Goal: Task Accomplishment & Management: Complete application form

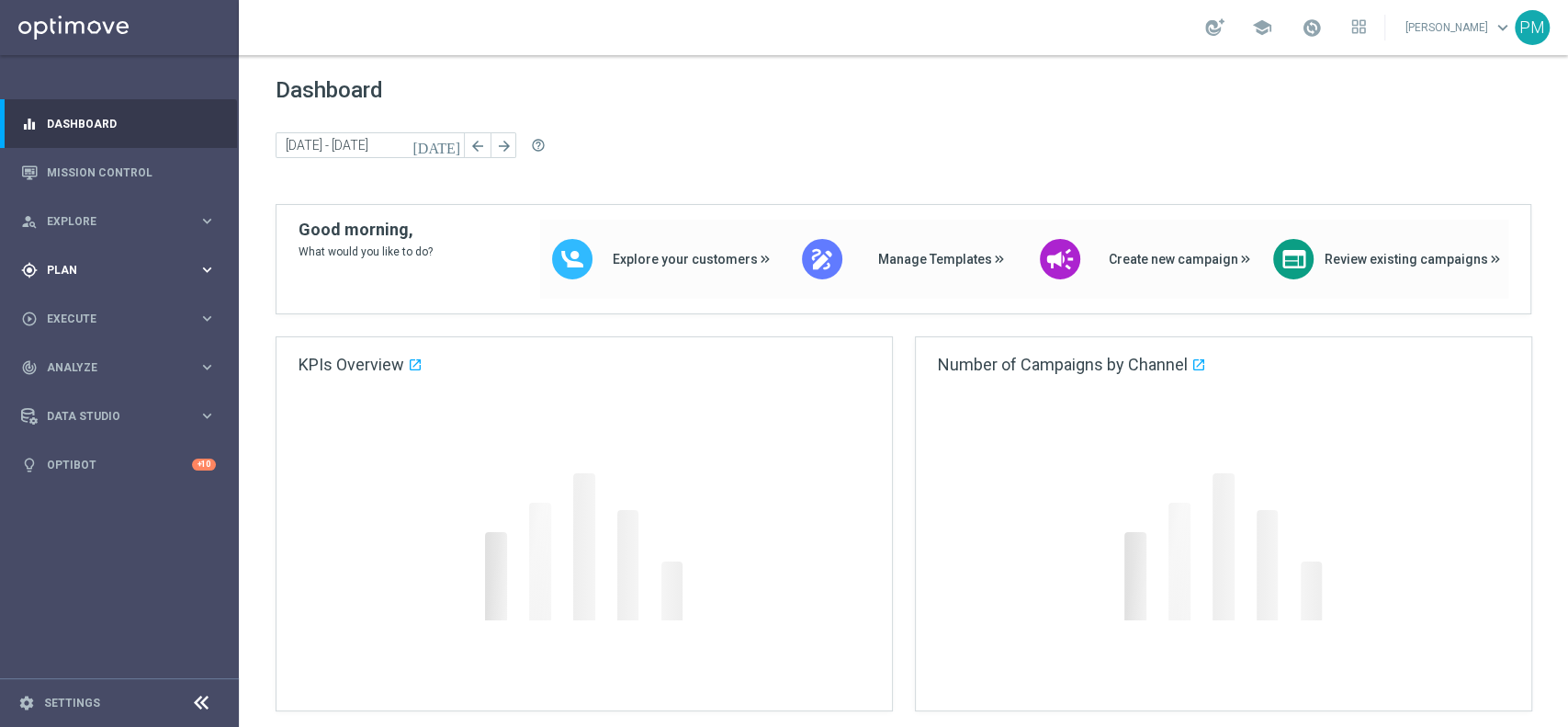
click at [80, 262] on div "gps_fixed Plan" at bounding box center [110, 270] width 178 height 17
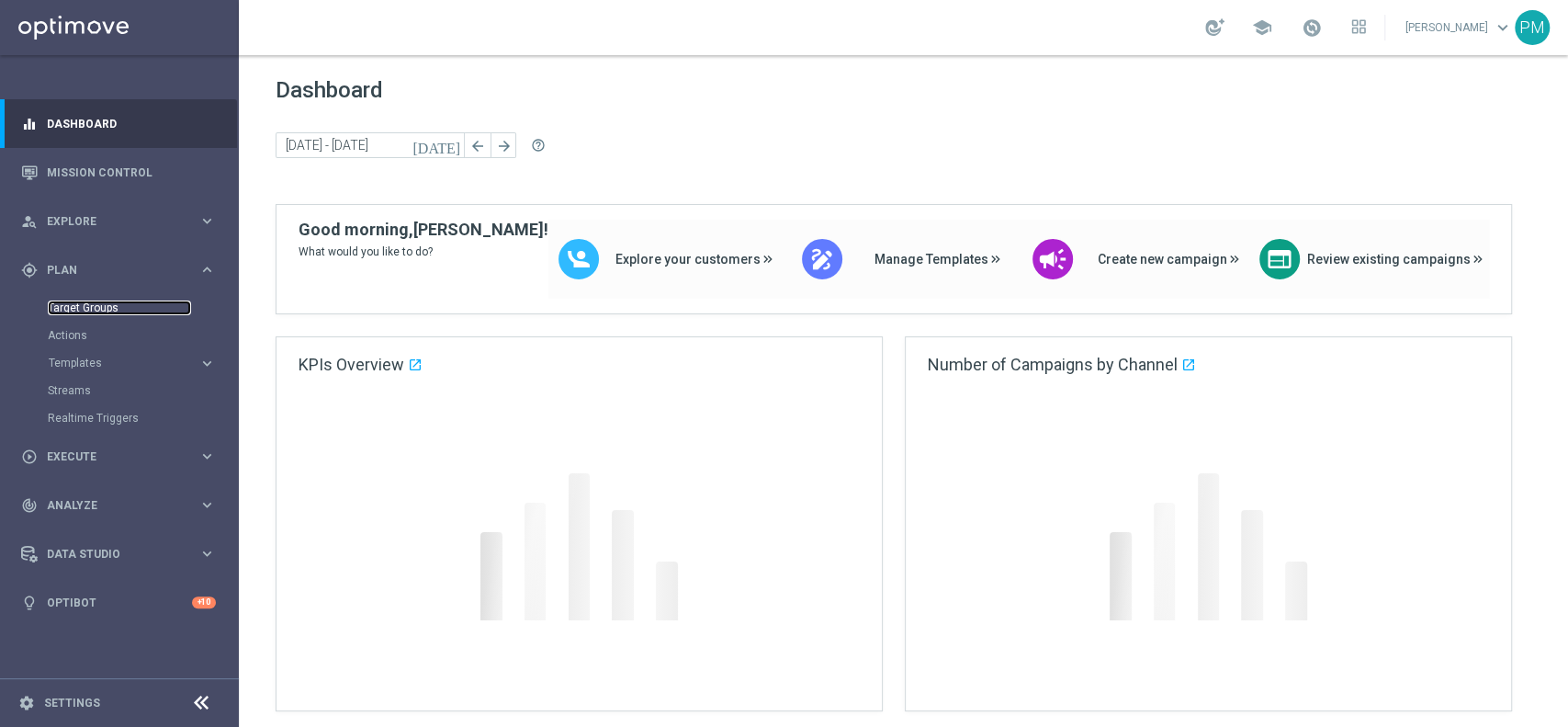
click at [82, 301] on link "Target Groups" at bounding box center [118, 307] width 143 height 15
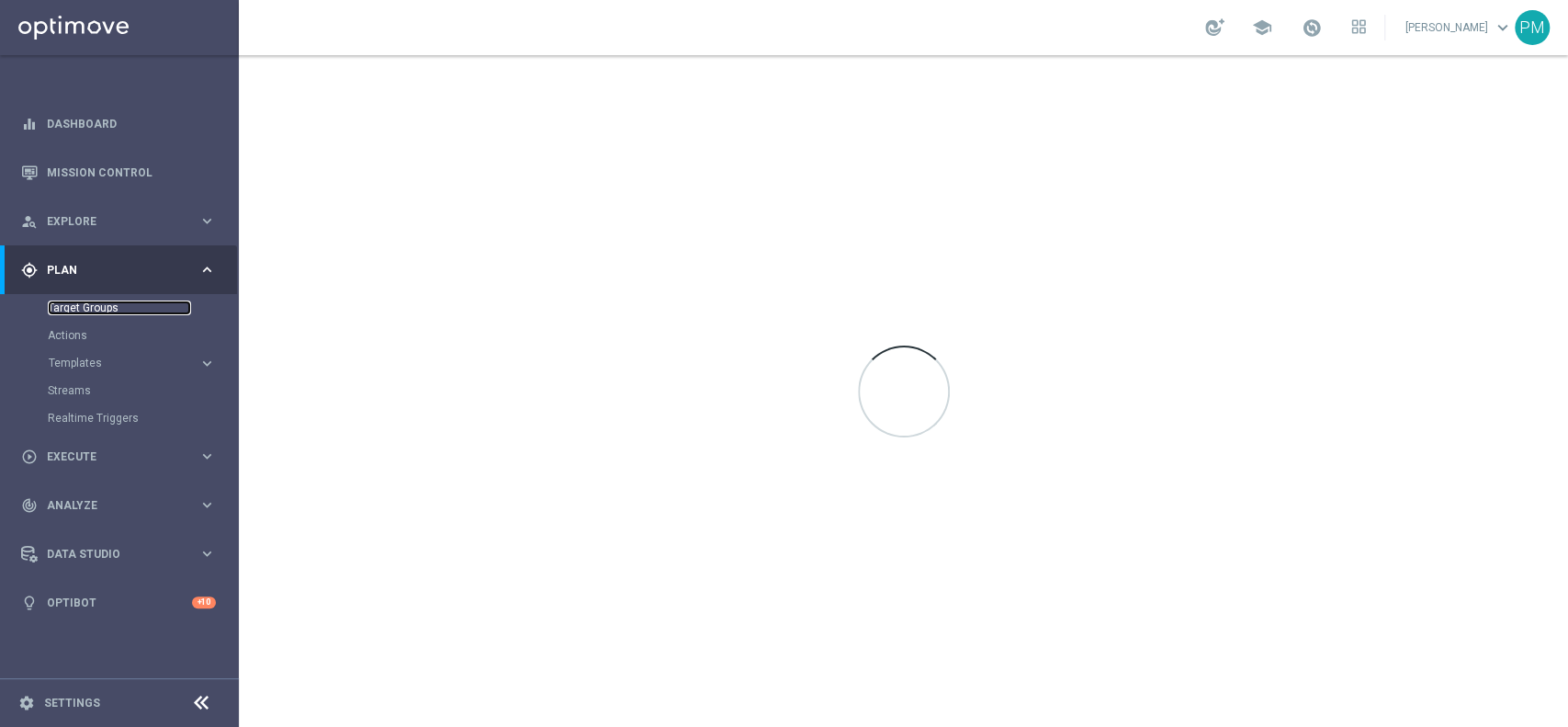
click at [82, 301] on link "Target Groups" at bounding box center [118, 307] width 143 height 15
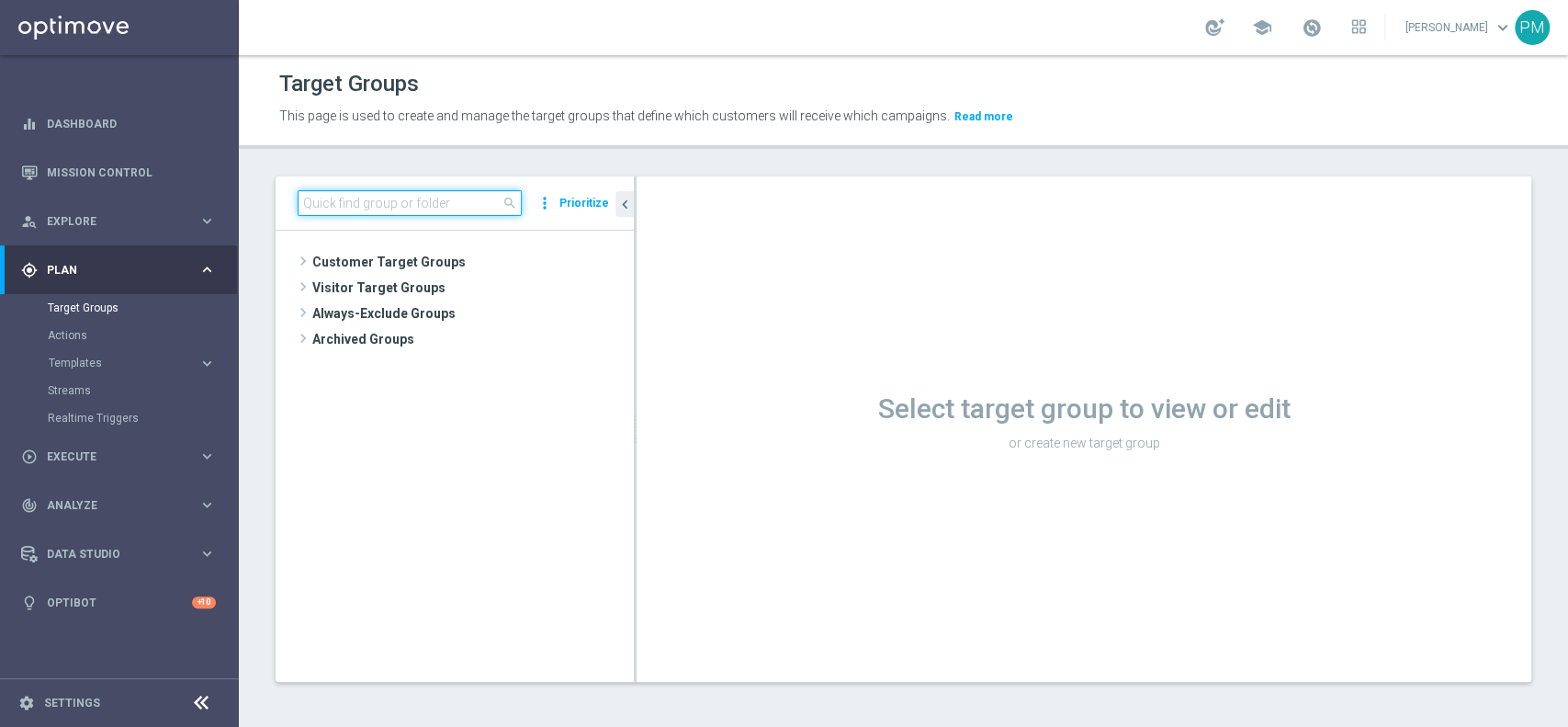
click at [397, 204] on input at bounding box center [409, 203] width 224 height 26
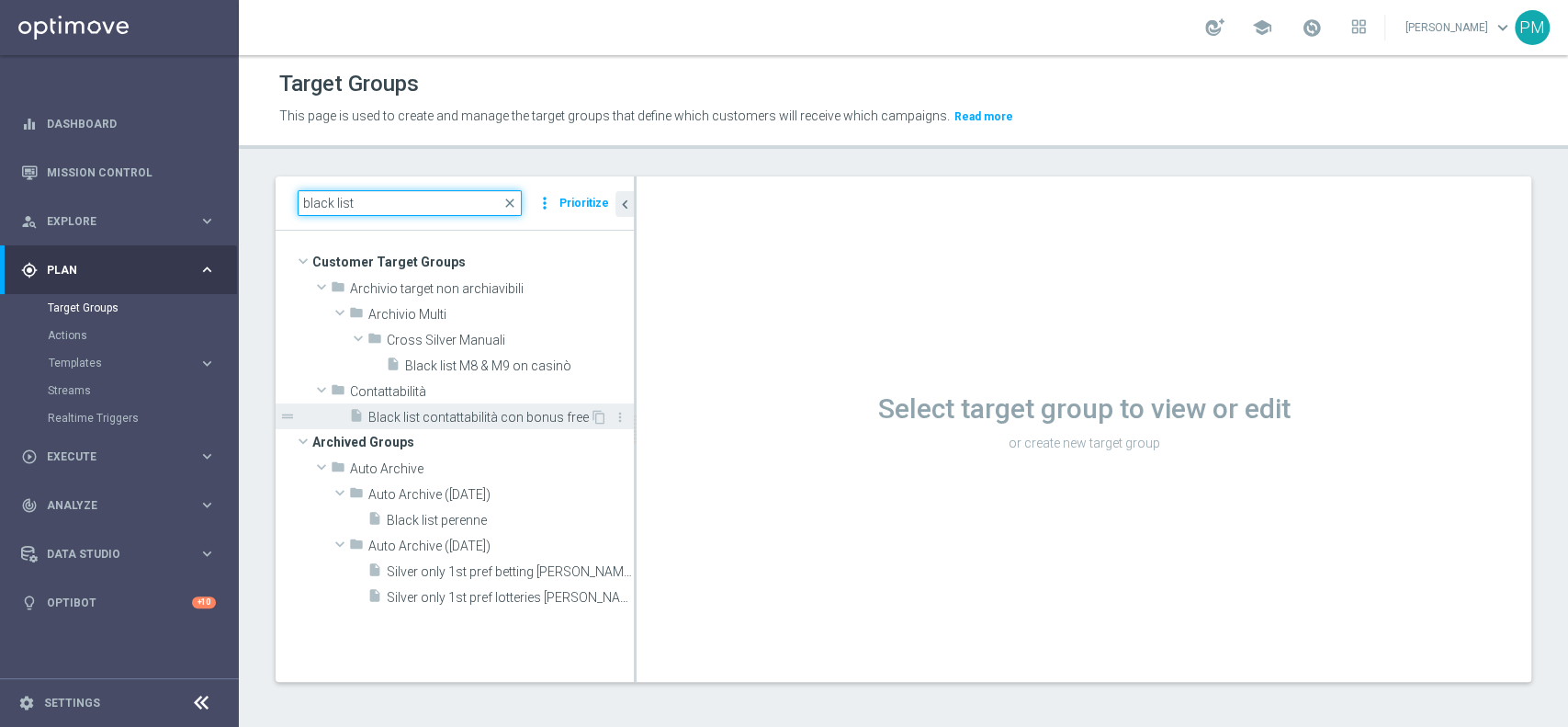
type input "black list"
click at [478, 425] on div "insert_drive_file Black list contattabilità con bonus free" at bounding box center [469, 416] width 241 height 26
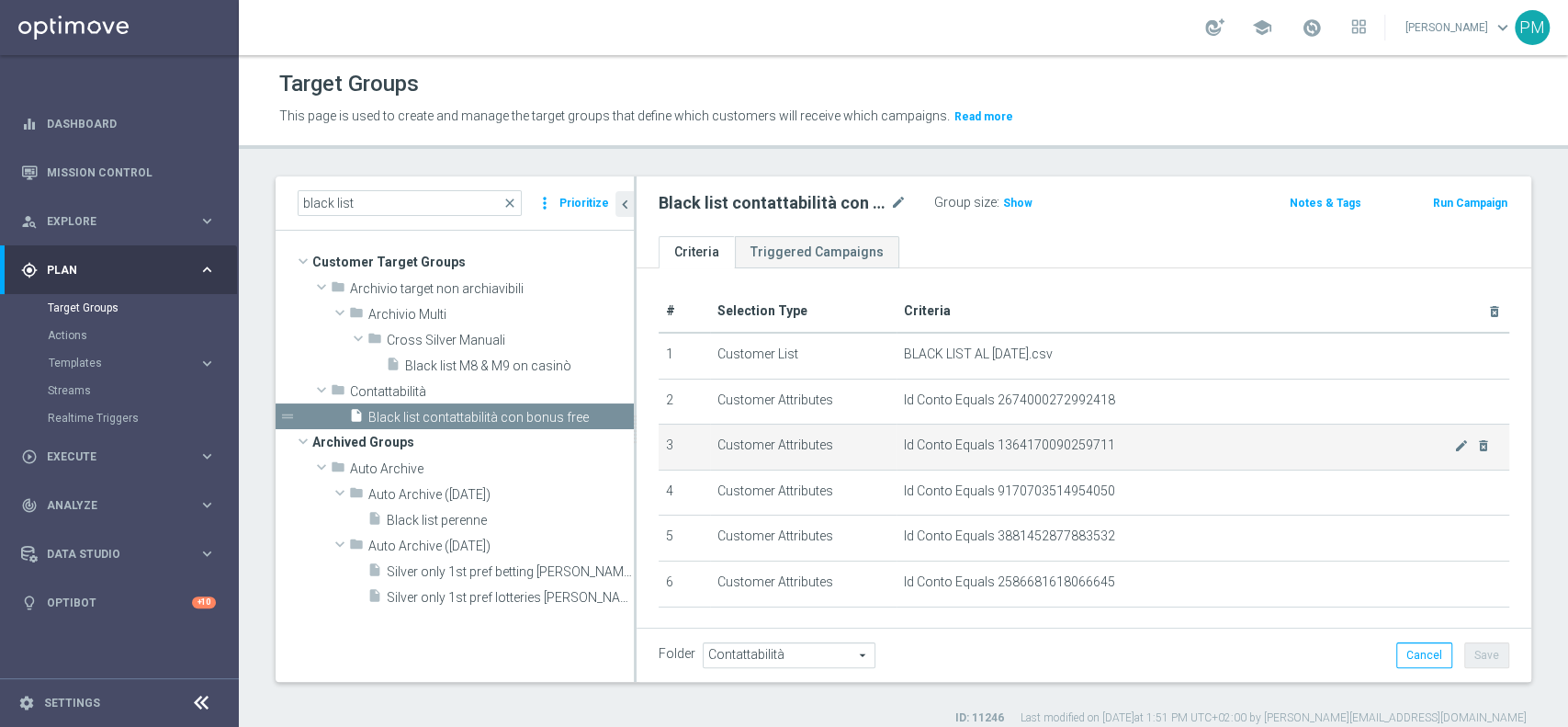
scroll to position [115, 0]
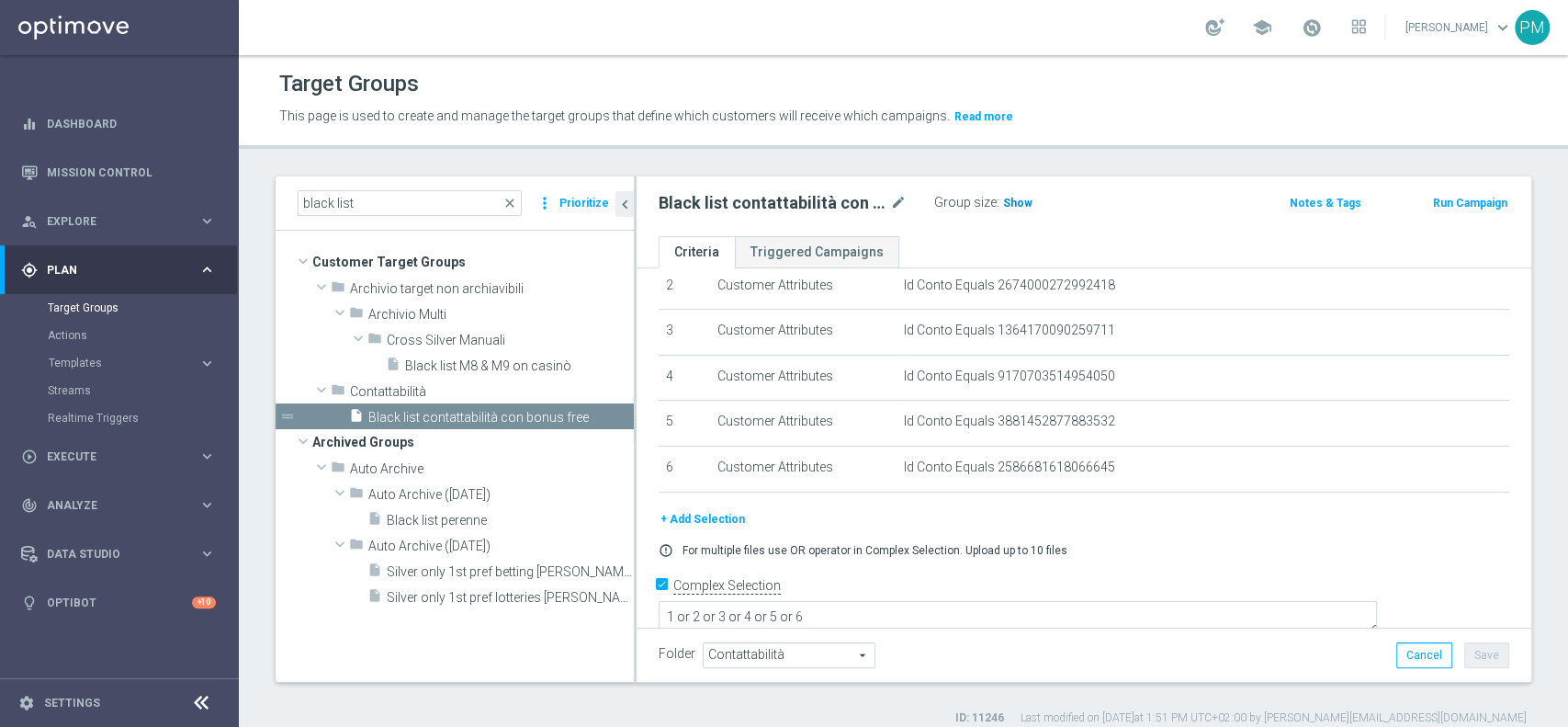
click at [1013, 204] on span "Show" at bounding box center [1018, 202] width 30 height 13
click at [718, 515] on button "+ Add Selection" at bounding box center [702, 519] width 88 height 20
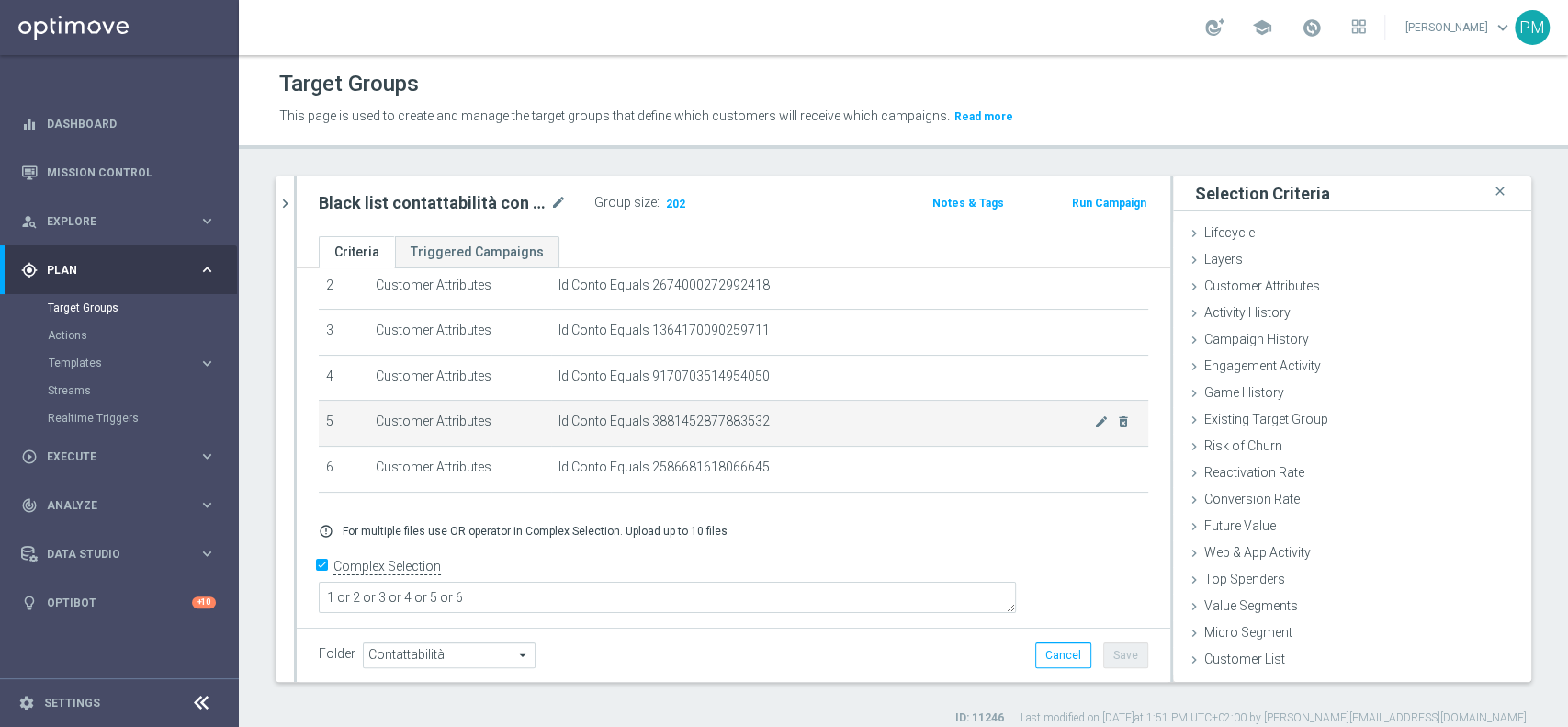
scroll to position [96, 0]
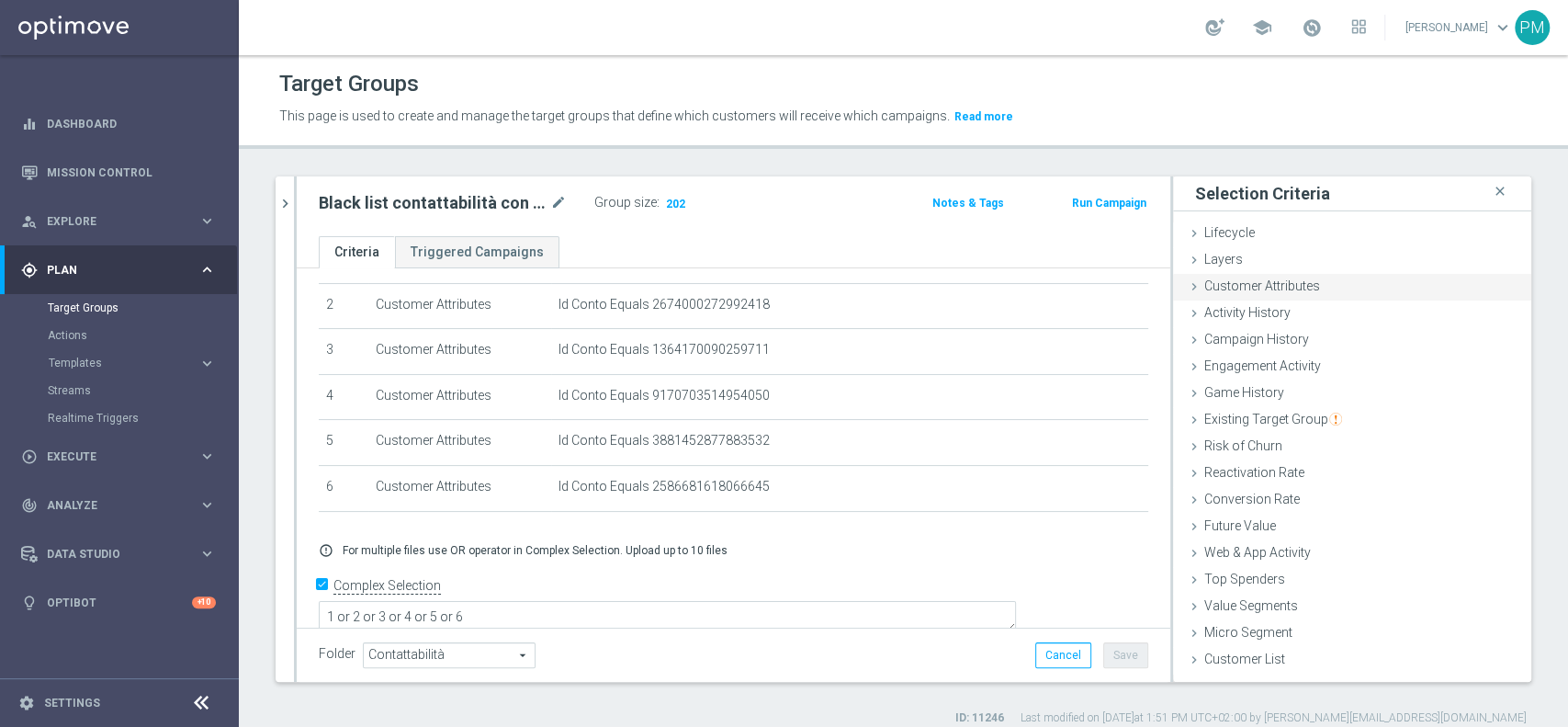
click at [1271, 279] on span "Customer Attributes" at bounding box center [1262, 285] width 116 height 15
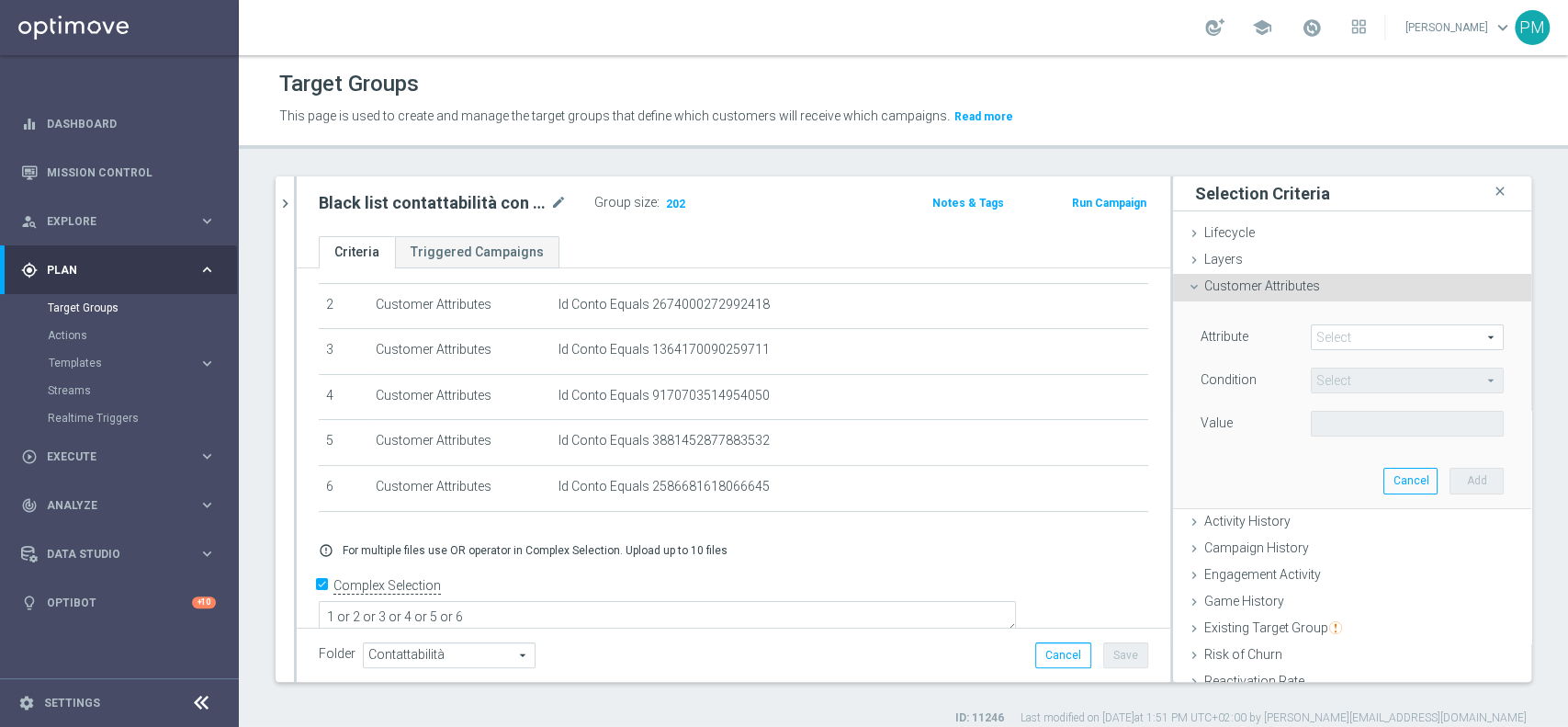
click at [1337, 342] on span at bounding box center [1406, 337] width 191 height 24
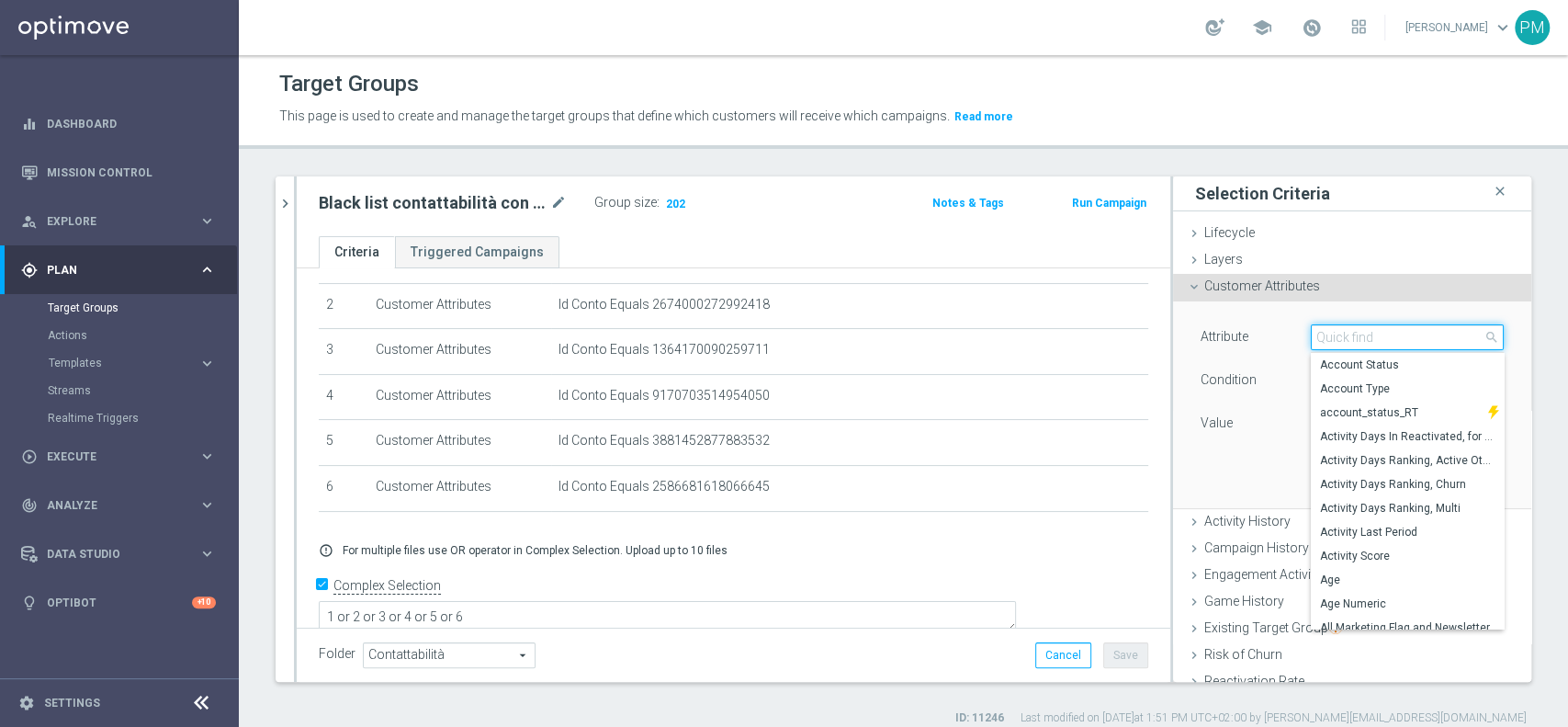
click at [1337, 342] on input "search" at bounding box center [1406, 337] width 193 height 26
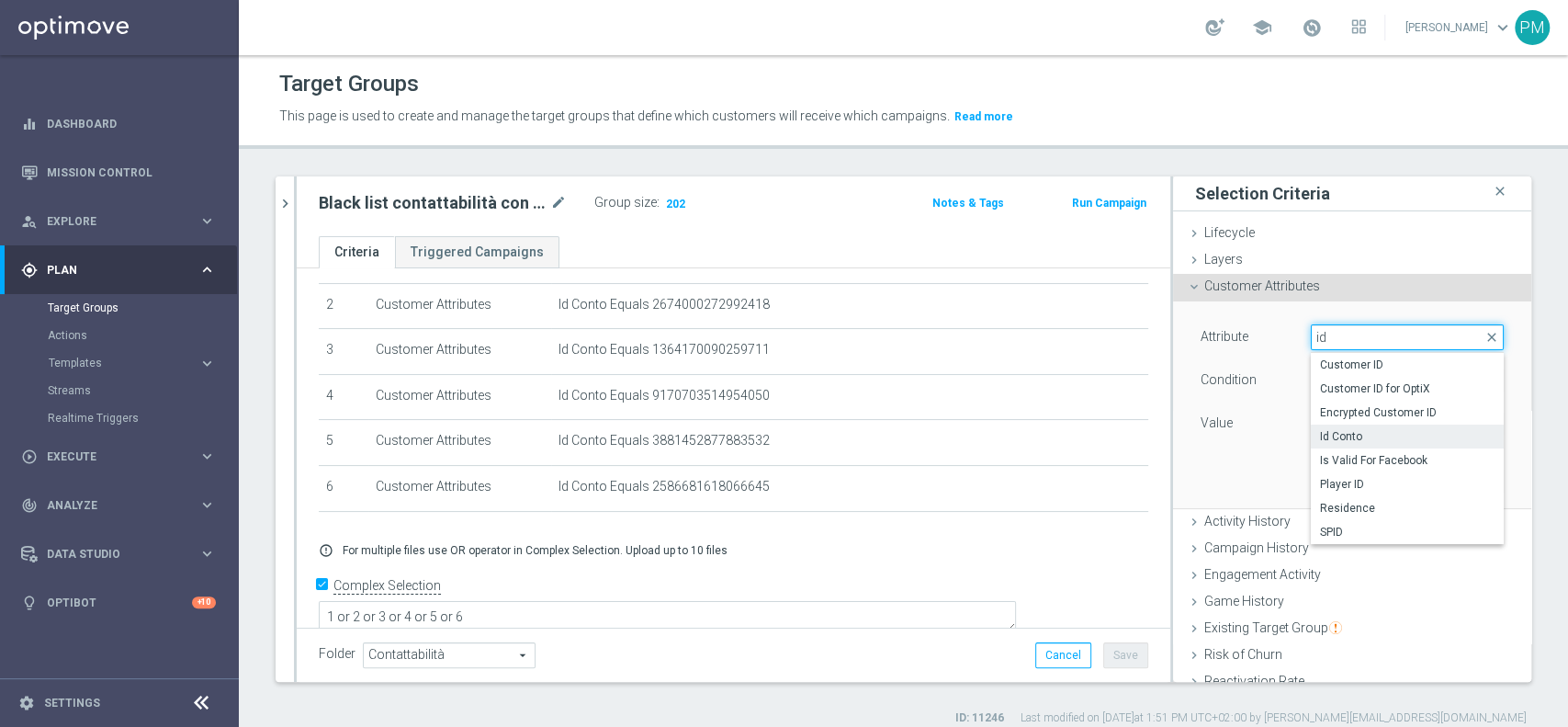
type input "id"
click at [1340, 433] on span "Id Conto" at bounding box center [1407, 436] width 175 height 15
type input "Id Conto"
type input "Equals"
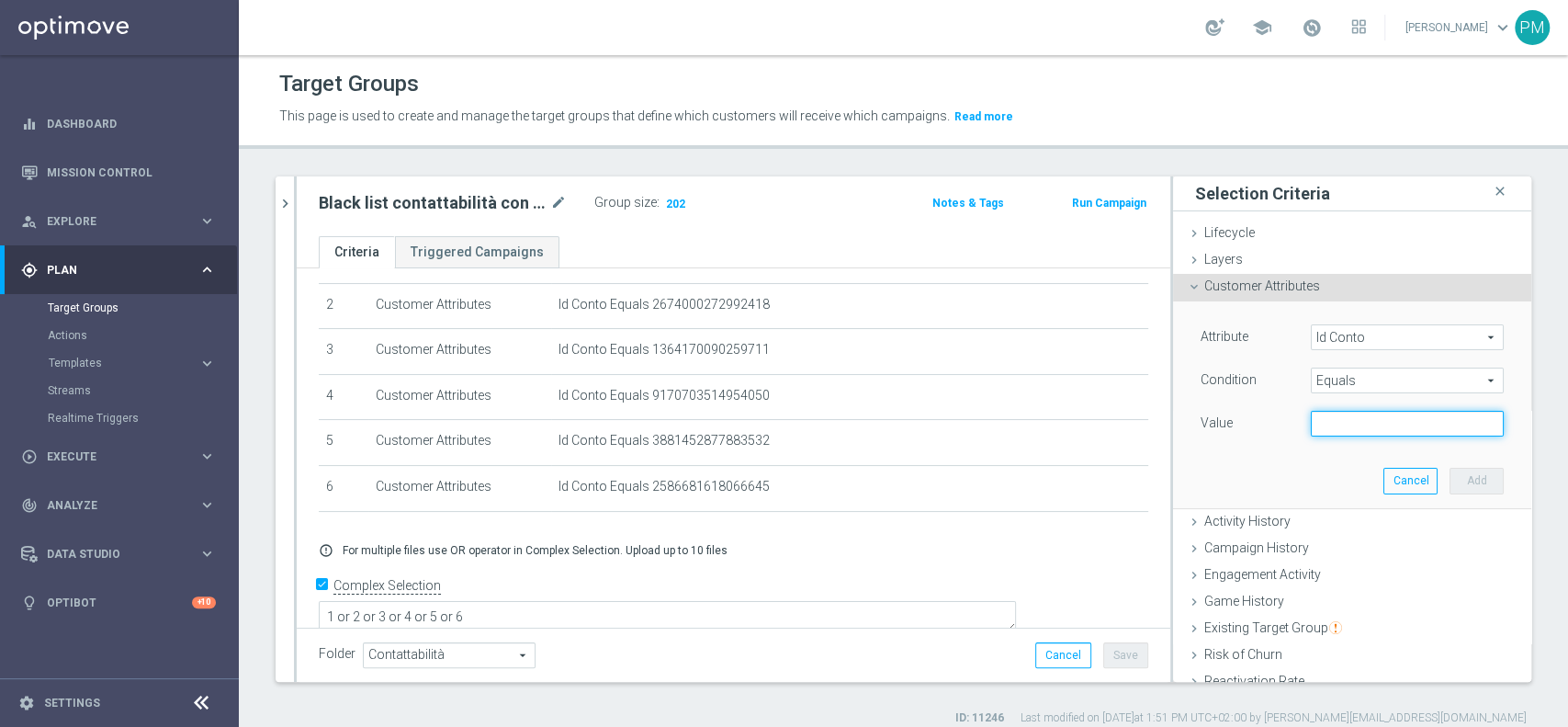
click at [1334, 421] on input "text" at bounding box center [1406, 424] width 193 height 26
paste input "6450977291216292"
type input "6450977291216292"
click at [1450, 472] on button "Add" at bounding box center [1476, 480] width 54 height 26
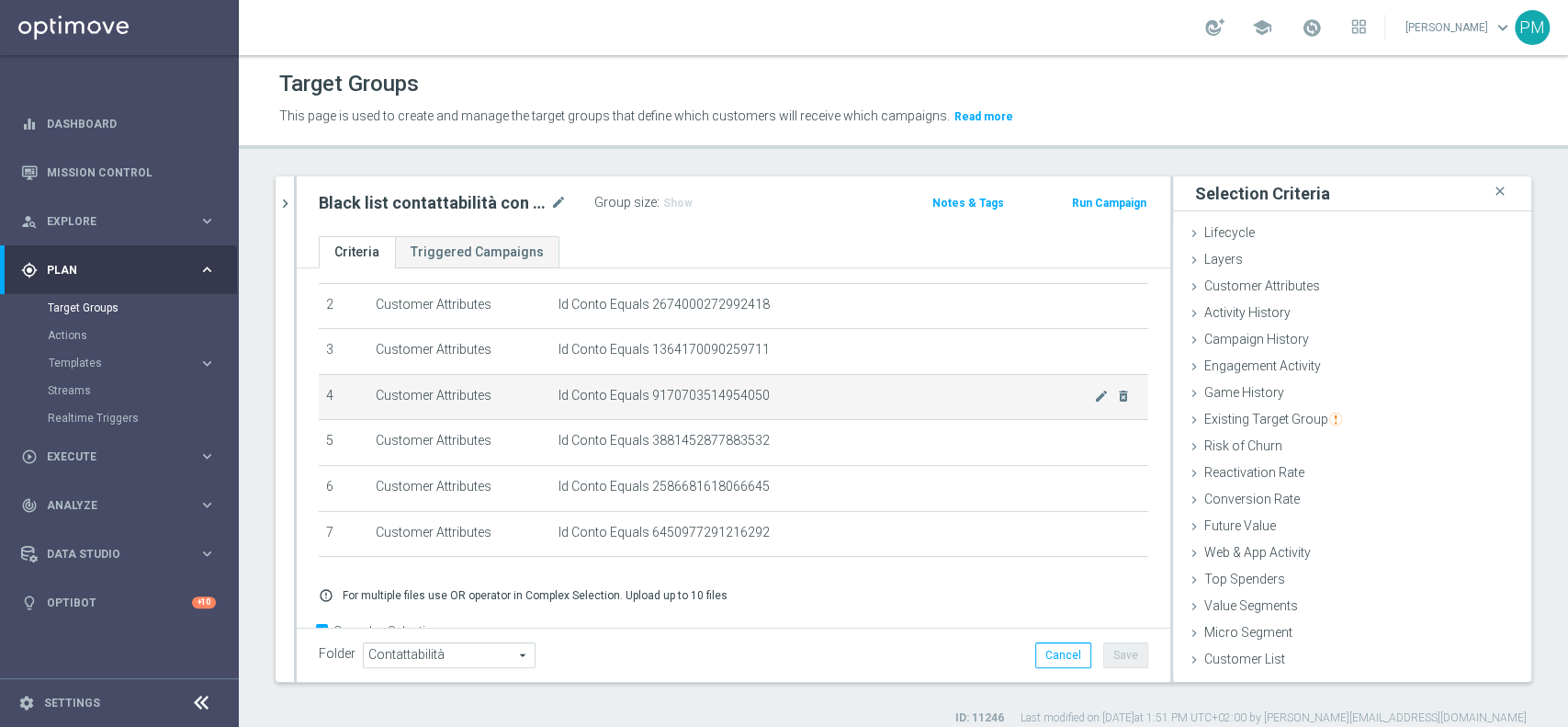
scroll to position [143, 0]
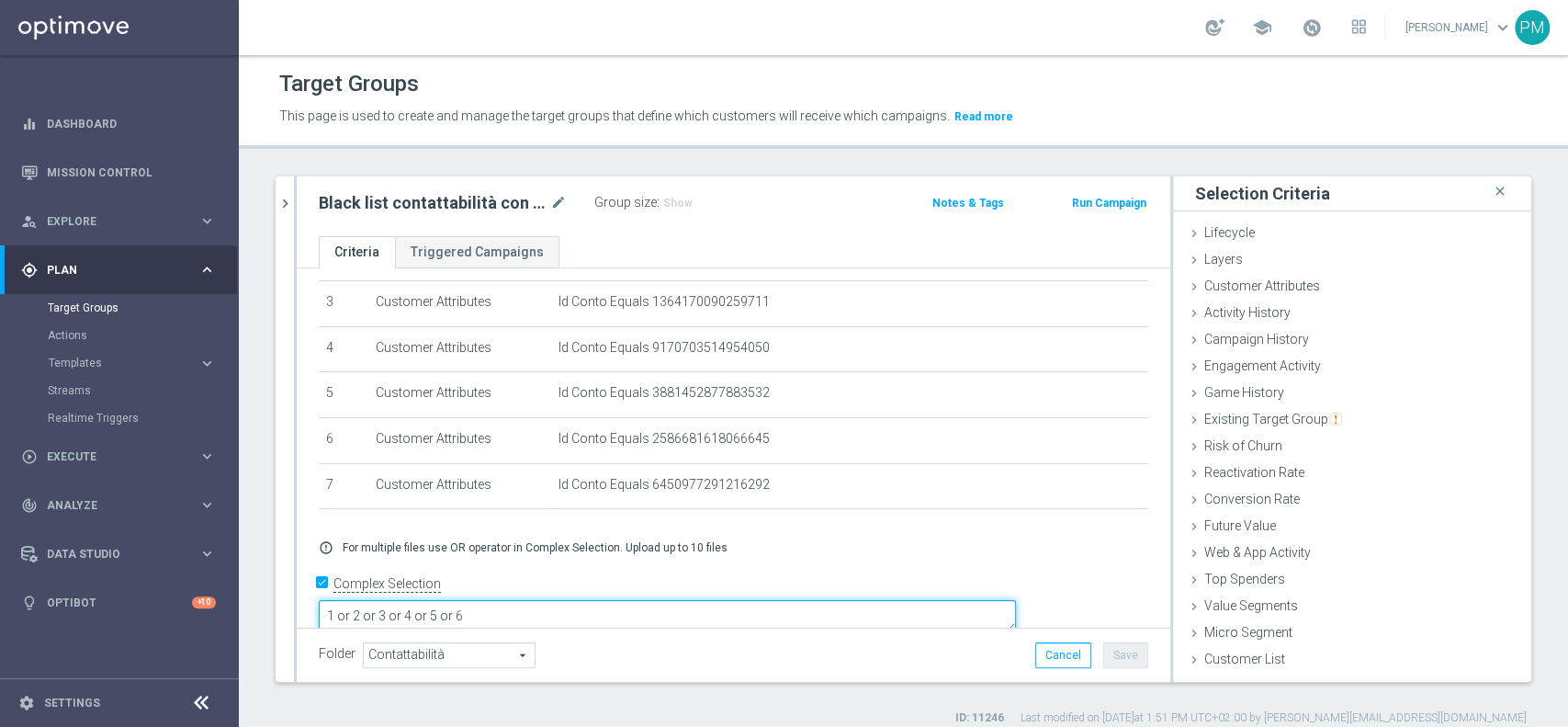
click at [617, 600] on textarea "1 or 2 or 3 or 4 or 5 or 6" at bounding box center [667, 615] width 697 height 33
type textarea "1 or 2 or 3 or 4 or 5 or 6 or 7 or 8 or 9 or 10"
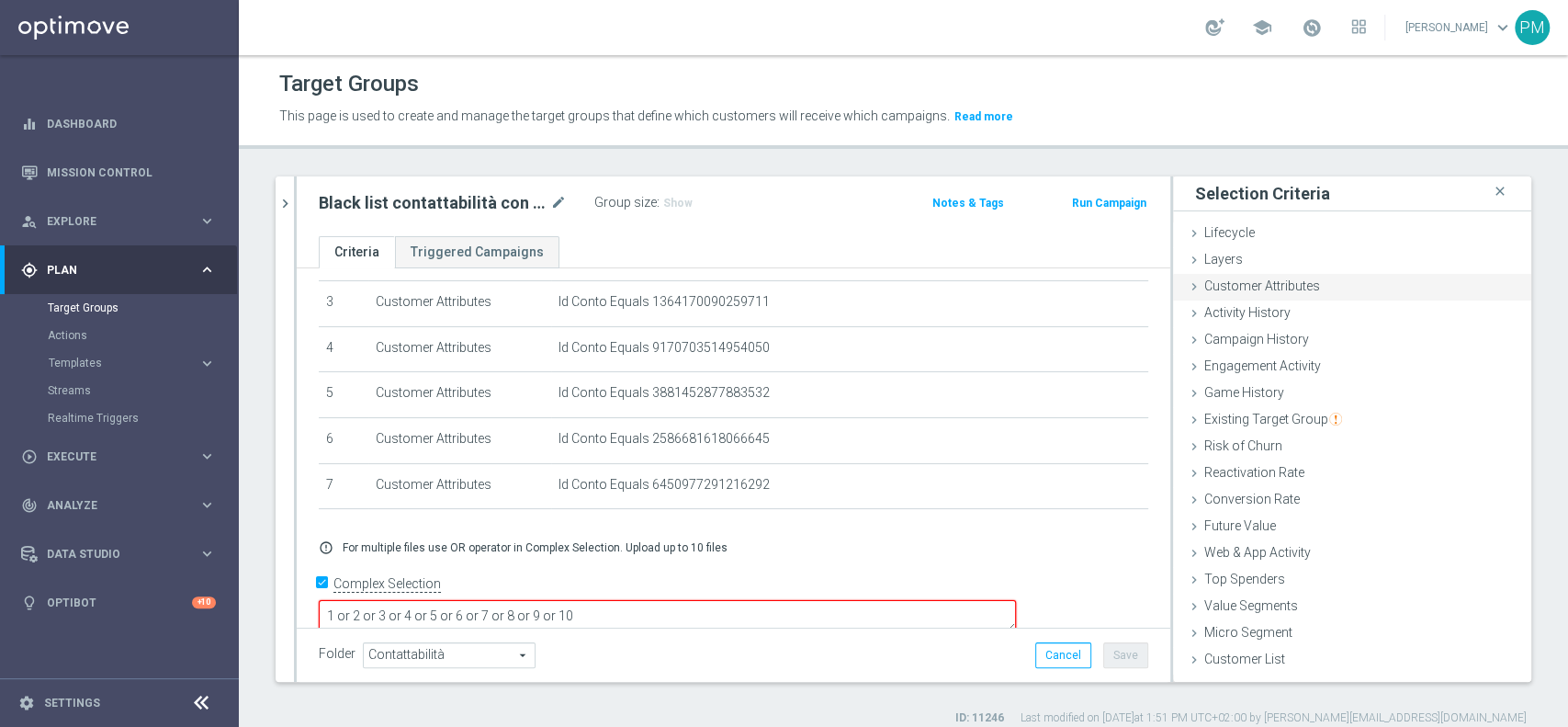
click at [1328, 281] on div "Customer Attributes done selection saved" at bounding box center [1352, 287] width 358 height 28
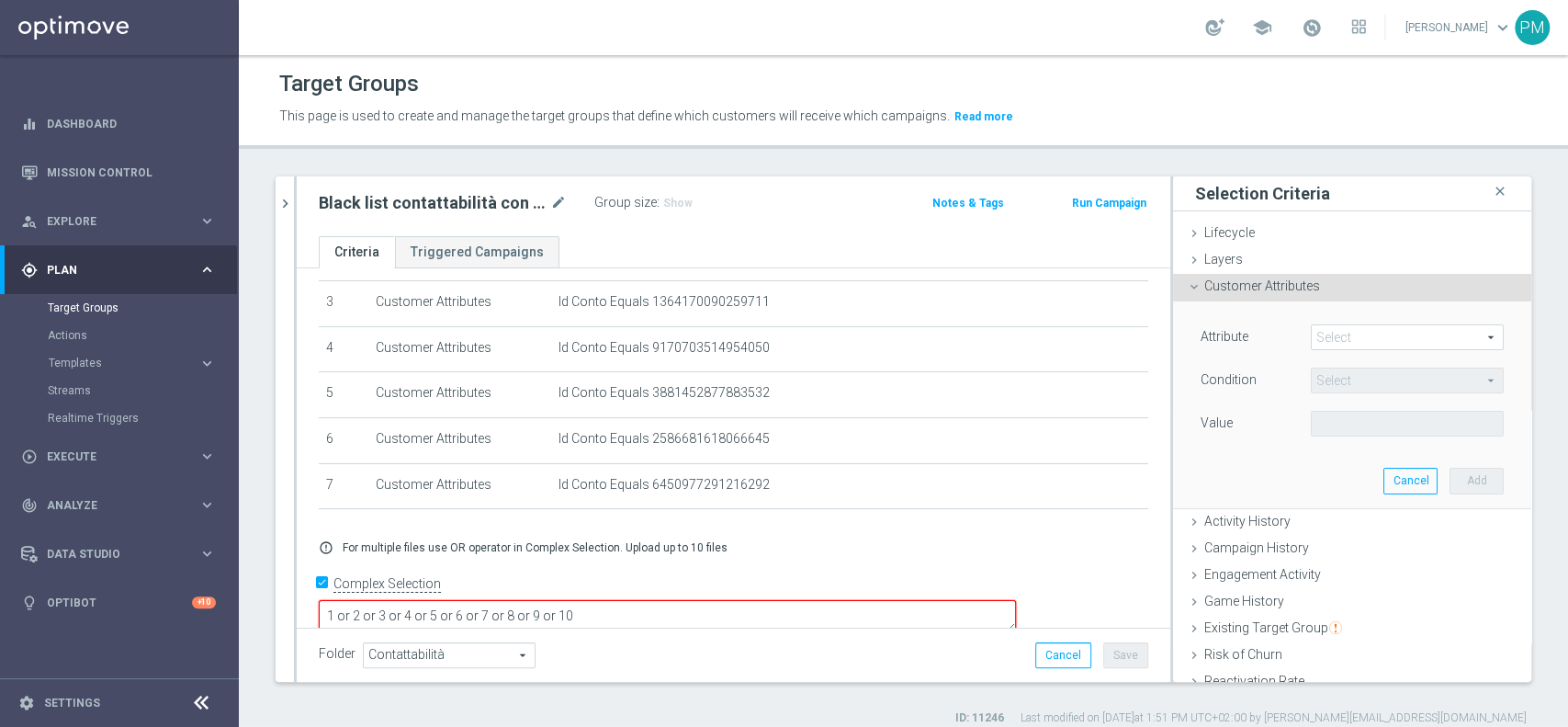
click at [1318, 335] on span at bounding box center [1406, 337] width 191 height 24
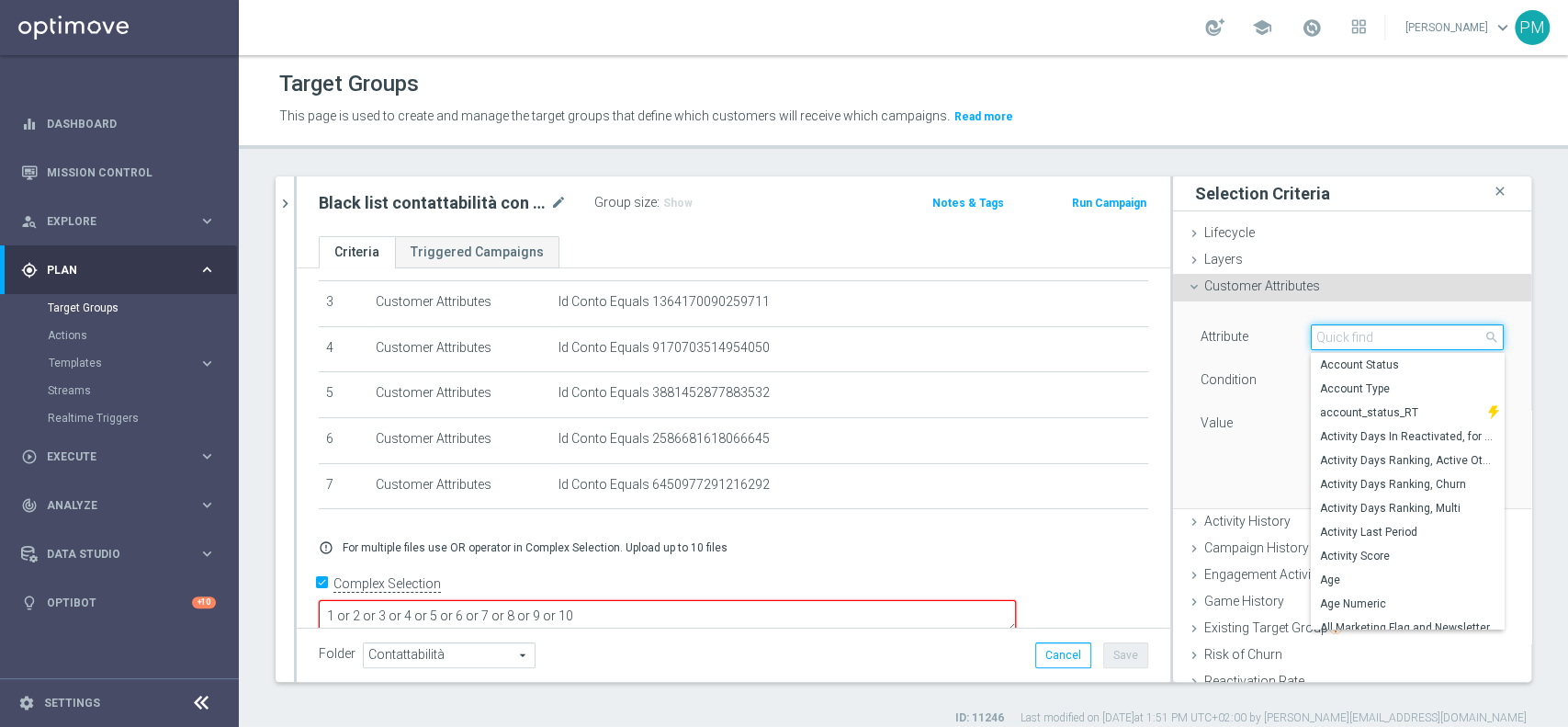
click at [1318, 335] on input "search" at bounding box center [1406, 337] width 193 height 26
type input "c"
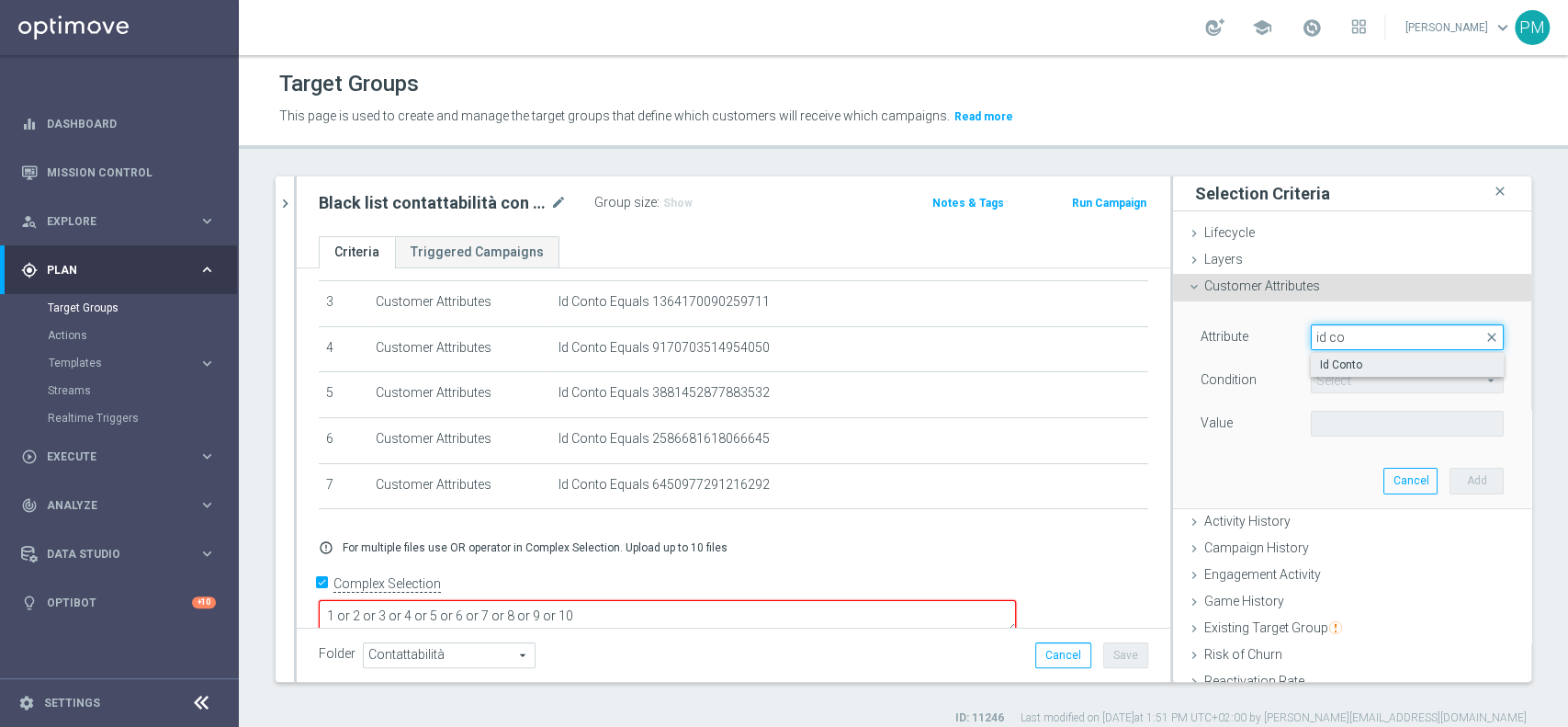
type input "id co"
click at [1326, 360] on span "Id Conto" at bounding box center [1407, 364] width 175 height 15
type input "Id Conto"
type input "Equals"
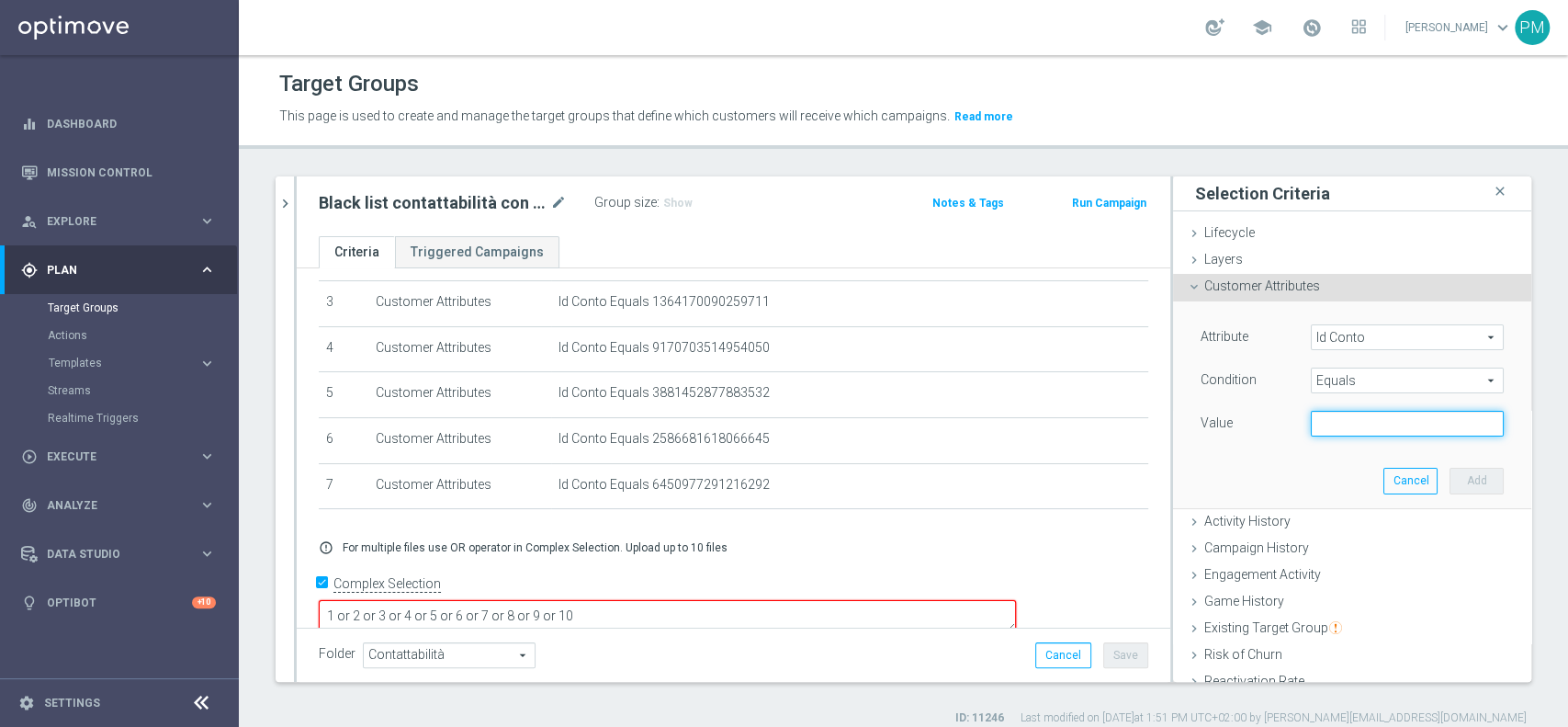
click at [1340, 419] on input "text" at bounding box center [1406, 424] width 193 height 26
paste input "1954315519441287"
type input "1954315519441287"
click at [1450, 477] on button "Add" at bounding box center [1476, 480] width 54 height 26
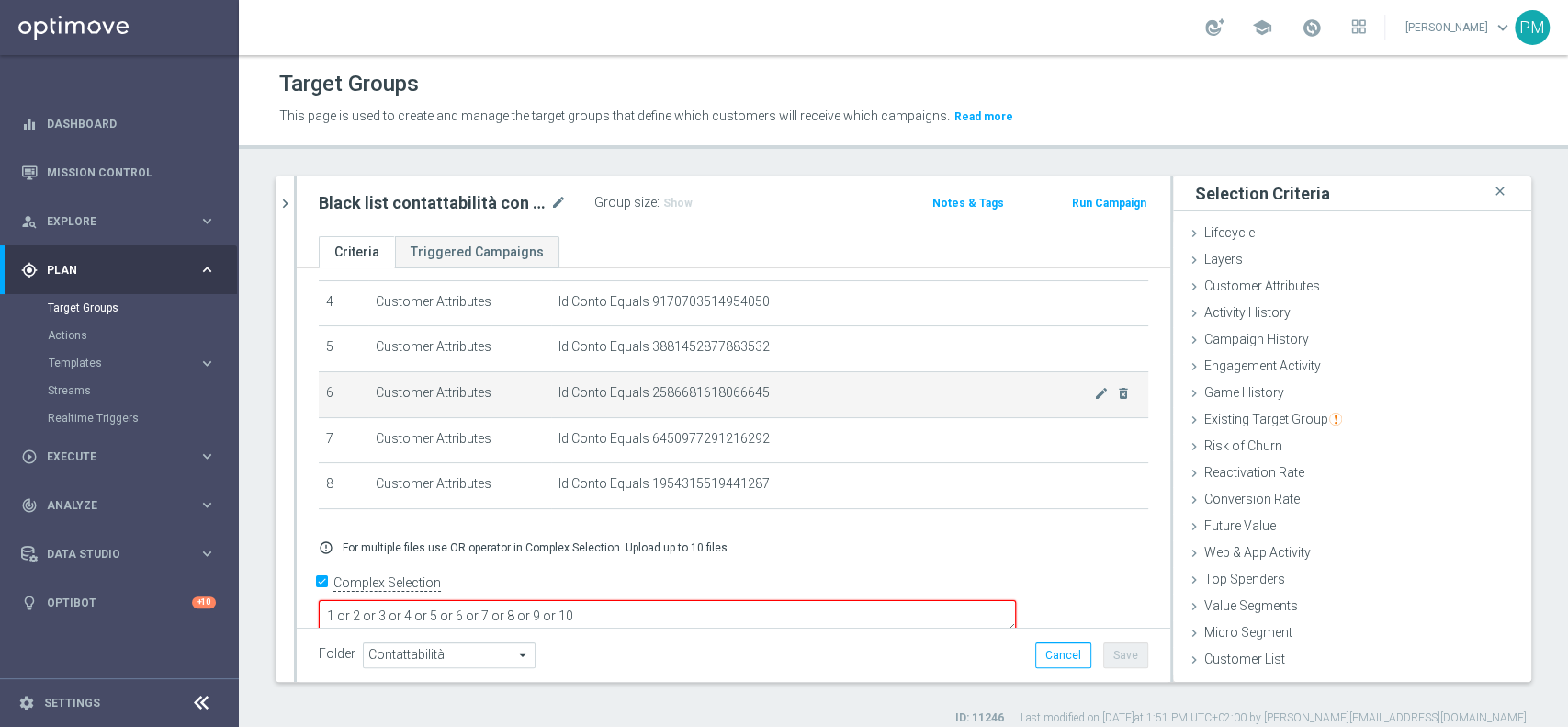
scroll to position [190, 0]
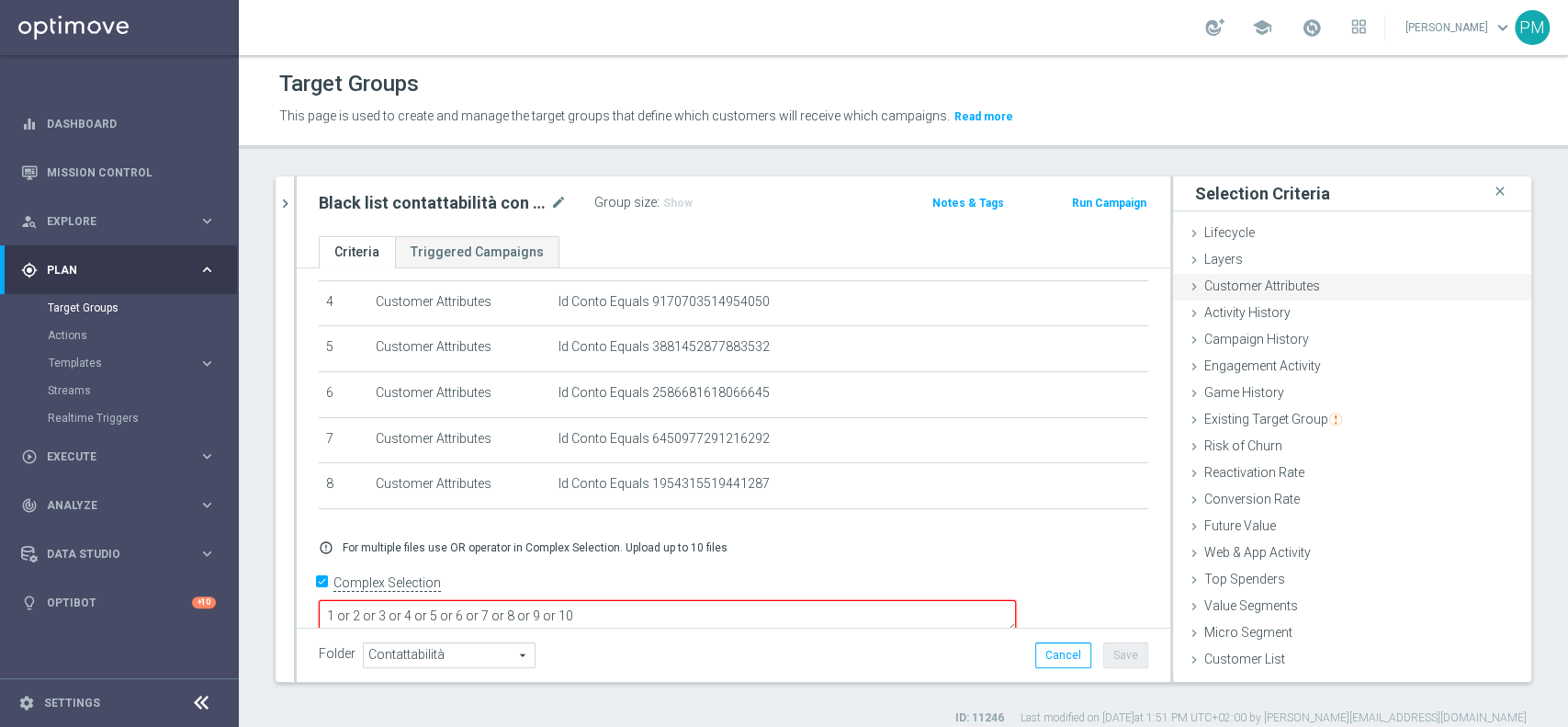
click at [1290, 282] on span "Customer Attributes" at bounding box center [1262, 285] width 116 height 15
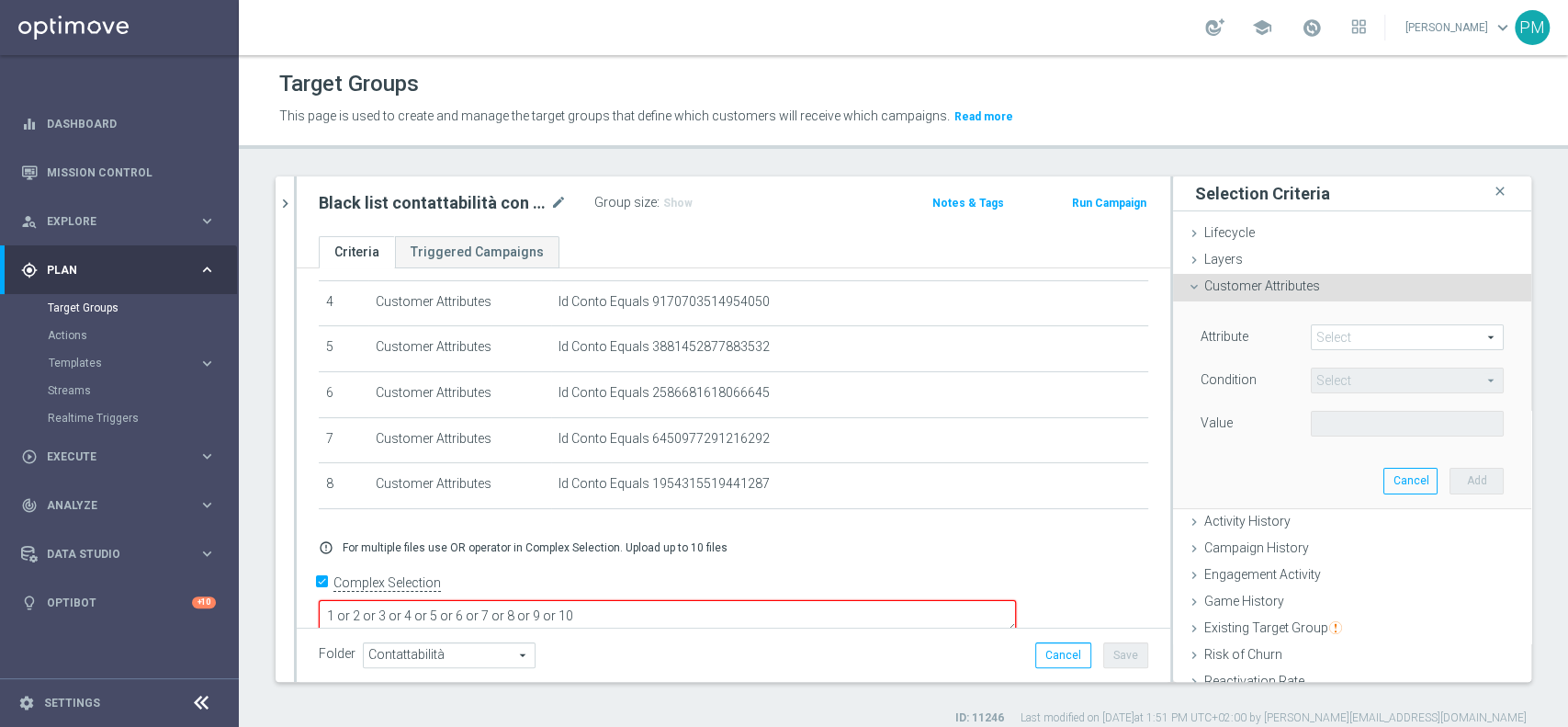
click at [1337, 337] on span at bounding box center [1406, 337] width 191 height 24
click at [0, 0] on input "search" at bounding box center [0, 0] width 0 height 0
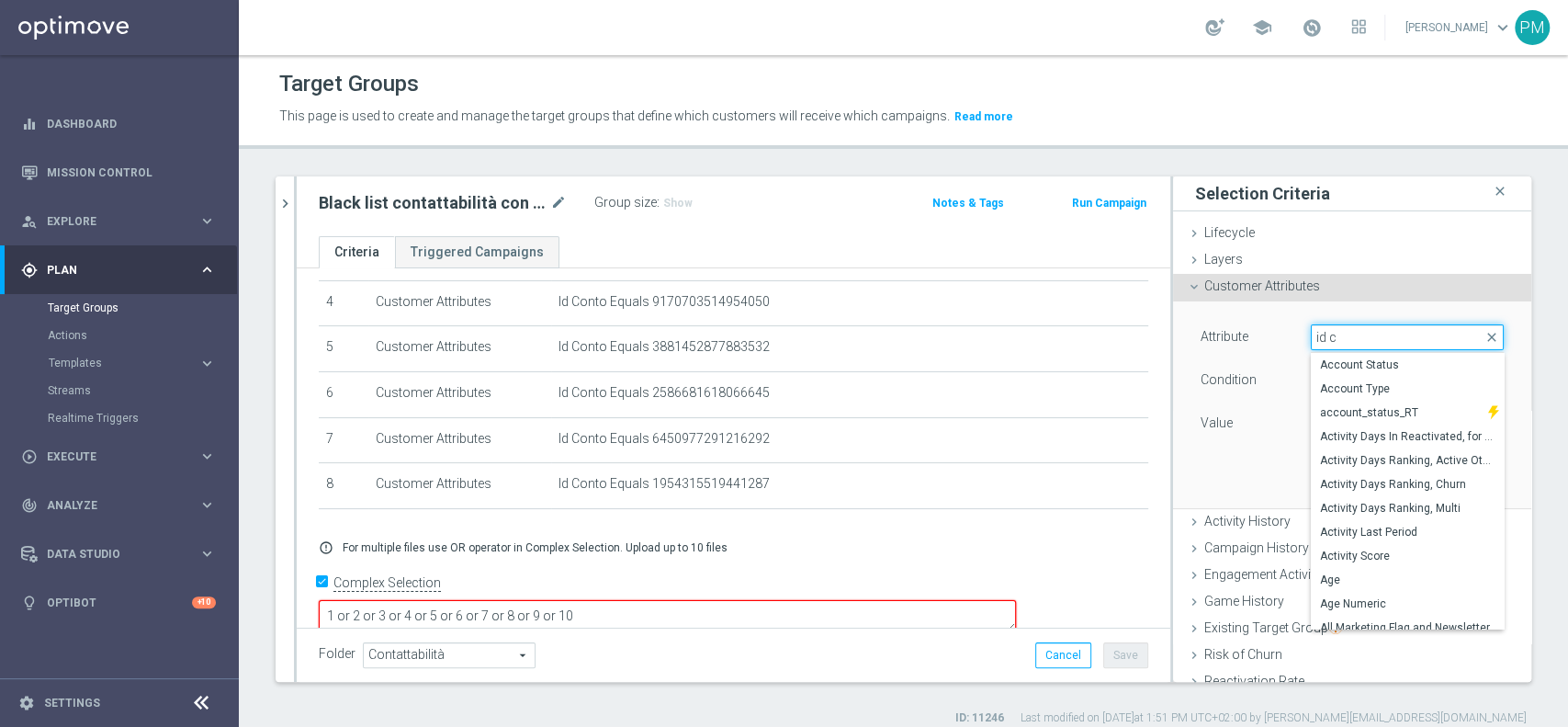
type input "id co"
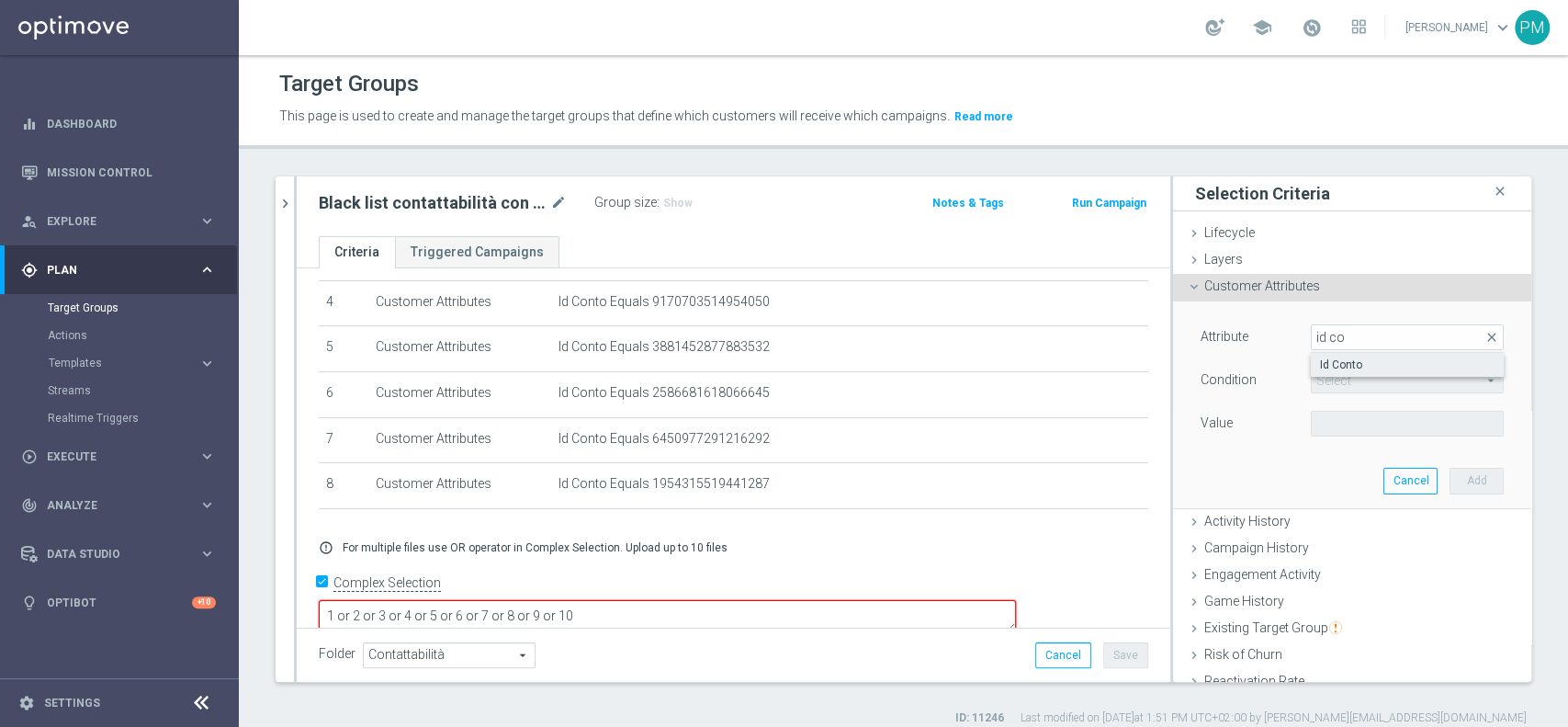
click at [1338, 363] on span "Id Conto" at bounding box center [1407, 364] width 175 height 15
type input "Id Conto"
type input "Equals"
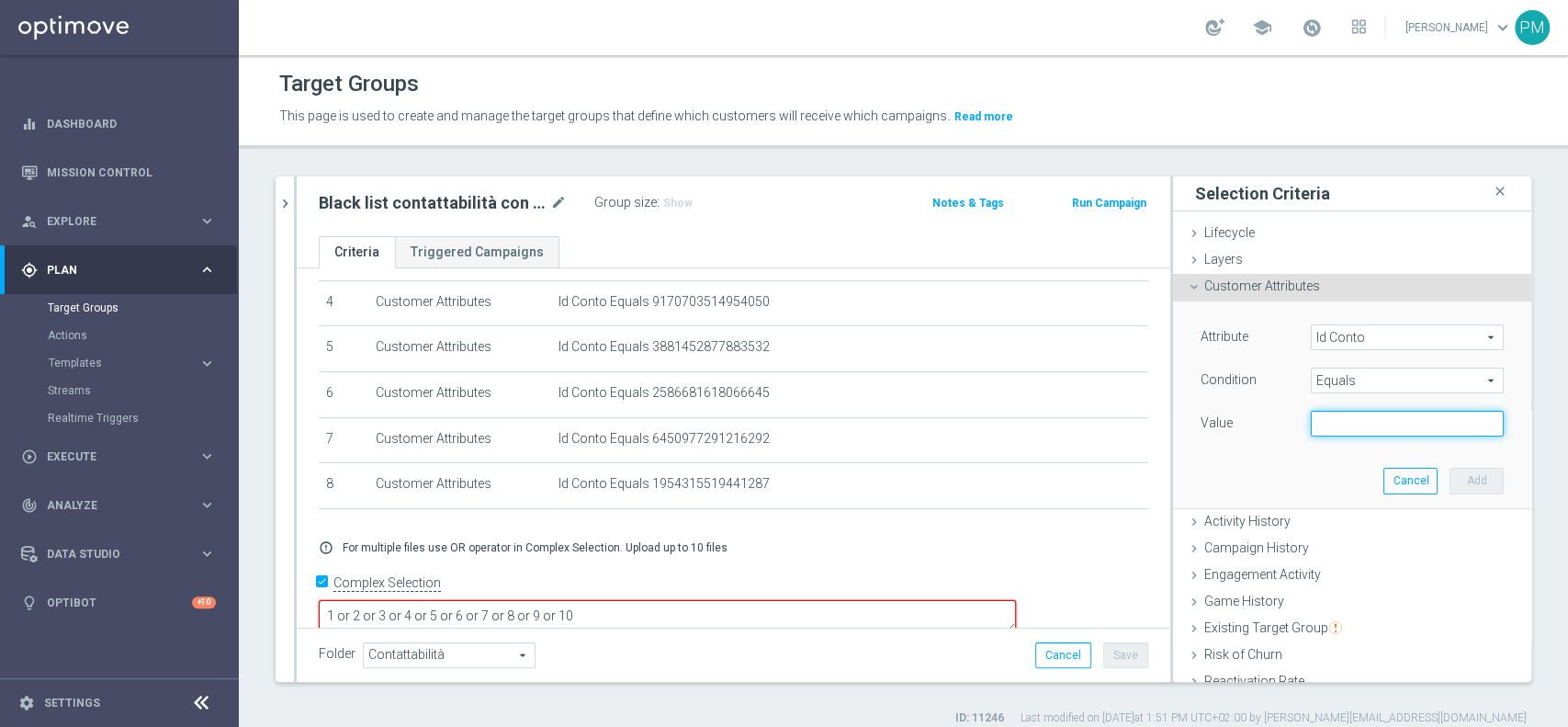
click at [1337, 430] on input "text" at bounding box center [1406, 424] width 193 height 26
paste input "5815253592990916"
type input "5815253592990916"
click at [1450, 479] on button "Add" at bounding box center [1476, 480] width 54 height 26
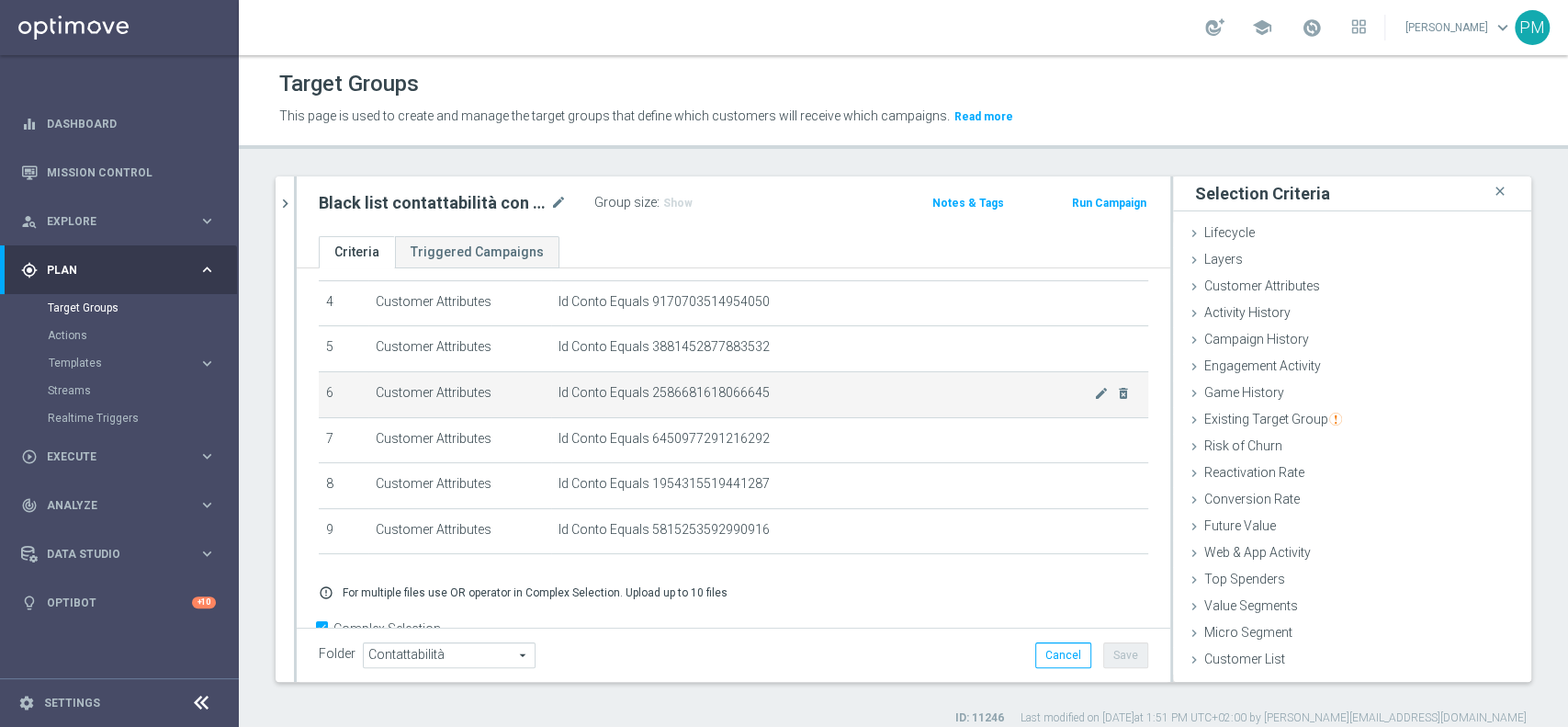
scroll to position [235, 0]
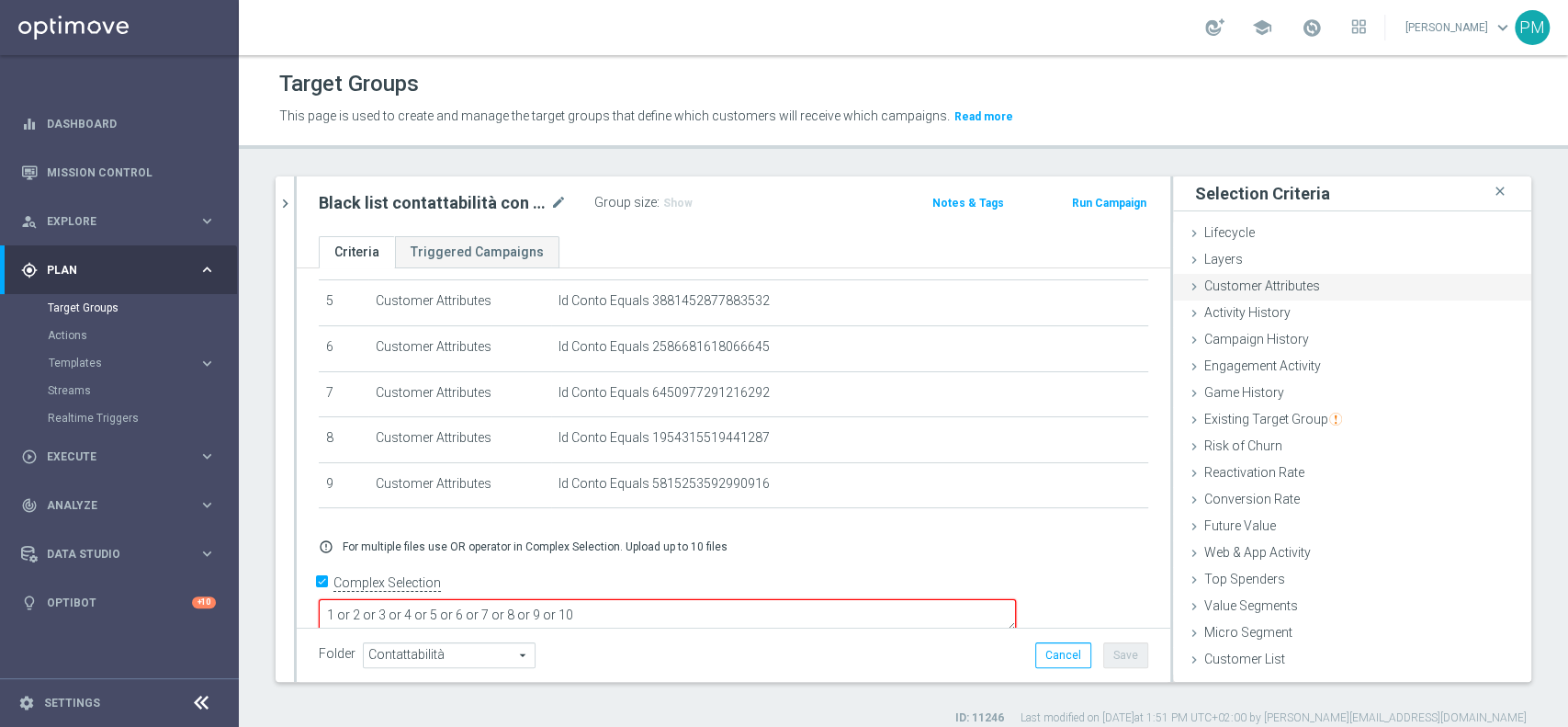
click at [1279, 291] on span "Customer Attributes" at bounding box center [1262, 285] width 116 height 15
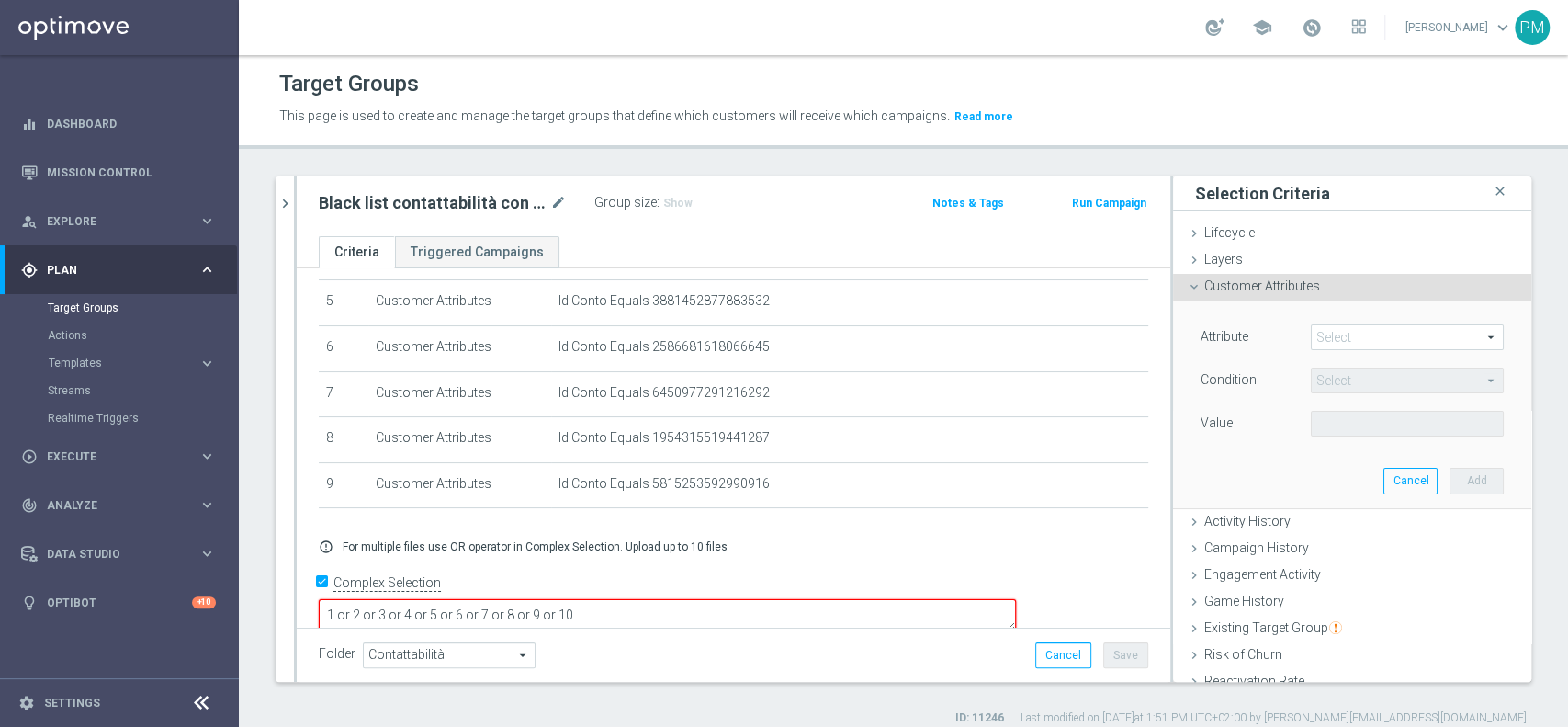
click at [1340, 328] on span at bounding box center [1406, 337] width 191 height 24
click at [0, 0] on input "search" at bounding box center [0, 0] width 0 height 0
type input "id co"
click at [1341, 364] on span "Id Conto" at bounding box center [1407, 364] width 175 height 15
type input "Id Conto"
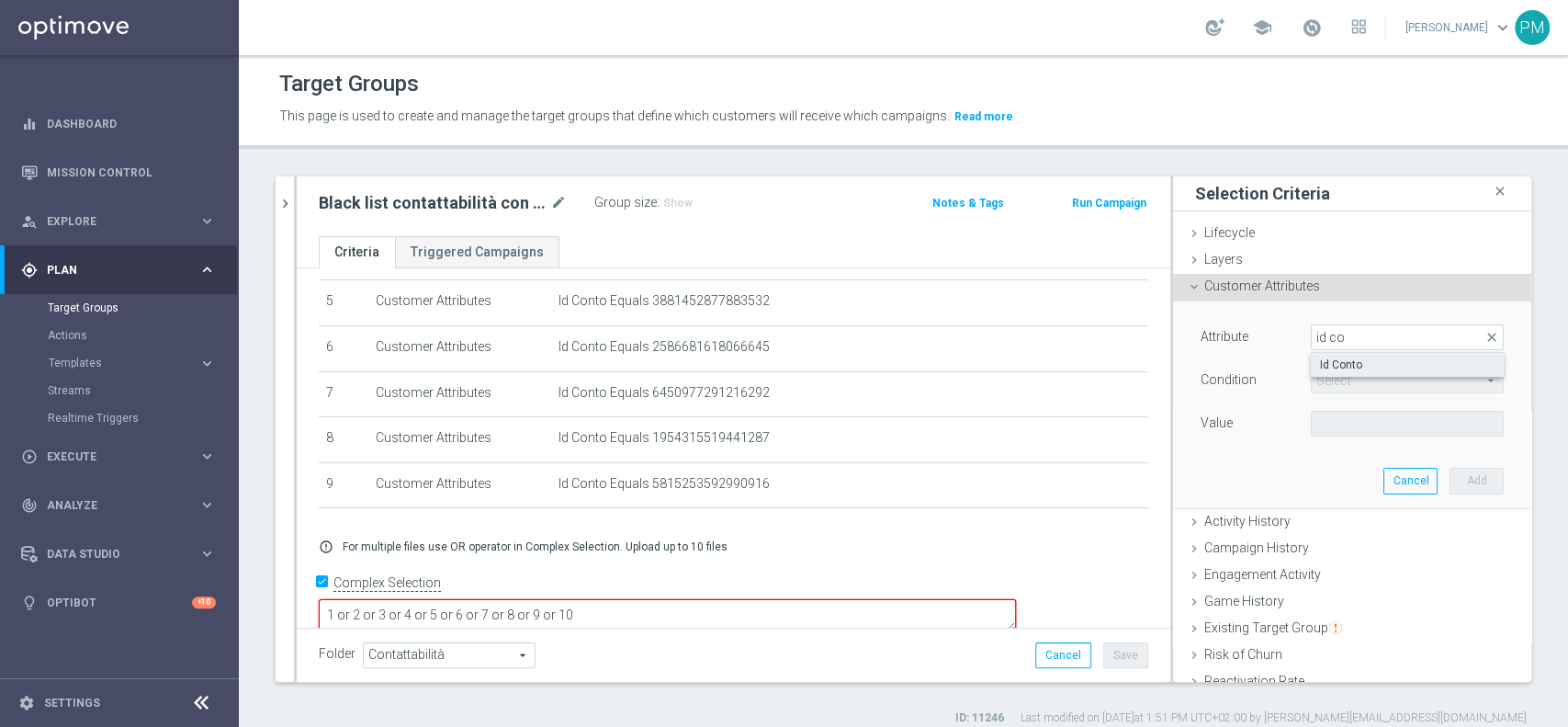
type input "Equals"
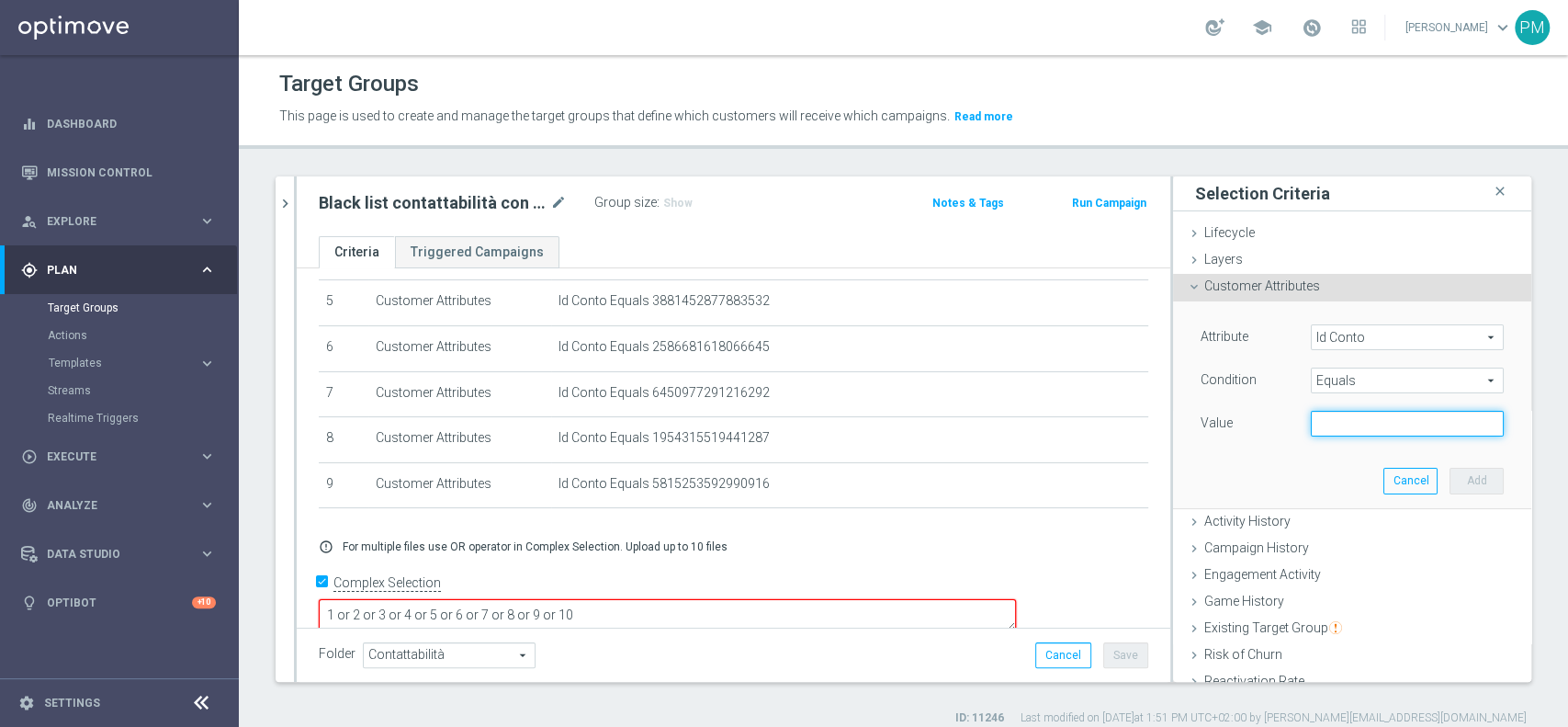
click at [1323, 433] on input "text" at bounding box center [1406, 424] width 193 height 26
paste input "1400124929968025"
type input "1400124929968025"
click at [1450, 481] on button "Add" at bounding box center [1476, 480] width 54 height 26
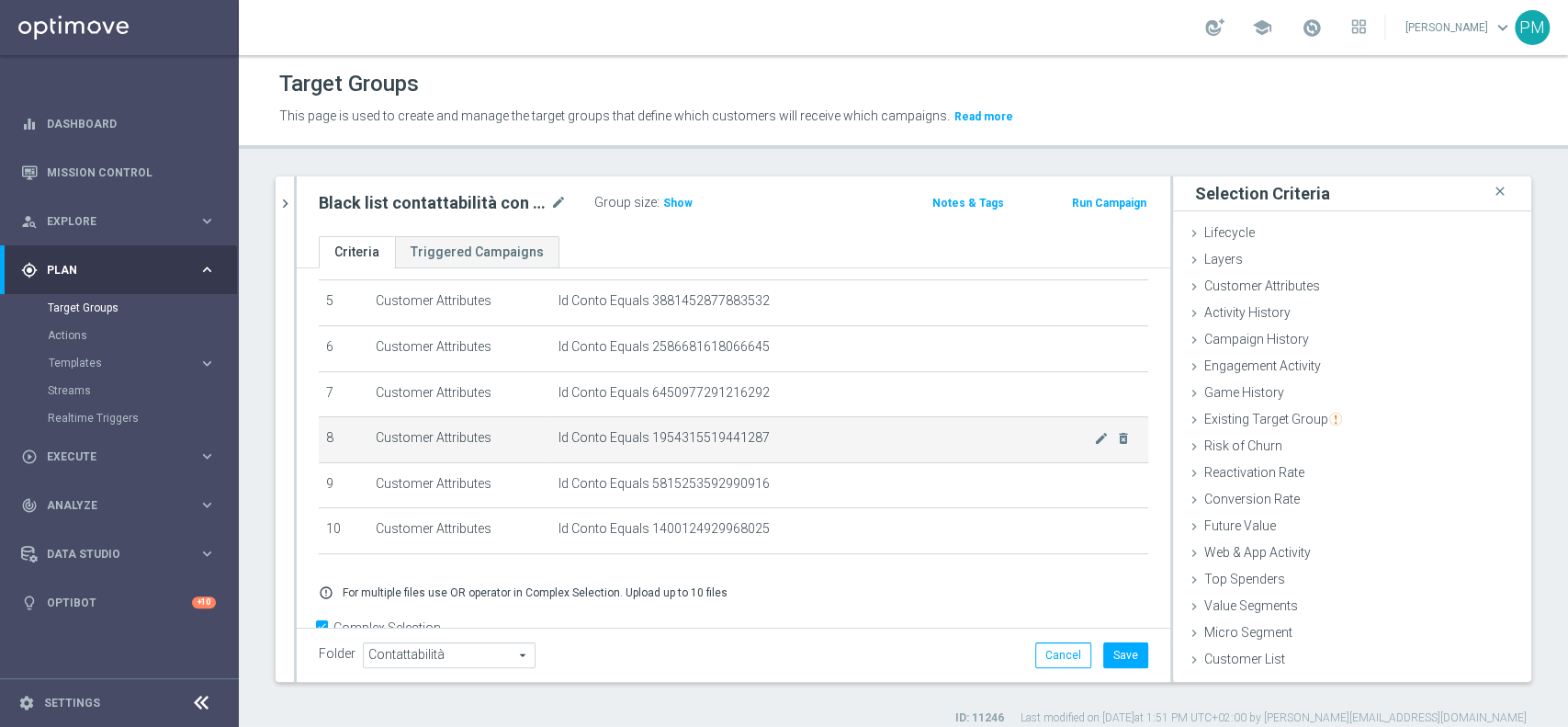
scroll to position [280, 0]
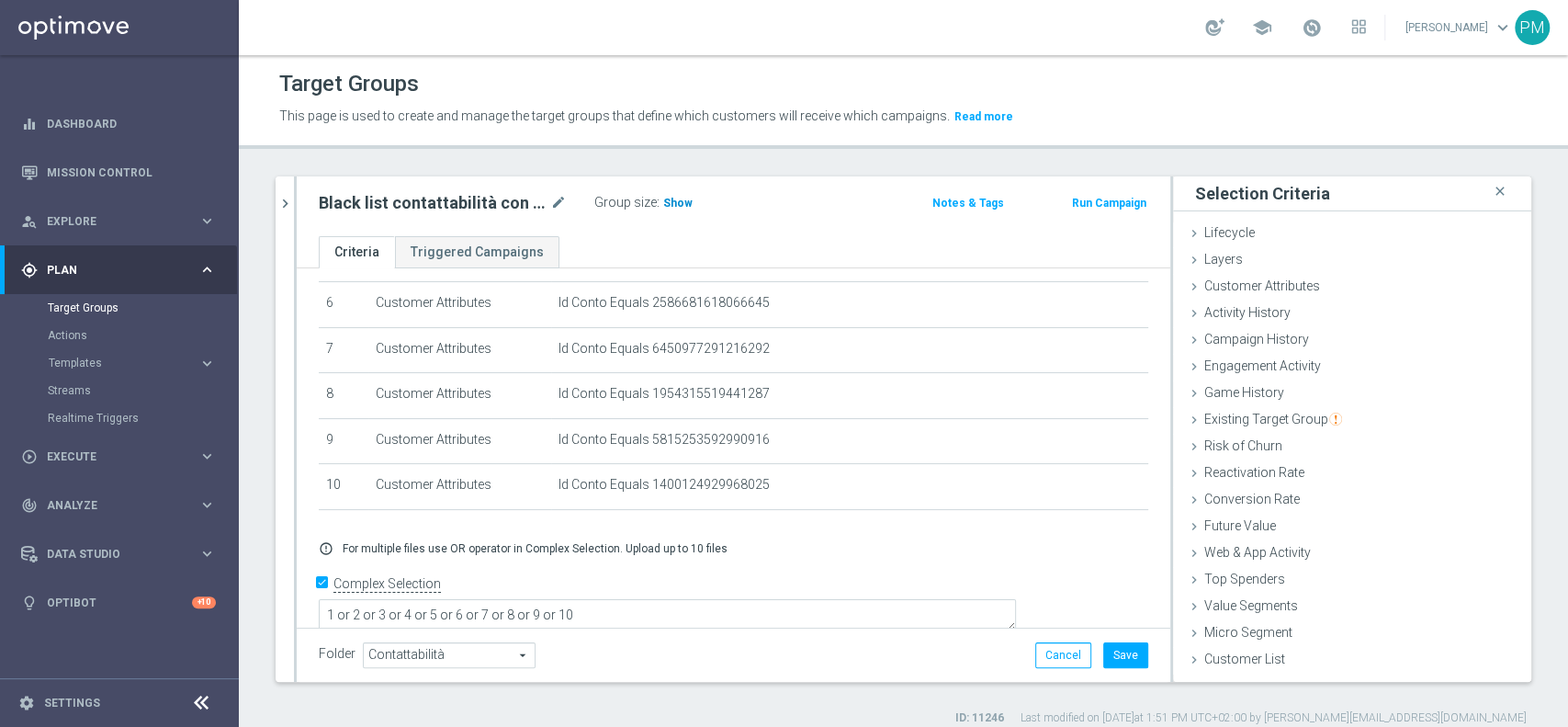
click at [682, 201] on span "Show" at bounding box center [678, 202] width 30 height 13
click at [1121, 664] on button "Save" at bounding box center [1126, 655] width 45 height 26
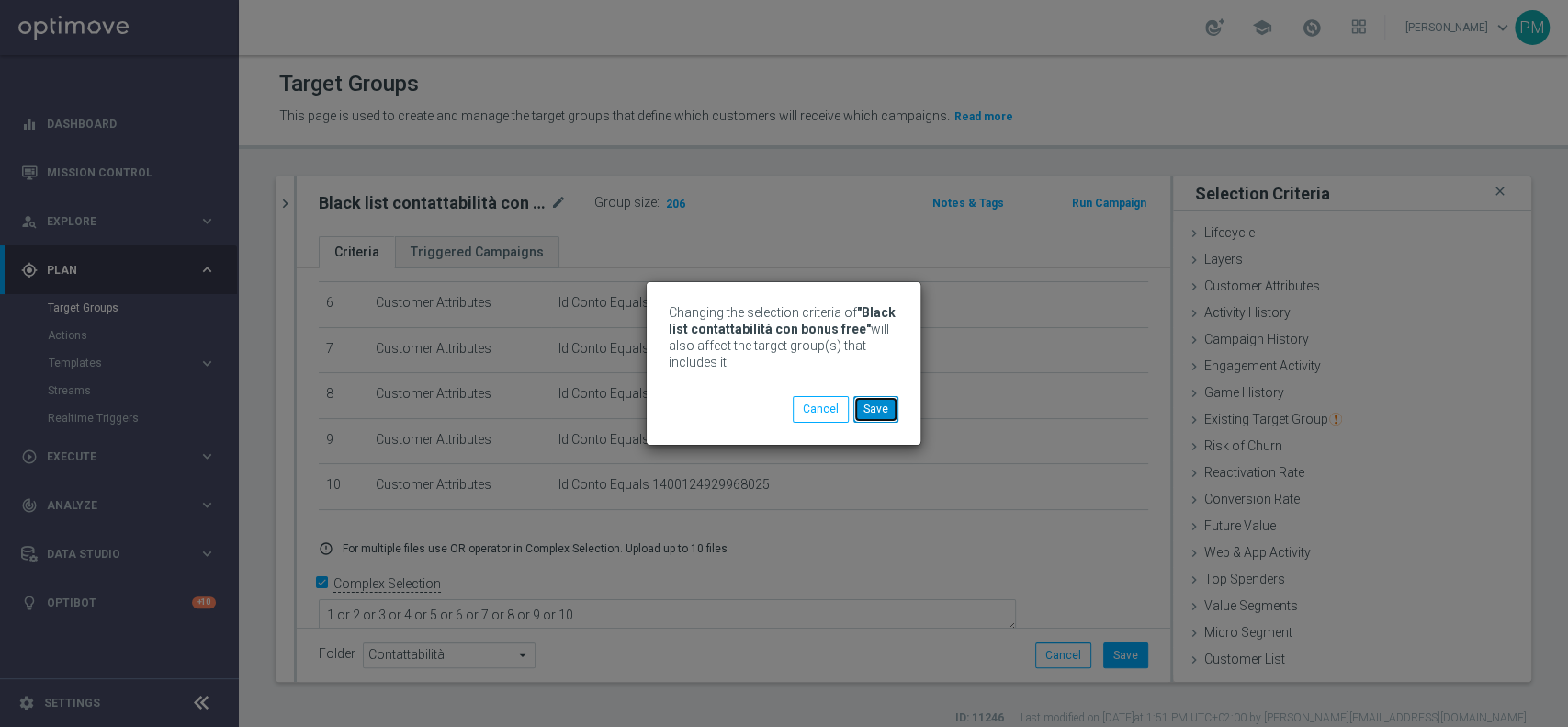
click at [877, 410] on button "Save" at bounding box center [876, 409] width 45 height 26
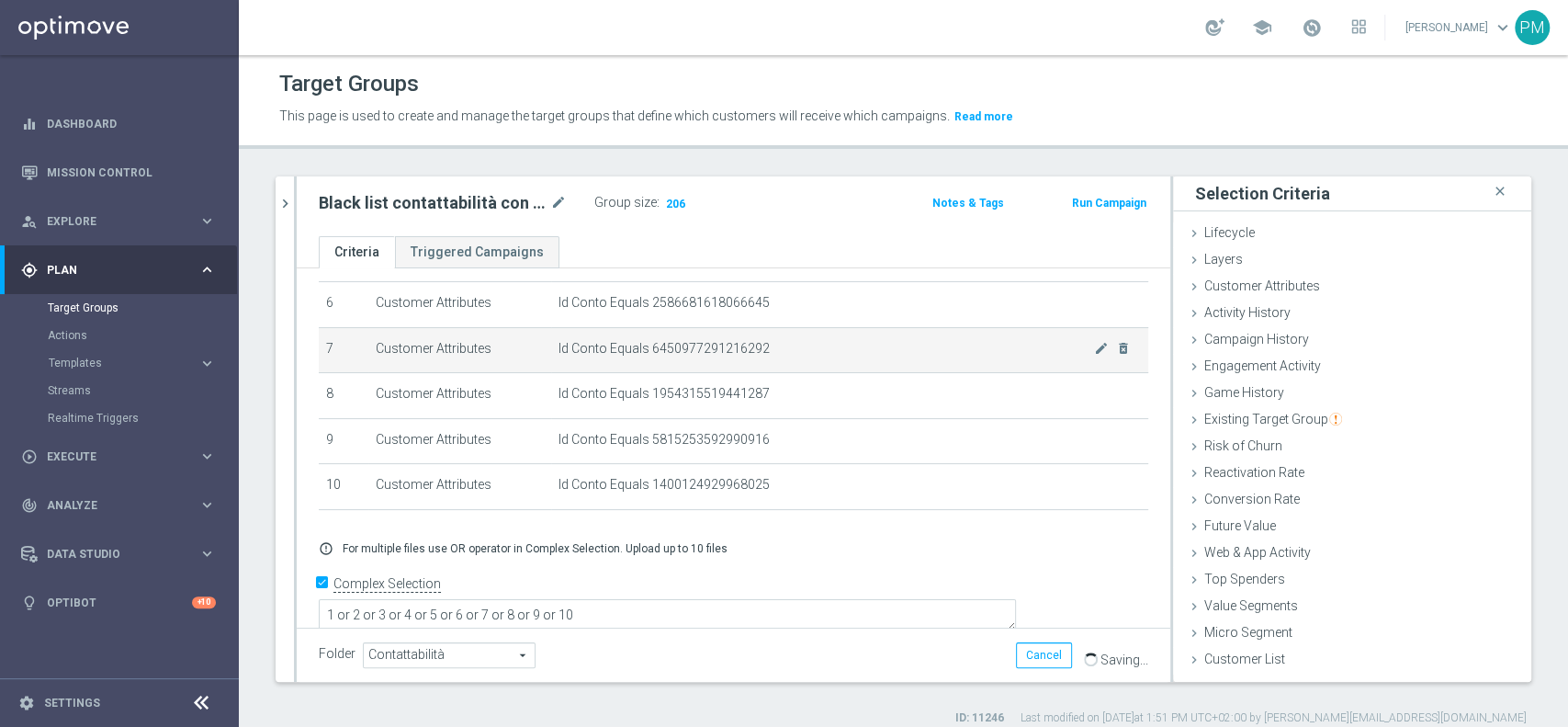
scroll to position [15, 0]
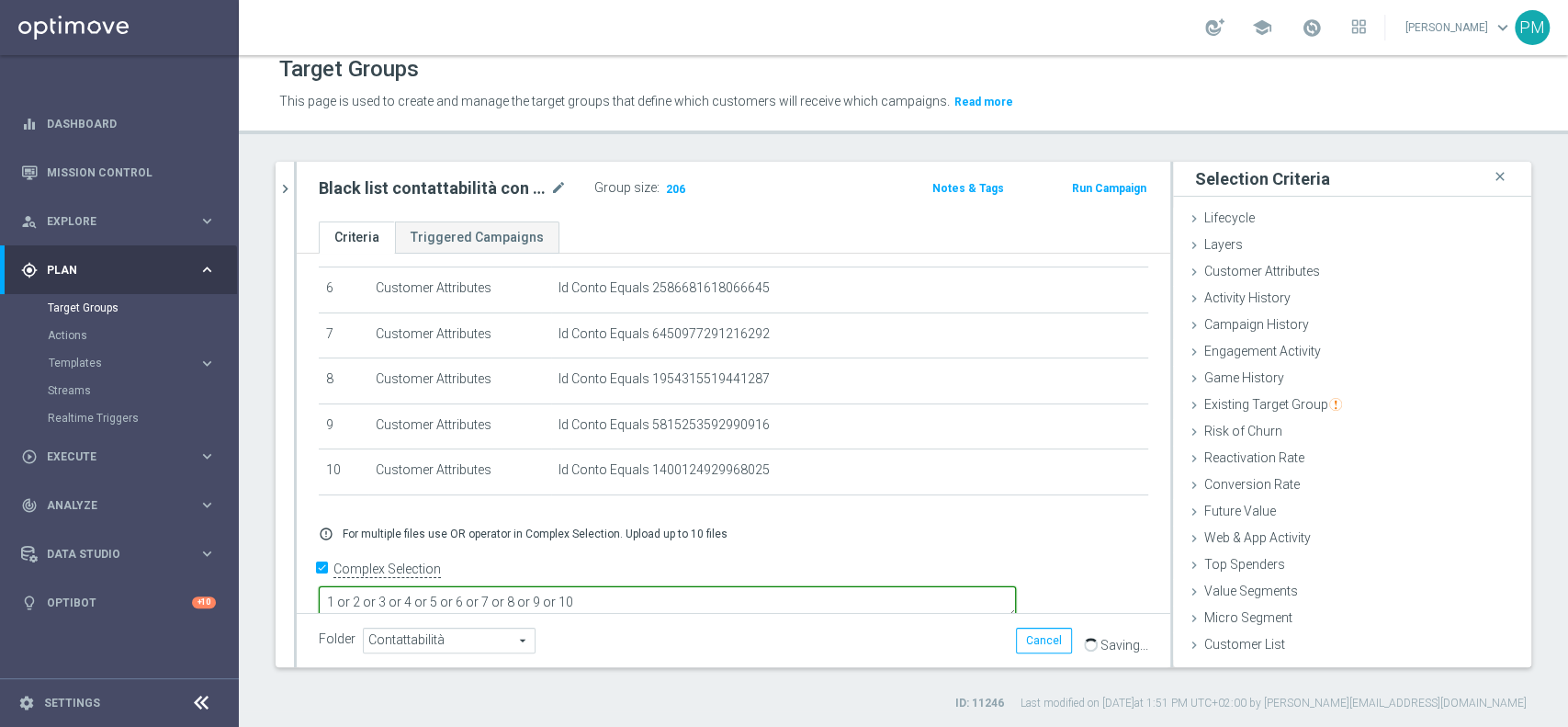
click at [762, 587] on textarea "1 or 2 or 3 or 4 or 5 or 6 or 7 or 8 or 9 or 10" at bounding box center [667, 603] width 697 height 33
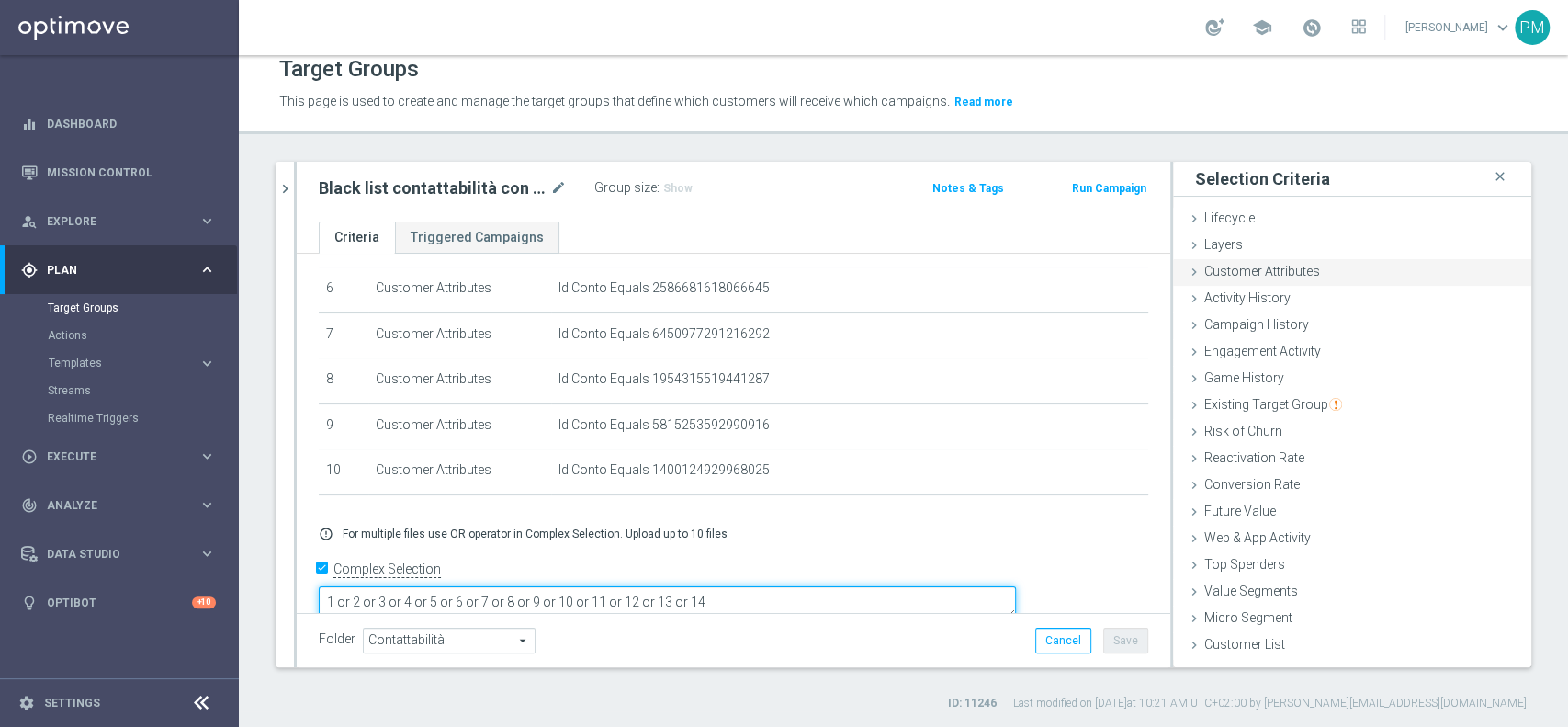
type textarea "1 or 2 or 3 or 4 or 5 or 6 or 7 or 8 or 9 or 10 or 11 or 12 or 13 or 14"
click at [1238, 259] on div "Customer Attributes done selection saved" at bounding box center [1352, 273] width 358 height 28
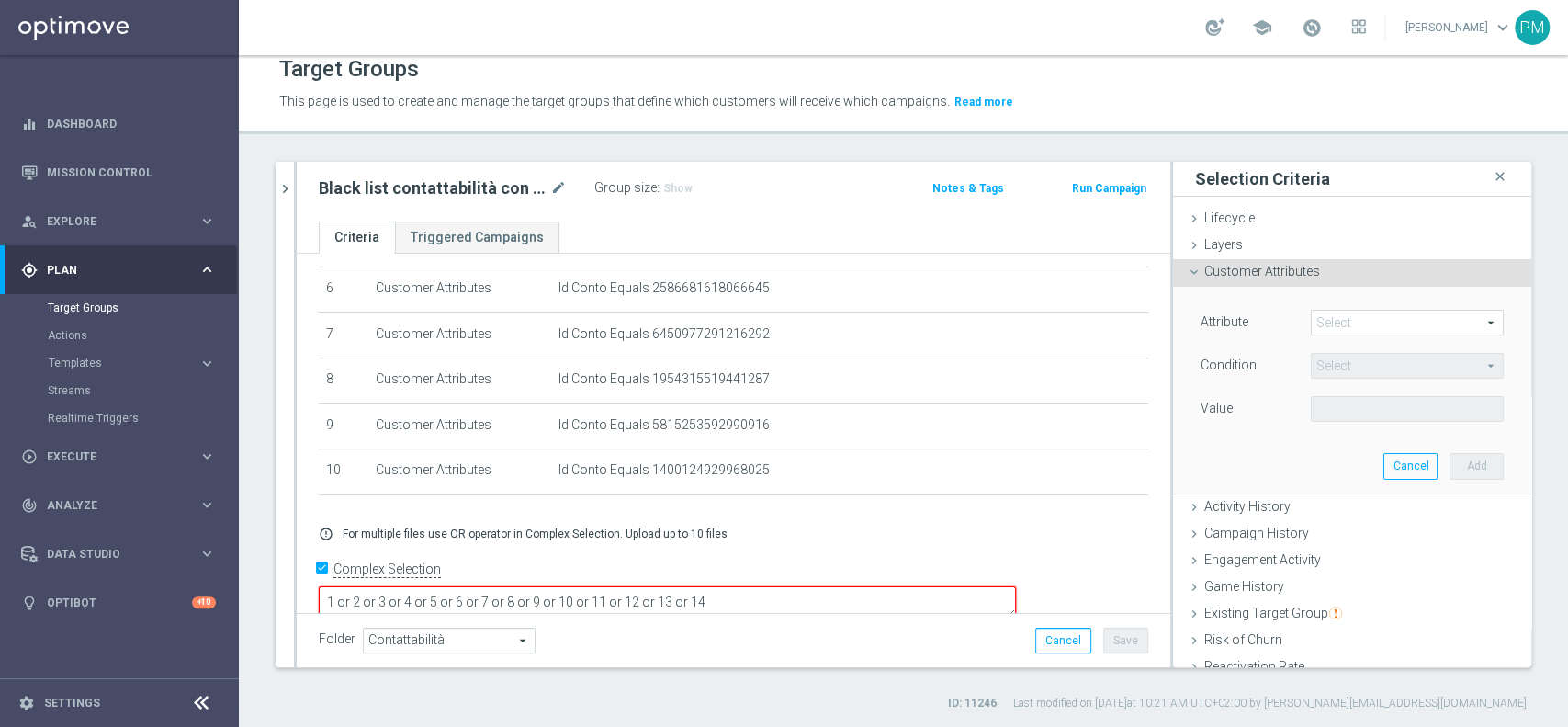
click at [1317, 323] on span at bounding box center [1406, 322] width 191 height 24
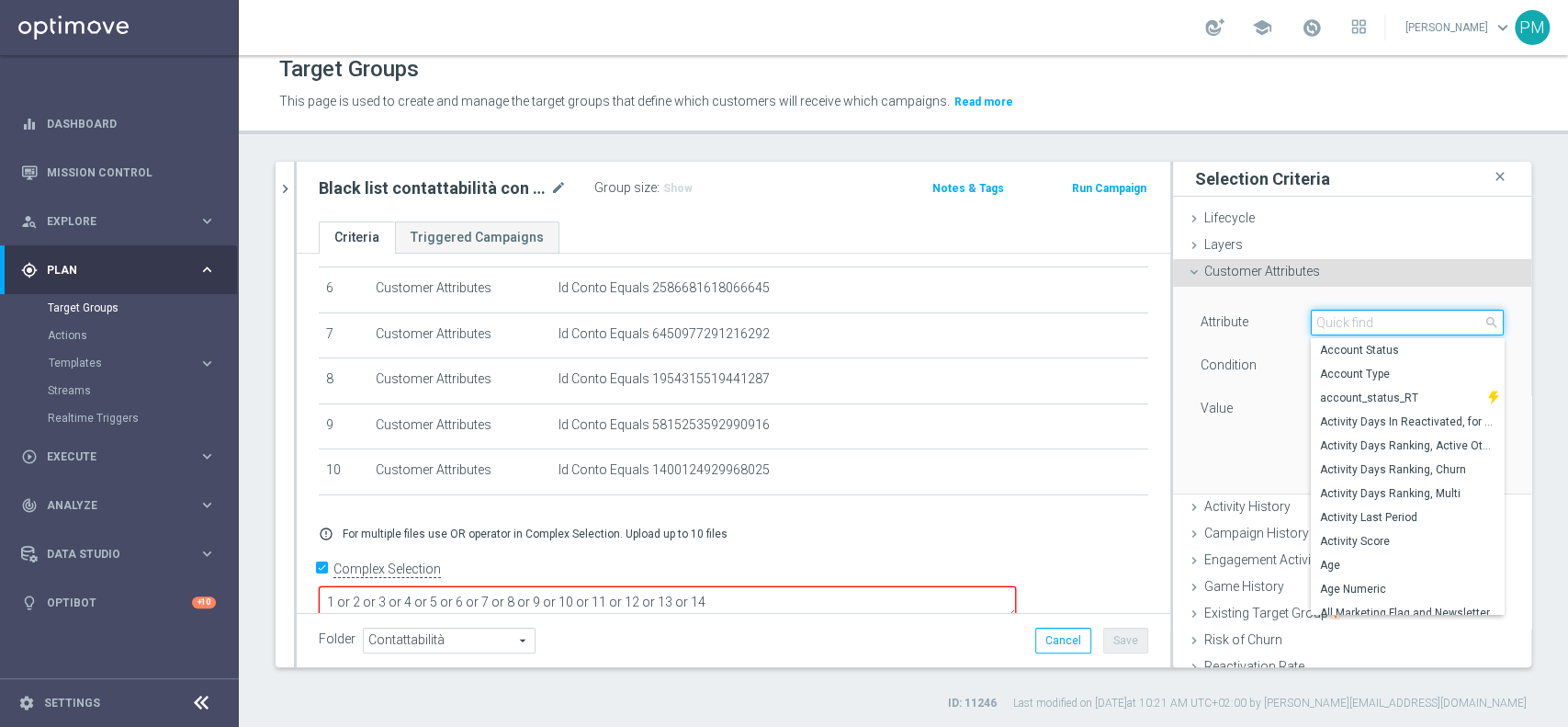
click at [1317, 323] on input "search" at bounding box center [1406, 322] width 193 height 26
type input "id c"
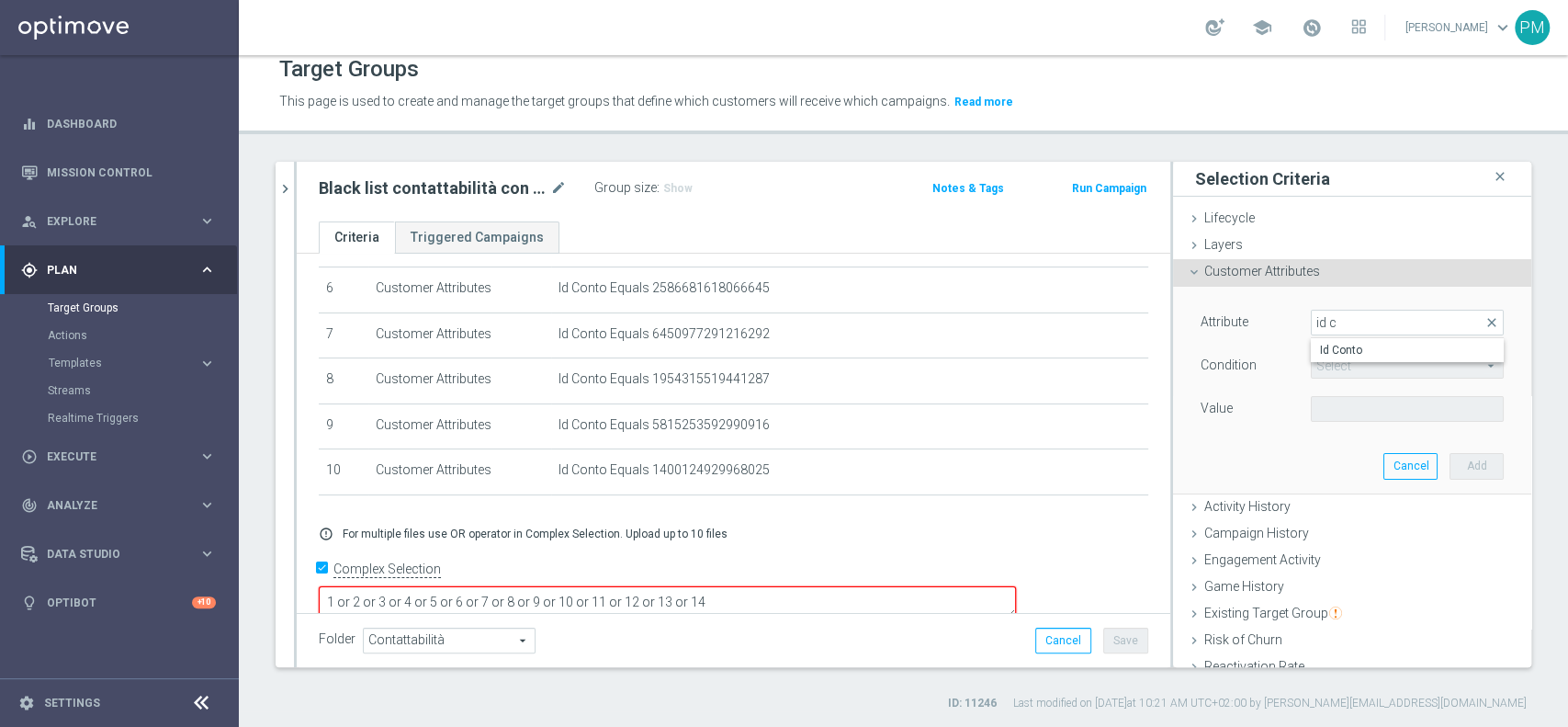
click at [1330, 343] on span "Id Conto" at bounding box center [1407, 350] width 175 height 15
type input "Id Conto"
type input "Equals"
click at [1333, 391] on div "Attribute Id Conto Id Conto arrow_drop_down search Condition Equals Equals arro…" at bounding box center [1352, 366] width 303 height 116
click at [1333, 401] on input "text" at bounding box center [1406, 409] width 193 height 26
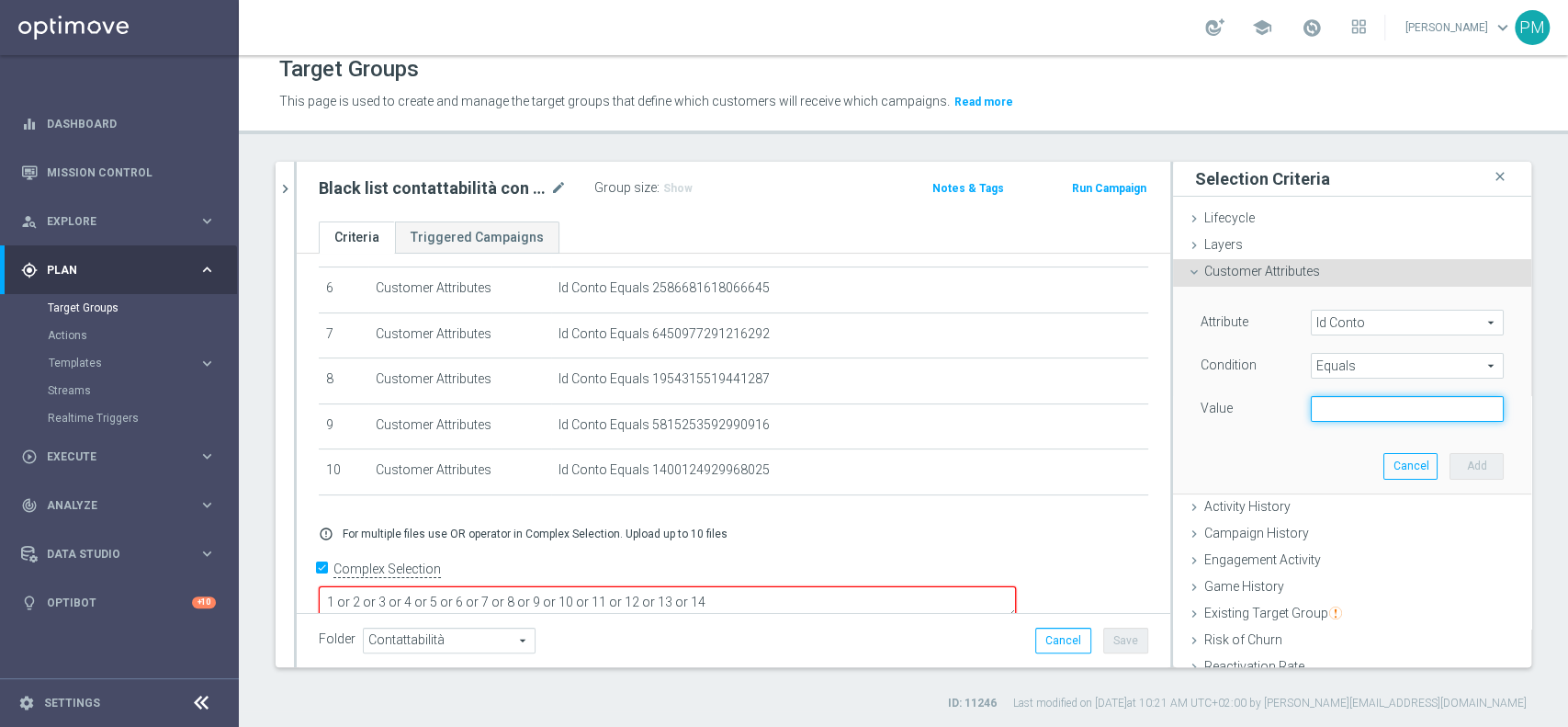
paste input "1312113430157453"
type input "1312113430157453"
click at [1450, 465] on button "Add" at bounding box center [1476, 466] width 54 height 26
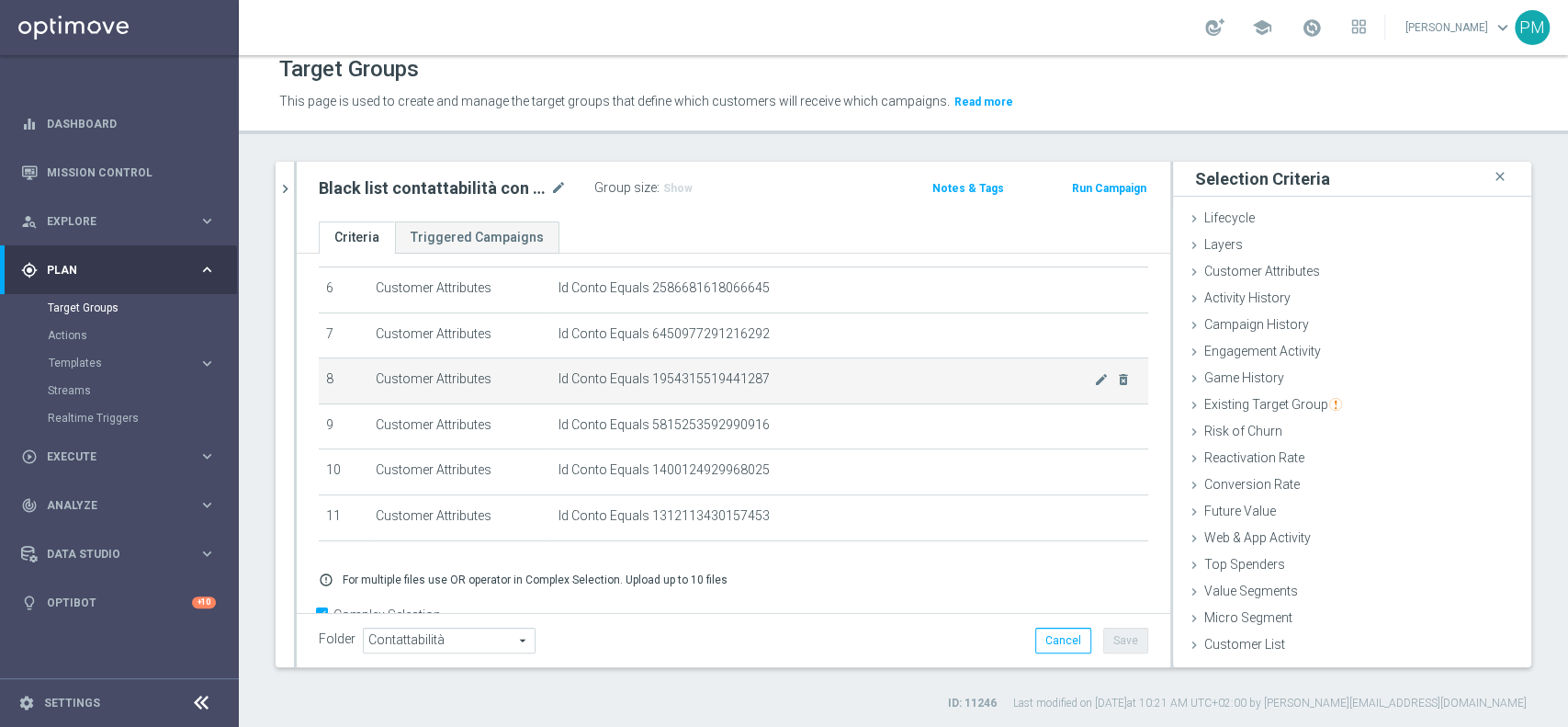
scroll to position [327, 0]
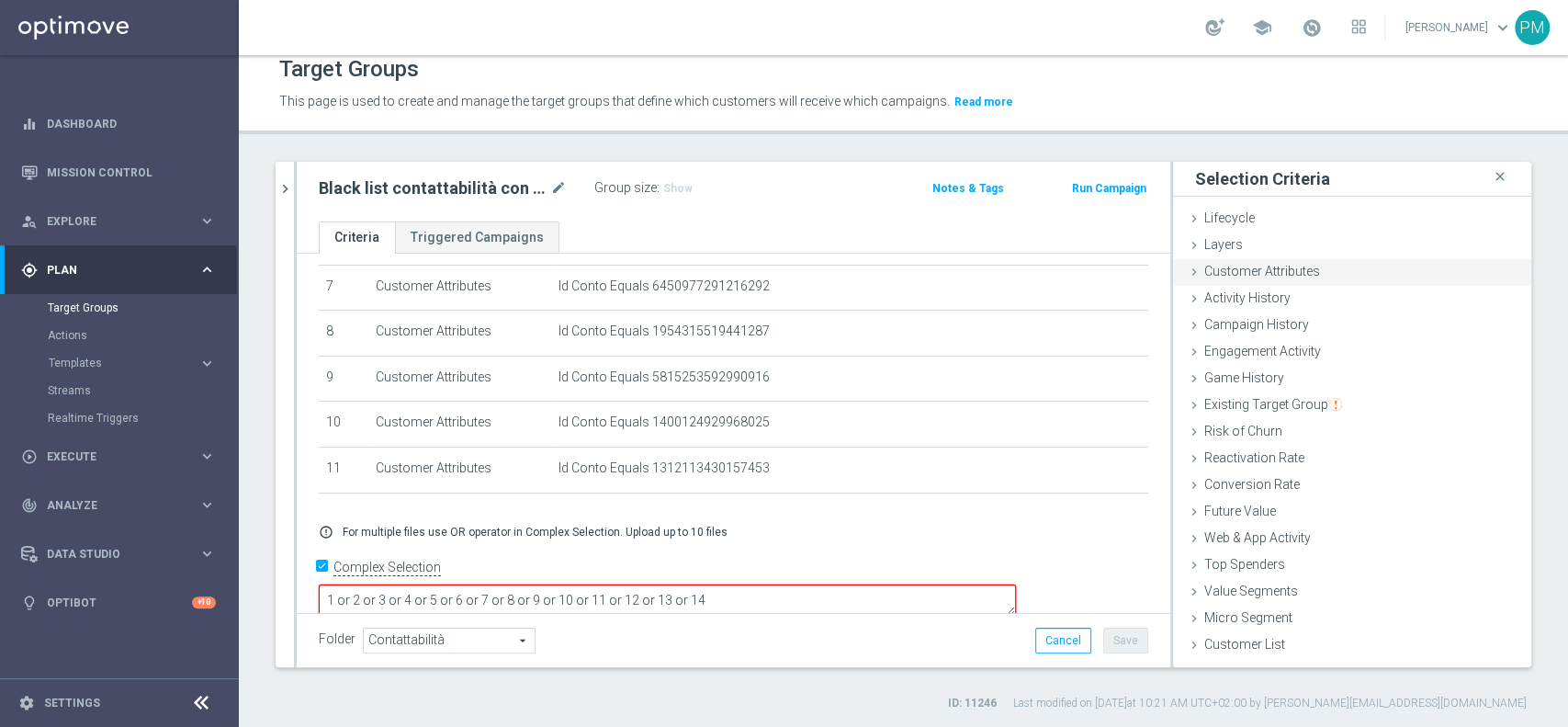
click at [1241, 267] on span "Customer Attributes" at bounding box center [1262, 271] width 116 height 15
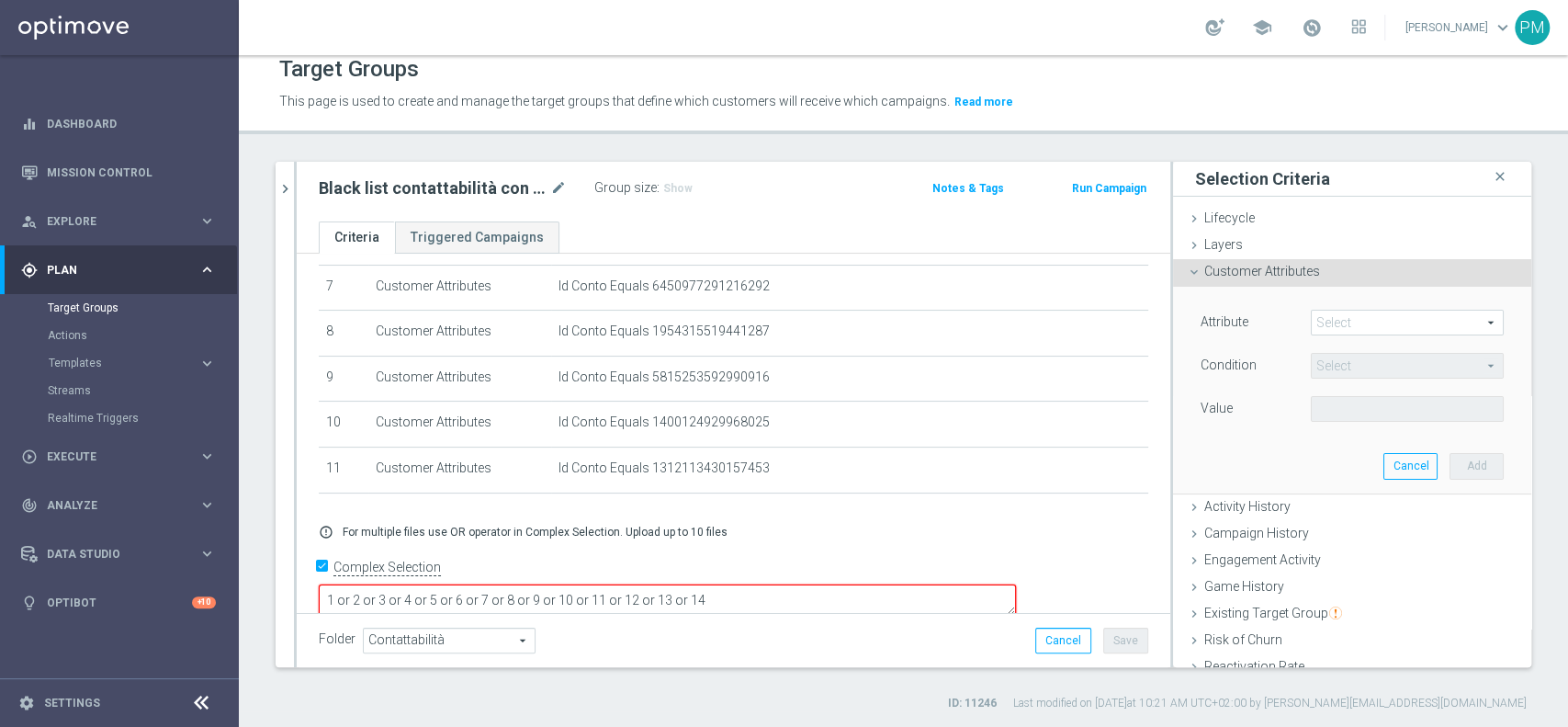
click at [1341, 321] on span at bounding box center [1406, 322] width 191 height 24
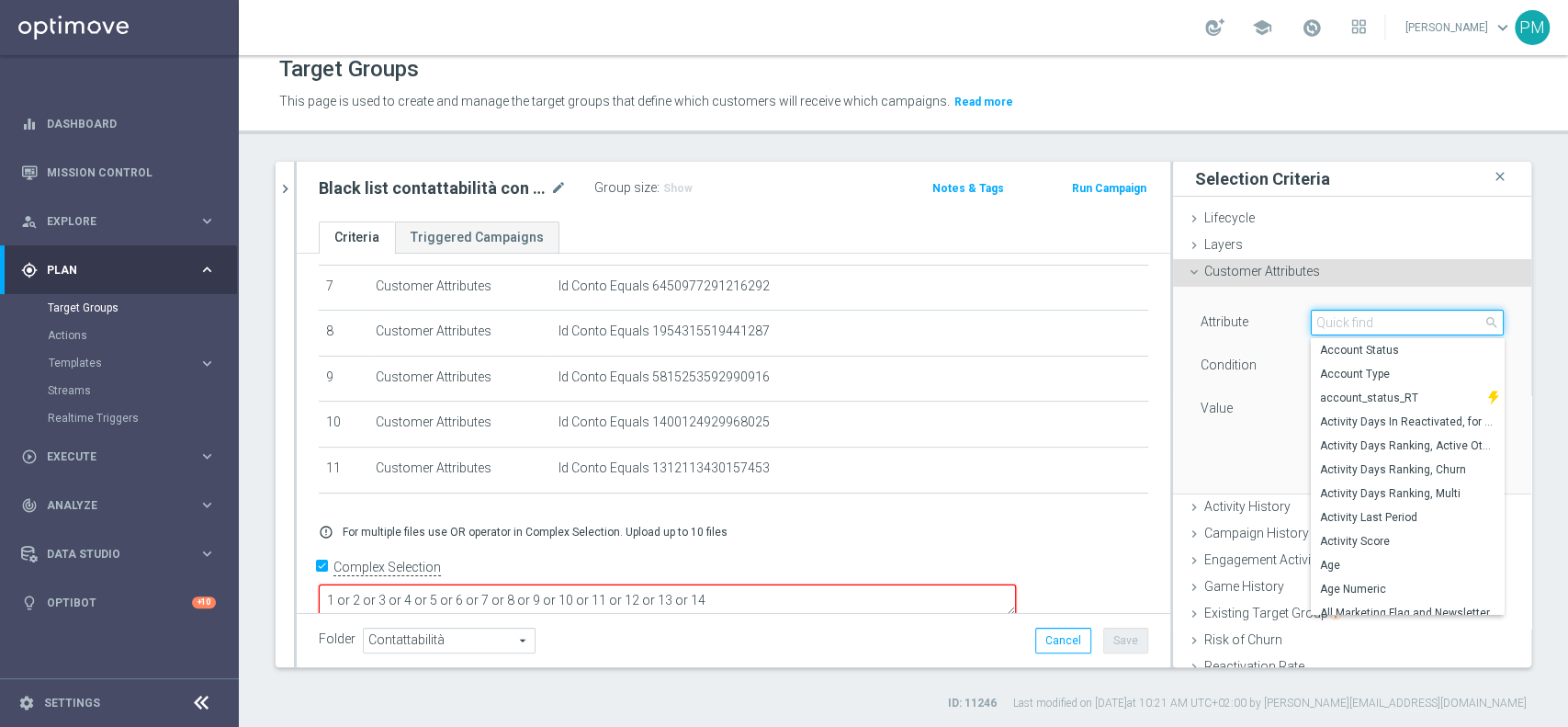
click at [1341, 321] on input "search" at bounding box center [1406, 322] width 193 height 26
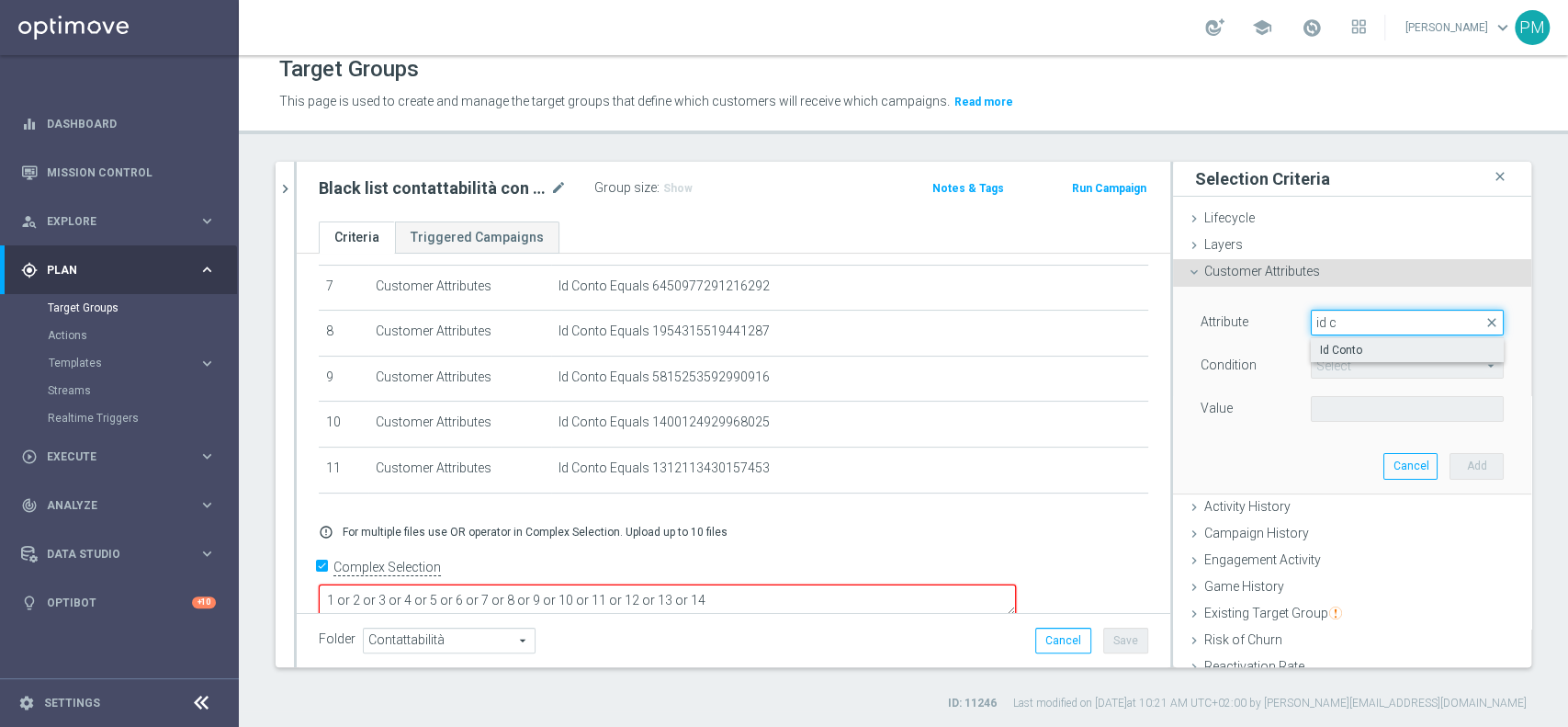
type input "id c"
click at [1344, 343] on span "Id Conto" at bounding box center [1407, 350] width 175 height 15
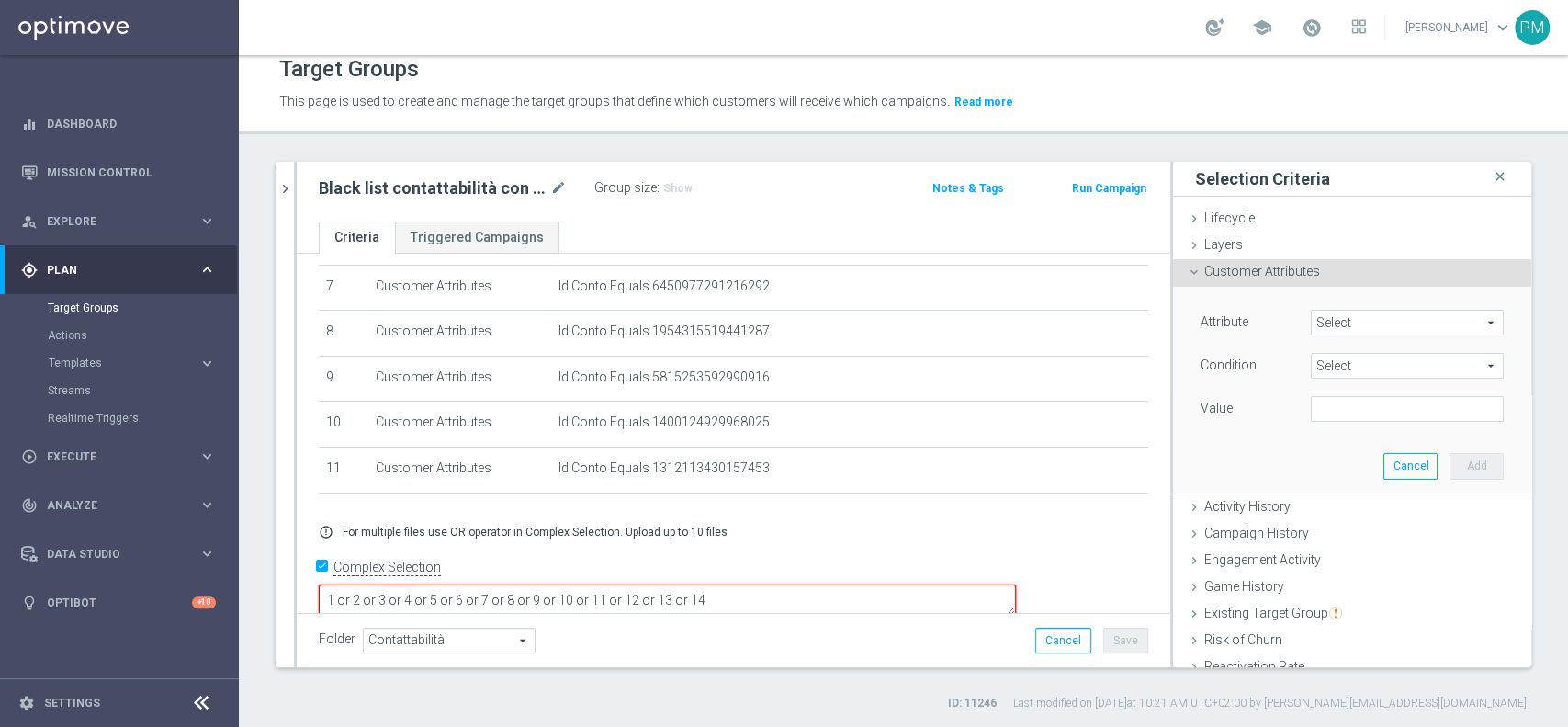
type input "Id Conto"
type input "Equals"
click at [1371, 414] on input "text" at bounding box center [1406, 409] width 193 height 26
paste input "5099061220396532"
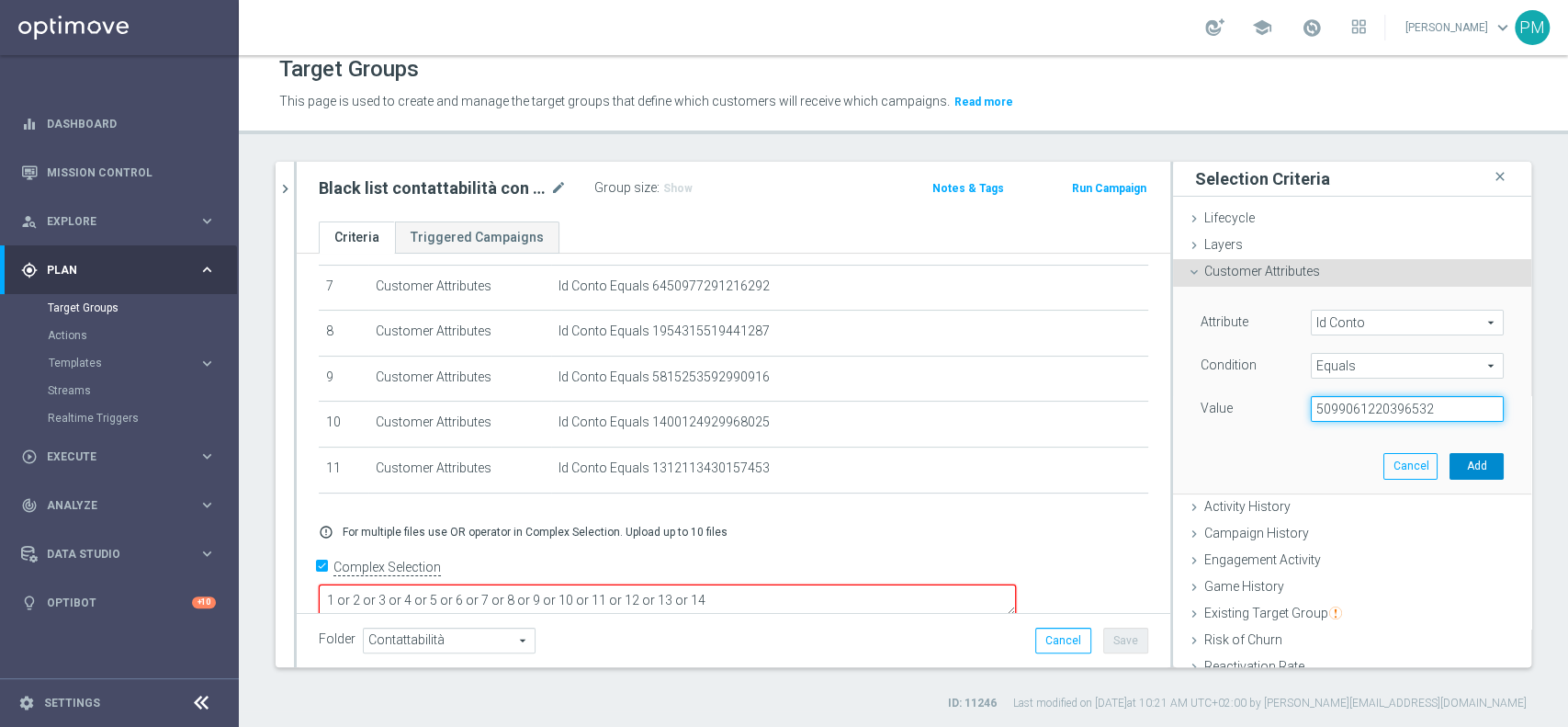
type input "5099061220396532"
click at [1450, 460] on button "Add" at bounding box center [1476, 466] width 54 height 26
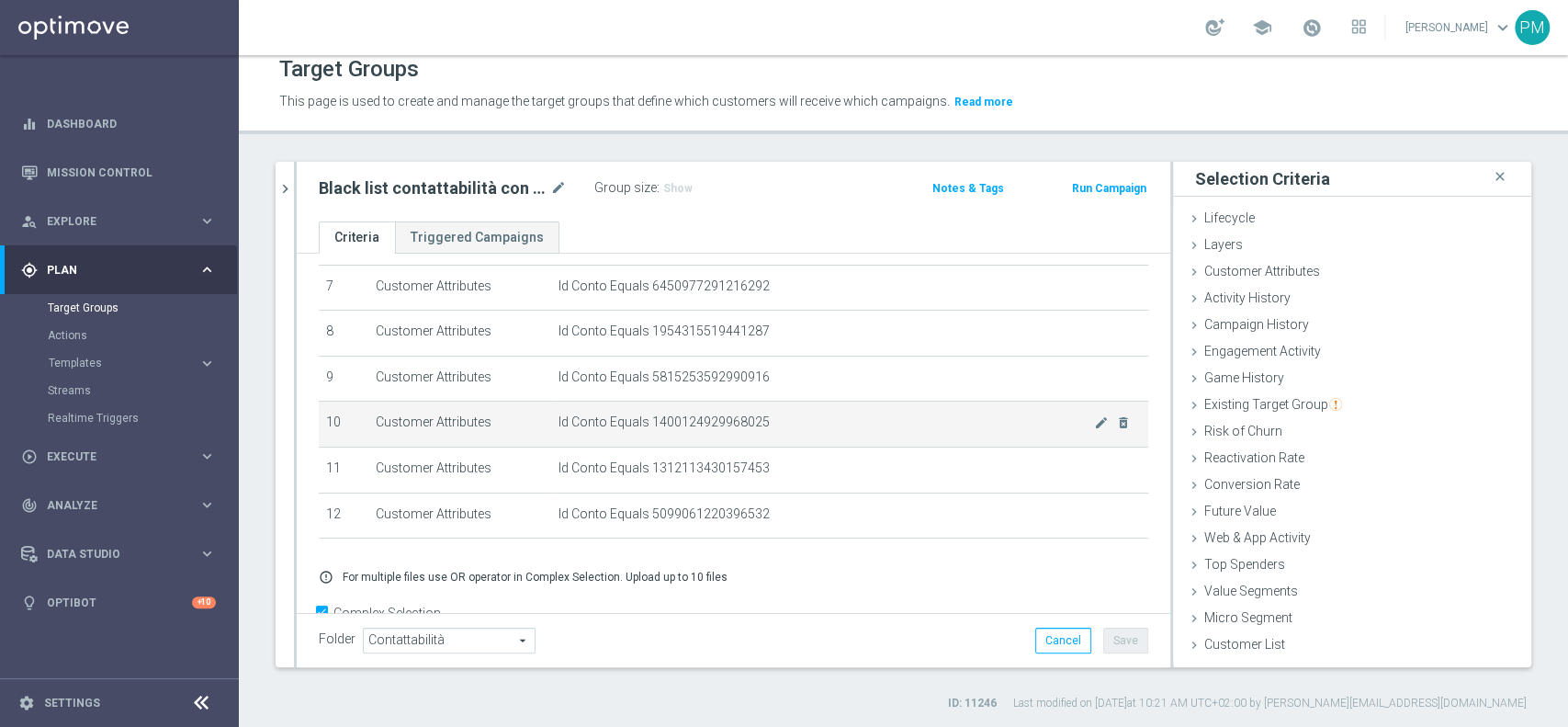
scroll to position [373, 0]
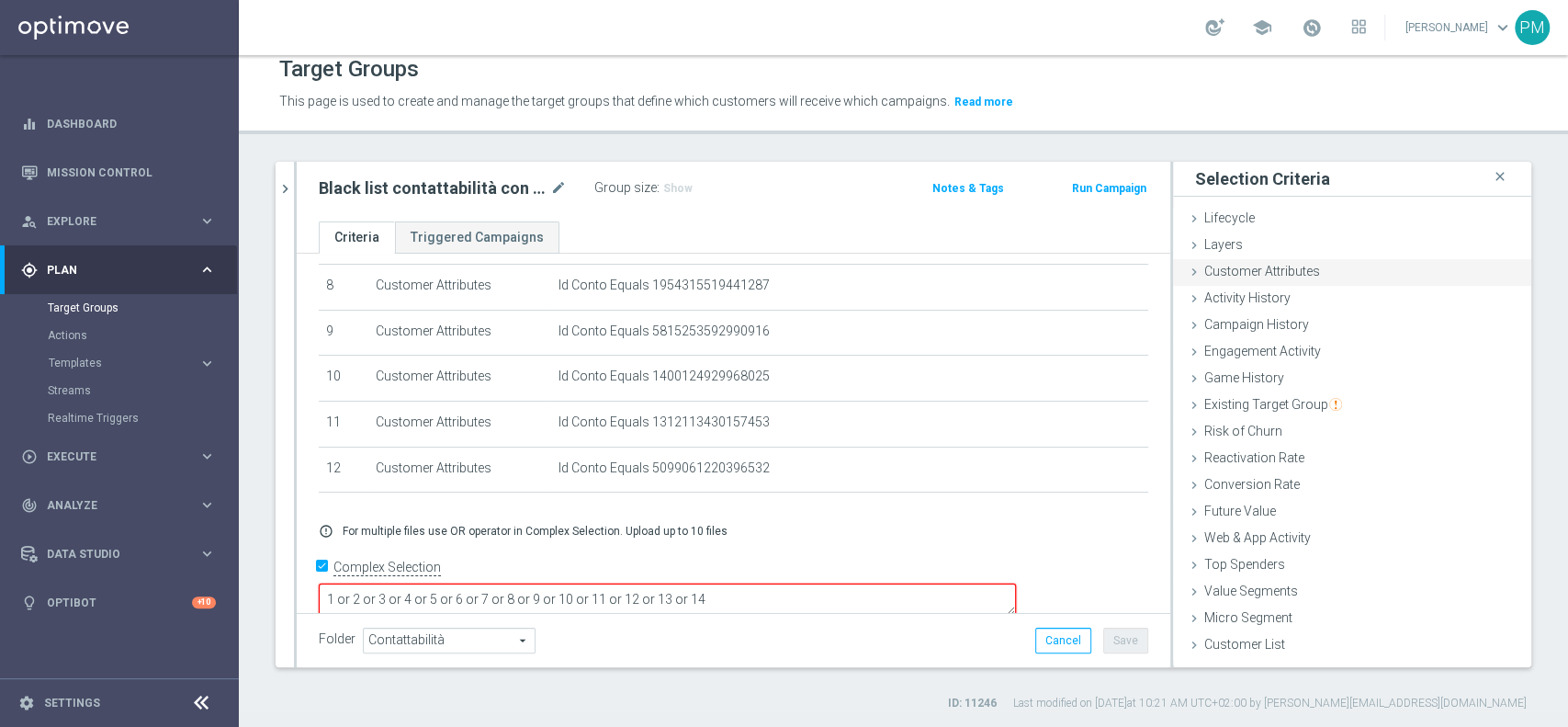
click at [1258, 270] on span "Customer Attributes" at bounding box center [1262, 271] width 116 height 15
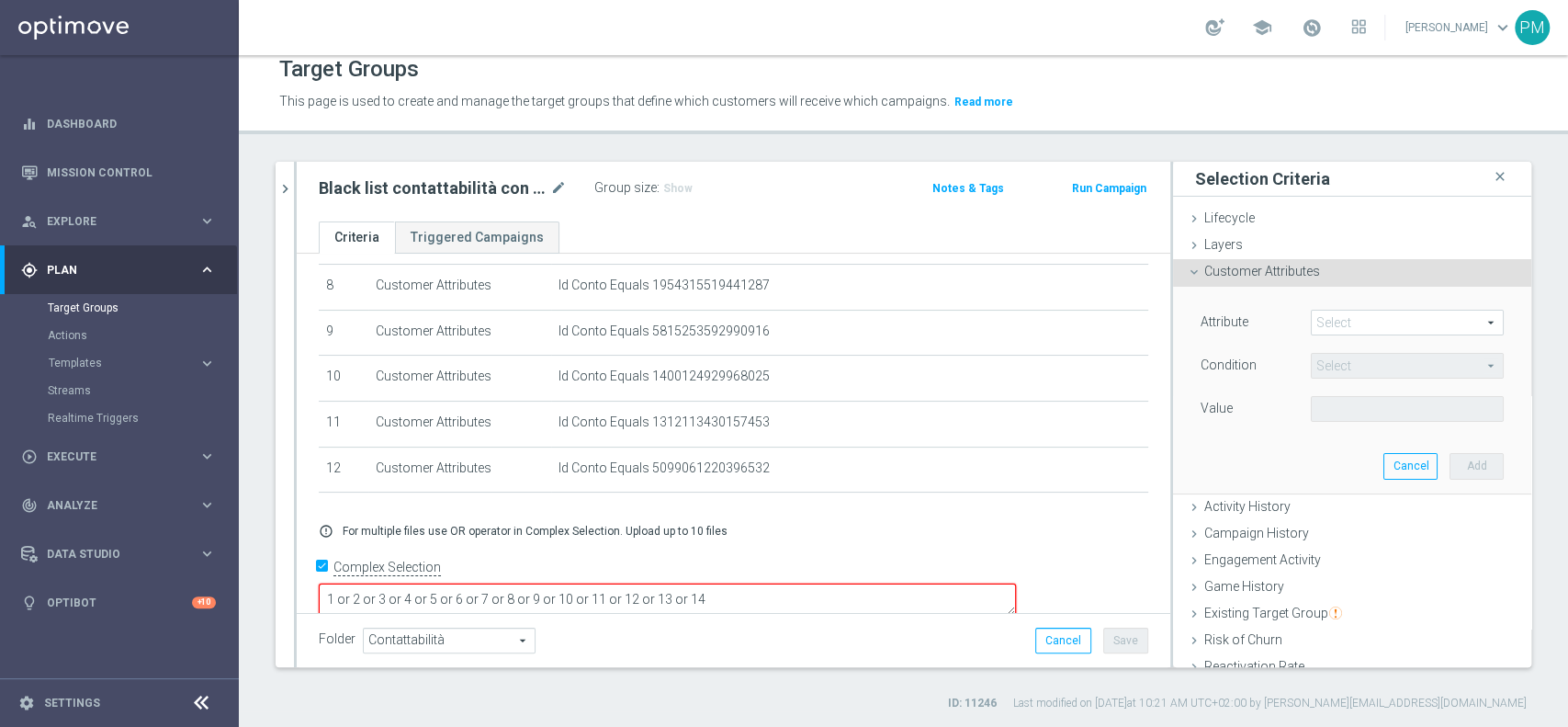
click at [1345, 320] on span at bounding box center [1406, 322] width 191 height 24
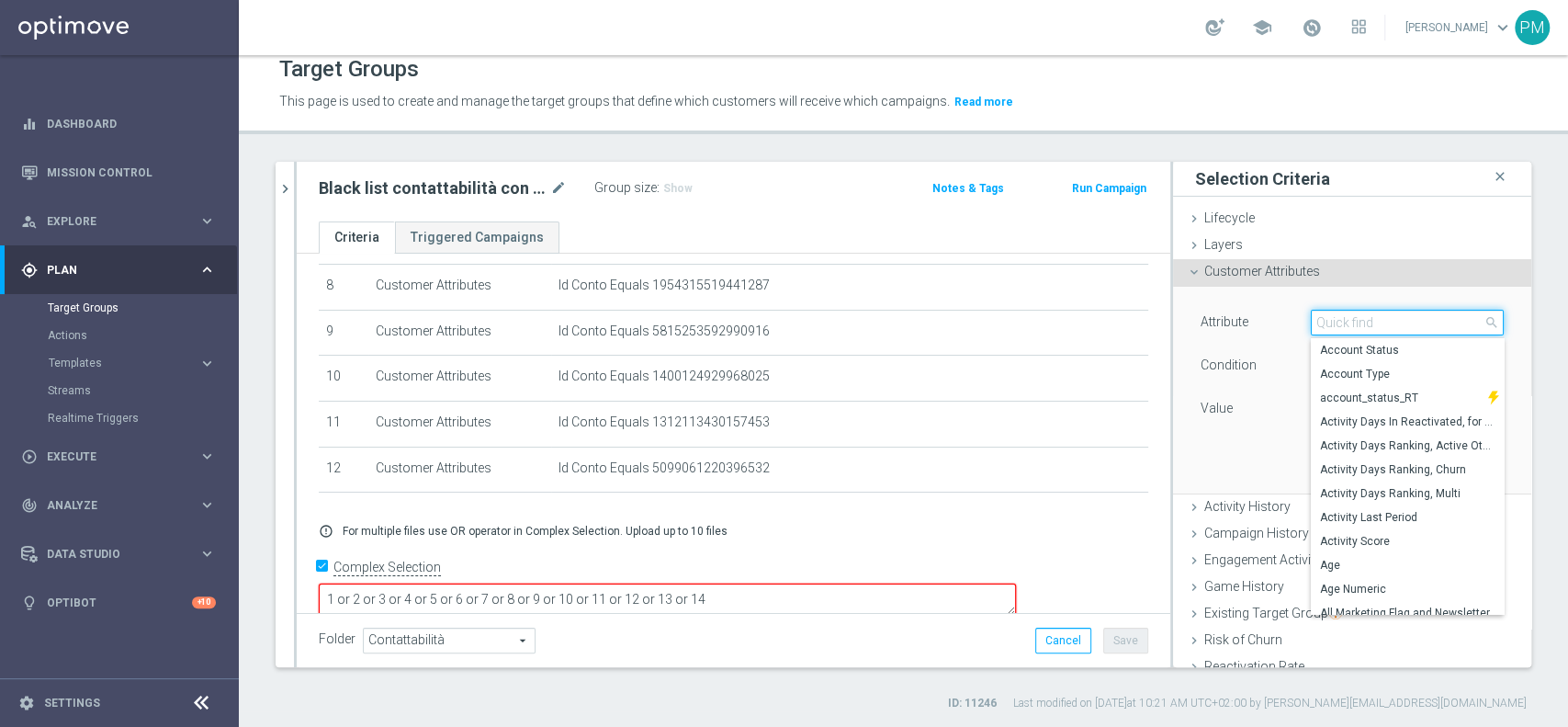
click at [1345, 318] on input "search" at bounding box center [1406, 322] width 193 height 26
type input "id c"
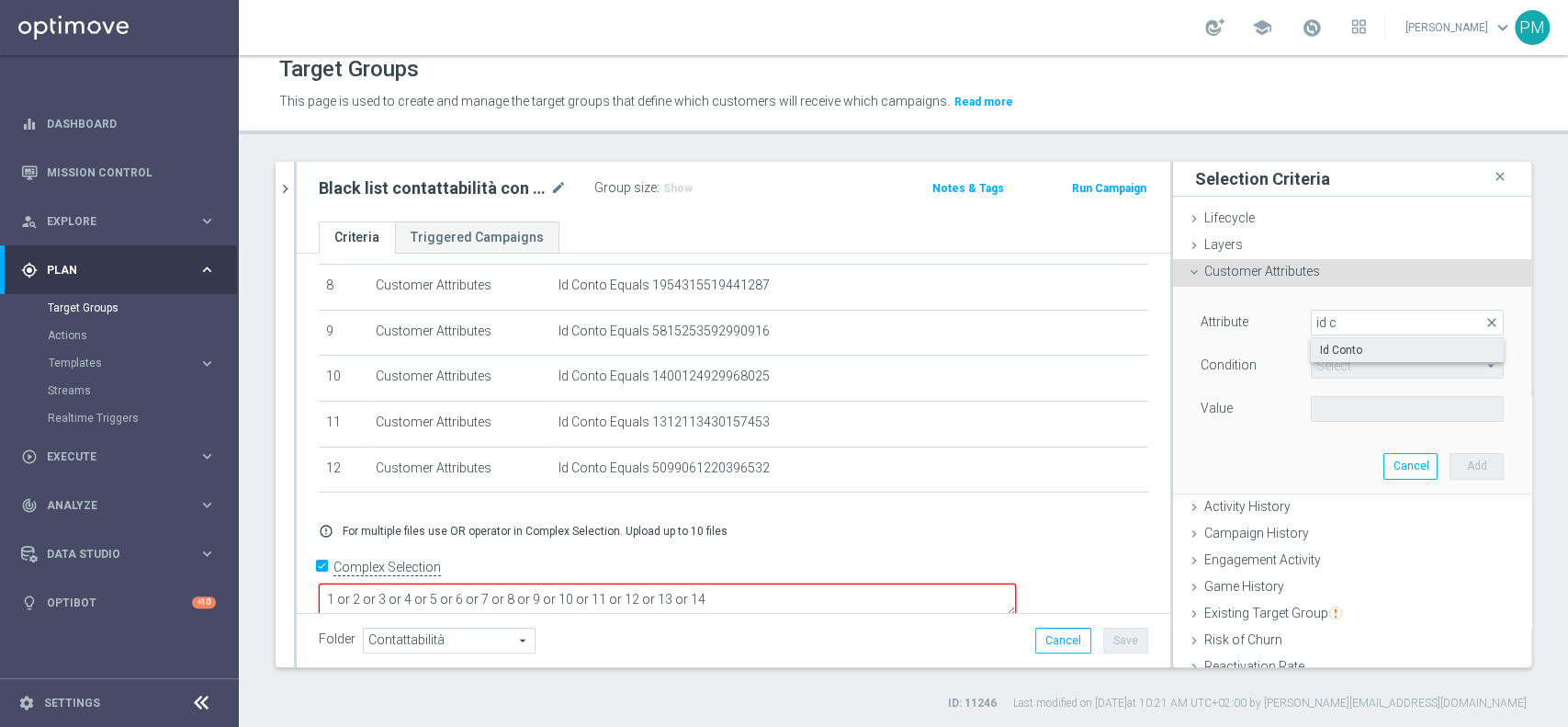
click at [1350, 339] on label "Id Conto" at bounding box center [1406, 350] width 193 height 24
type input "Id Conto"
type input "Equals"
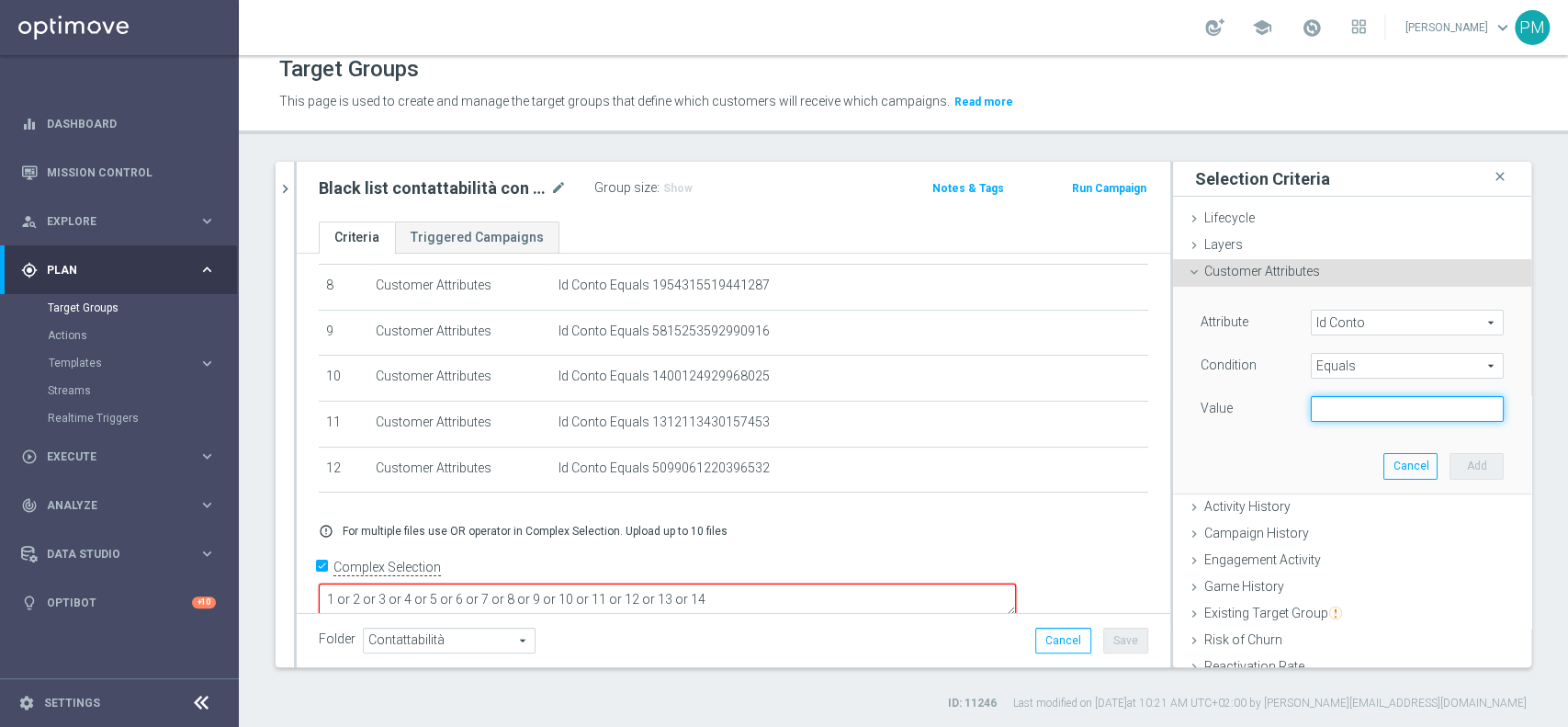
click at [1319, 401] on input "text" at bounding box center [1406, 409] width 193 height 26
paste input "6438478212828205"
type input "6438478212828205"
click at [1461, 458] on button "Add" at bounding box center [1476, 466] width 54 height 26
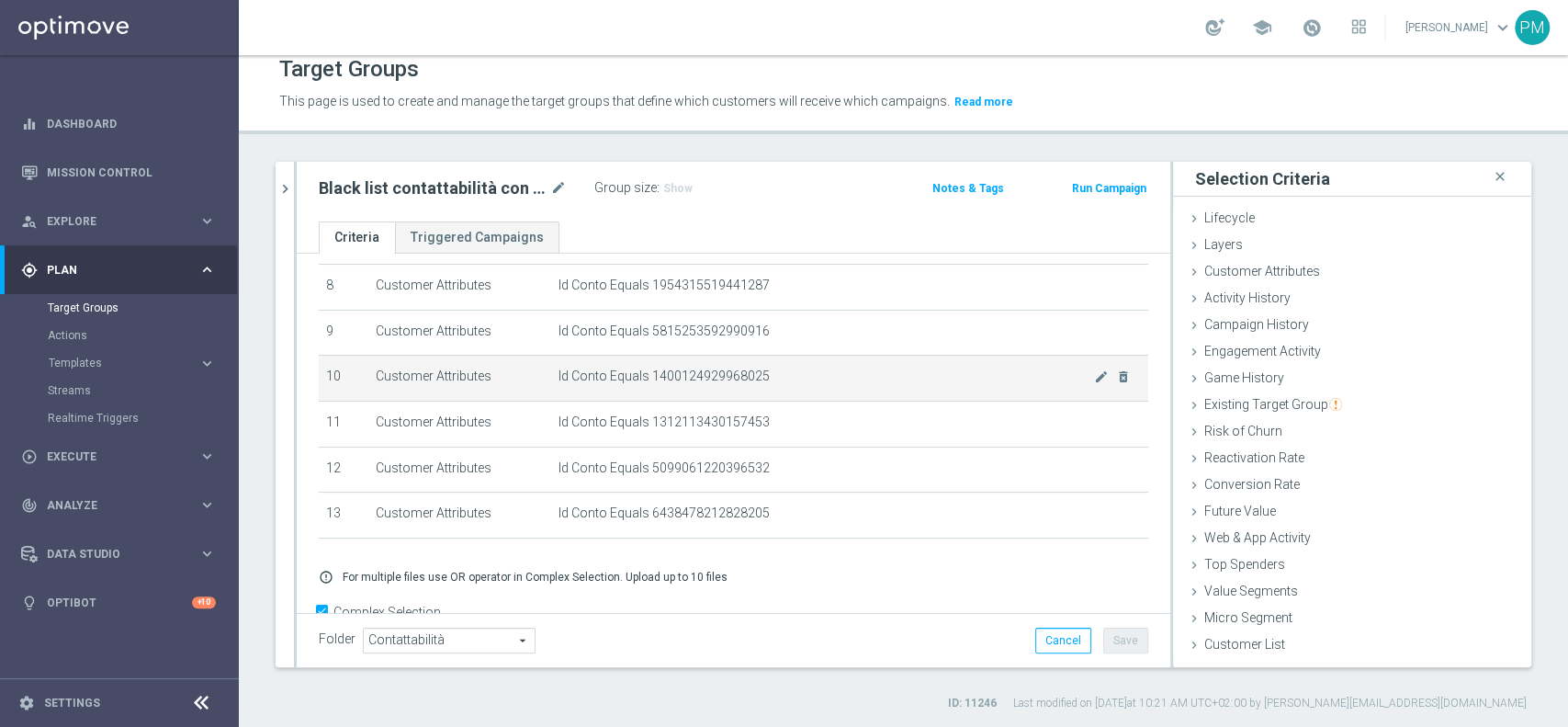
scroll to position [419, 0]
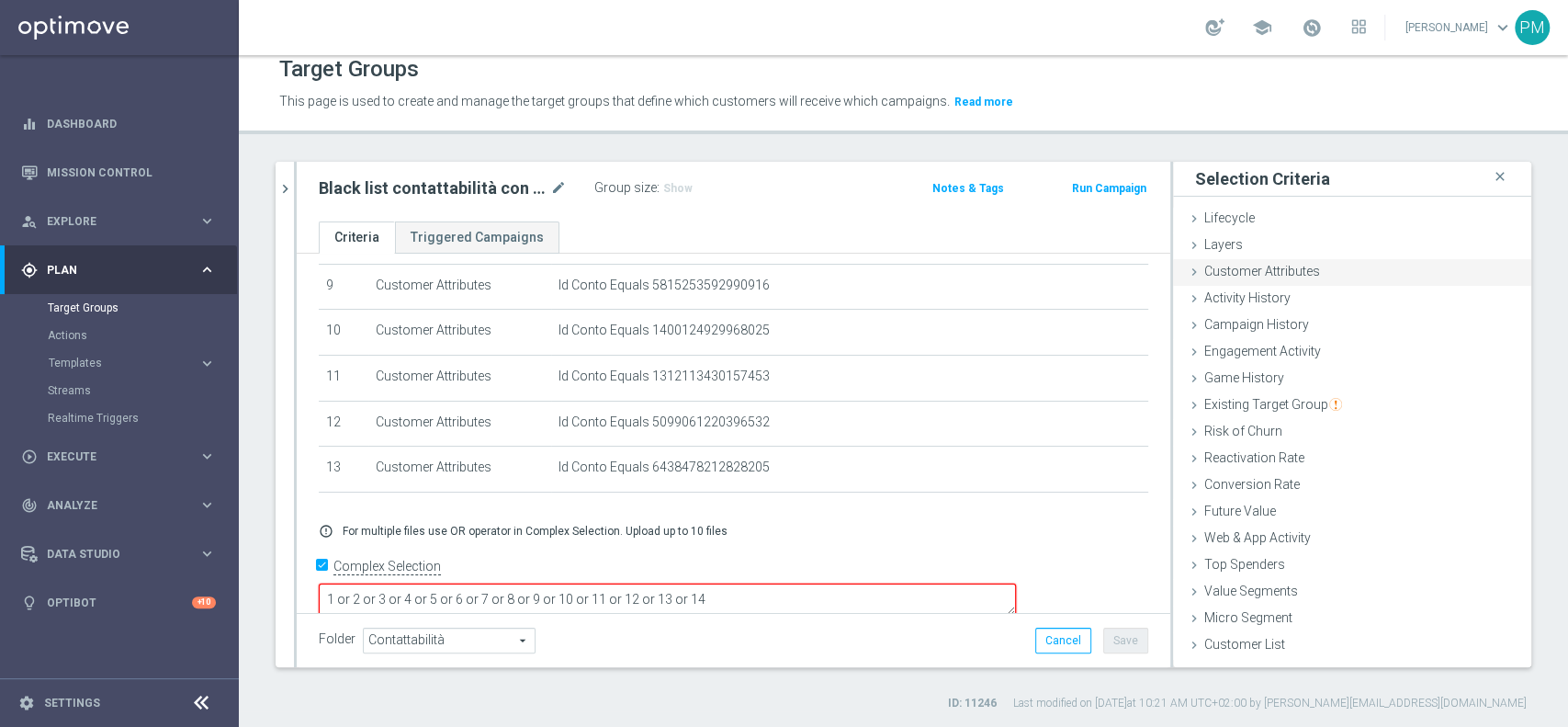
click at [1312, 268] on div "Customer Attributes done selection saved" at bounding box center [1352, 273] width 358 height 28
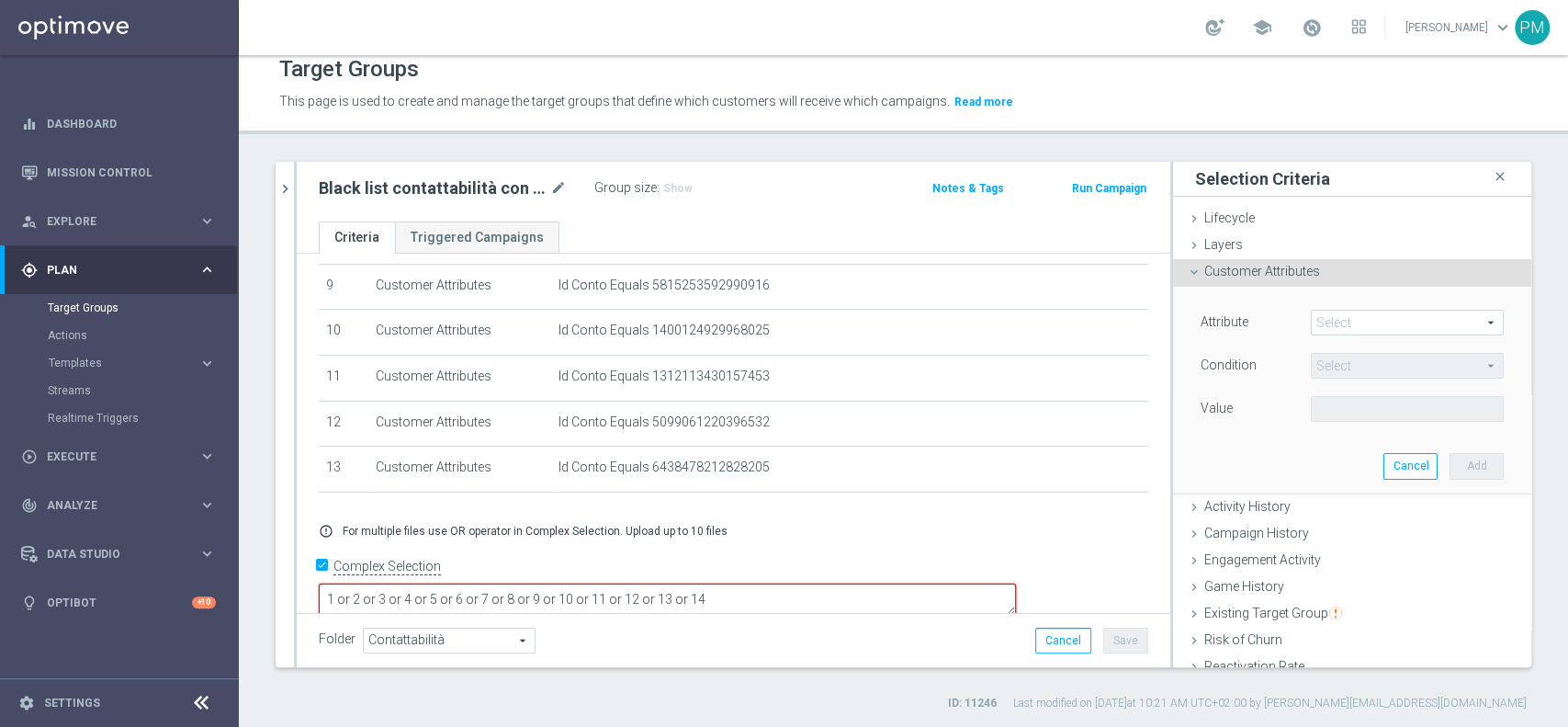
click at [1368, 309] on div "Attribute Select arrow_drop_down search Condition Select arrow_drop_down search…" at bounding box center [1352, 389] width 331 height 205
click at [1368, 310] on span at bounding box center [1406, 322] width 191 height 24
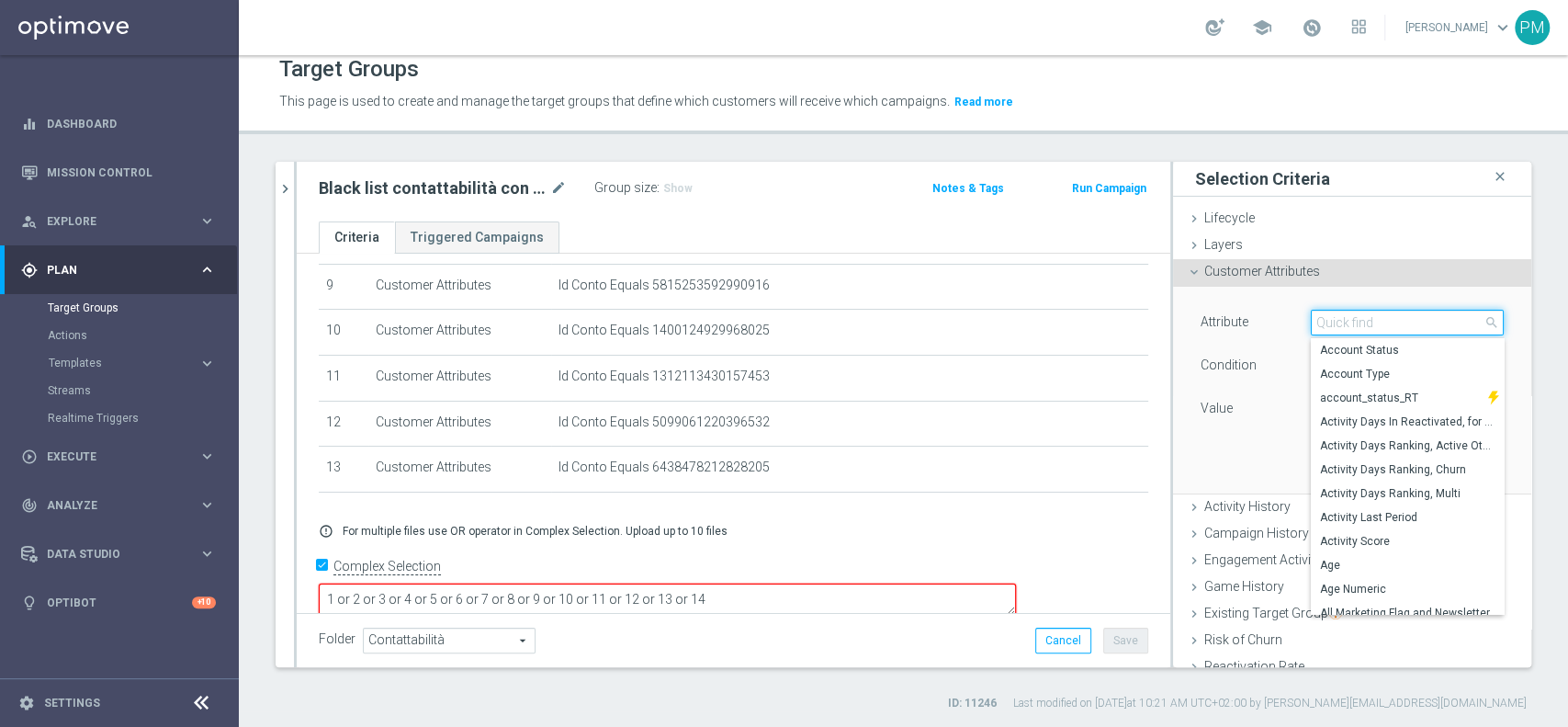
click at [1368, 309] on input "search" at bounding box center [1406, 322] width 193 height 26
type input "id c"
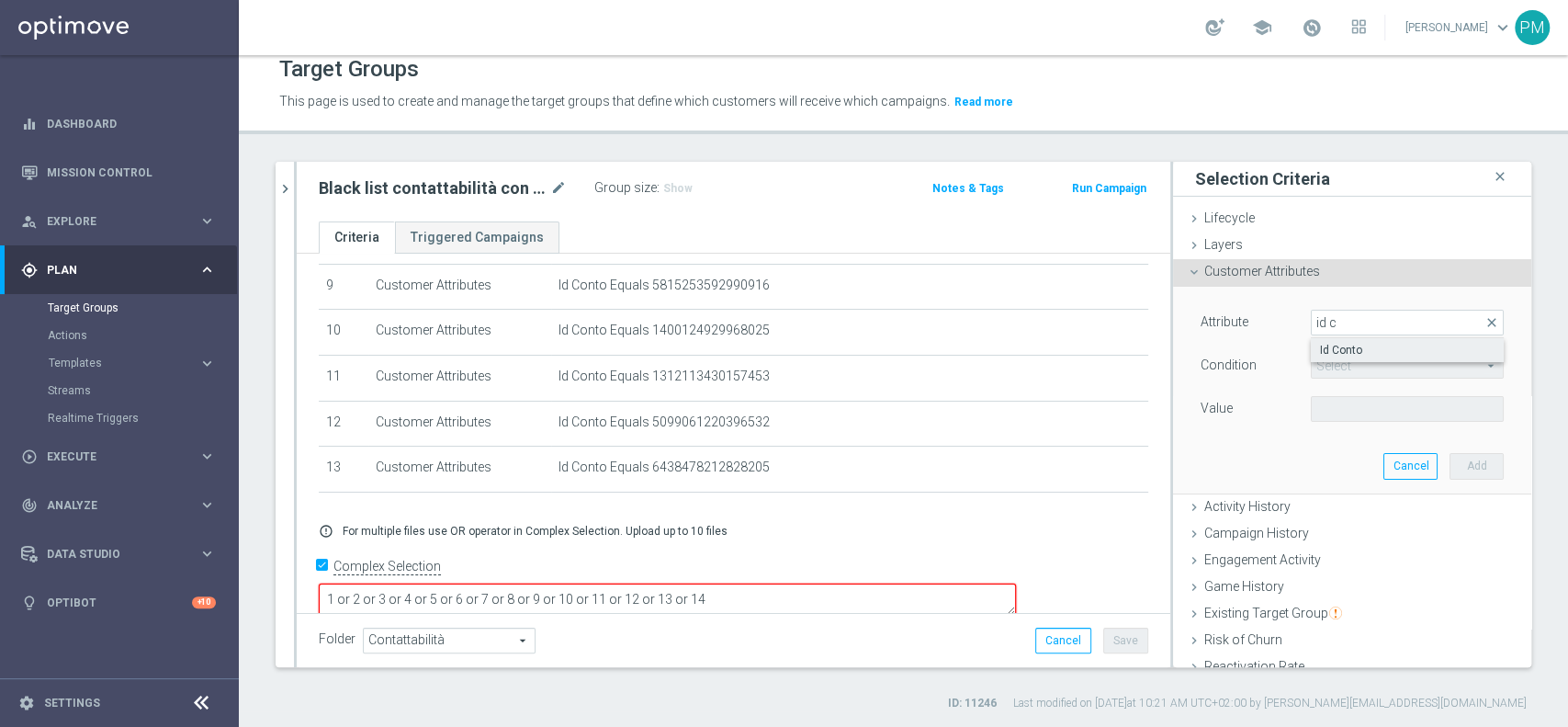
click at [1367, 355] on span "Id Conto" at bounding box center [1407, 350] width 175 height 15
type input "Id Conto"
type input "Equals"
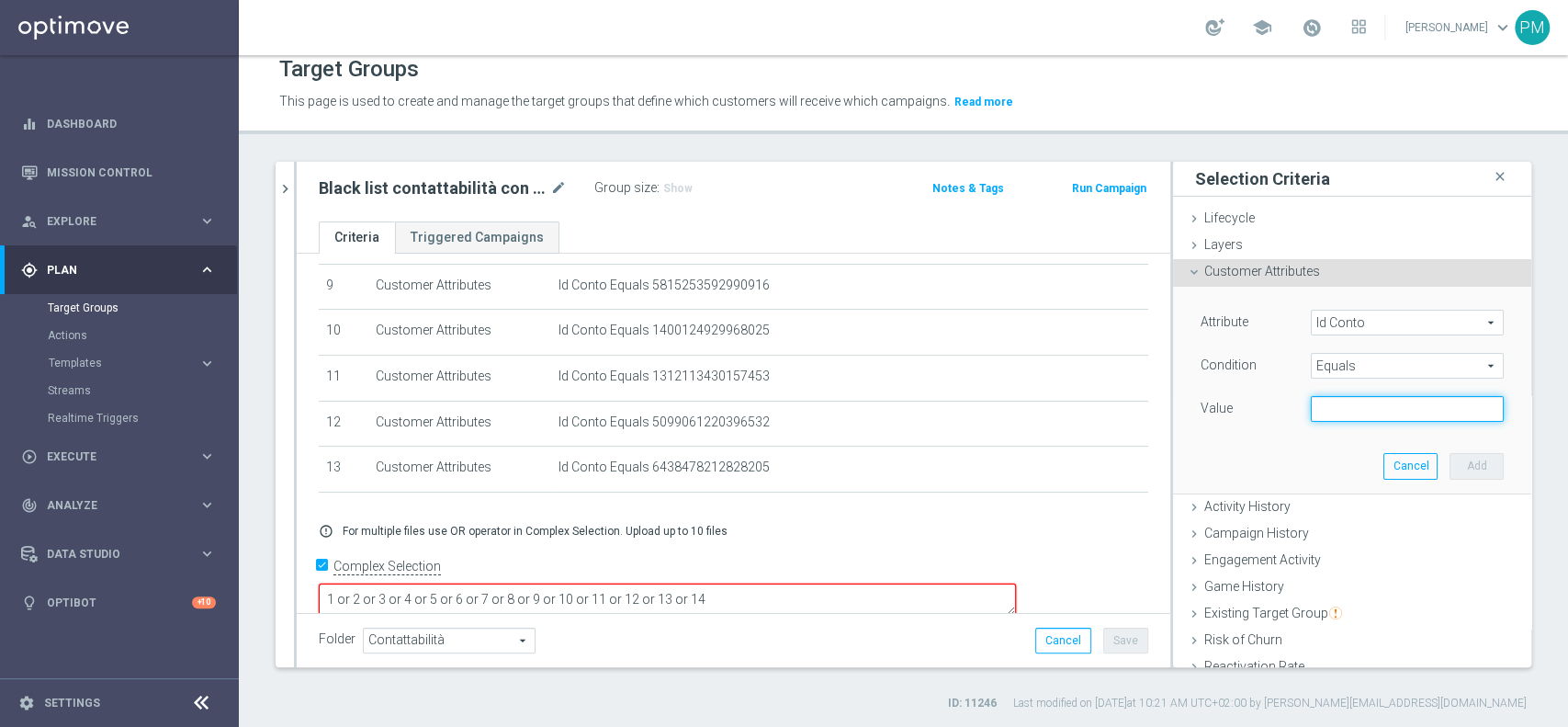
click at [1357, 401] on input "text" at bounding box center [1406, 409] width 193 height 26
paste input "6548234451369542"
type input "6548234451369542"
click at [1450, 472] on button "Add" at bounding box center [1476, 466] width 54 height 26
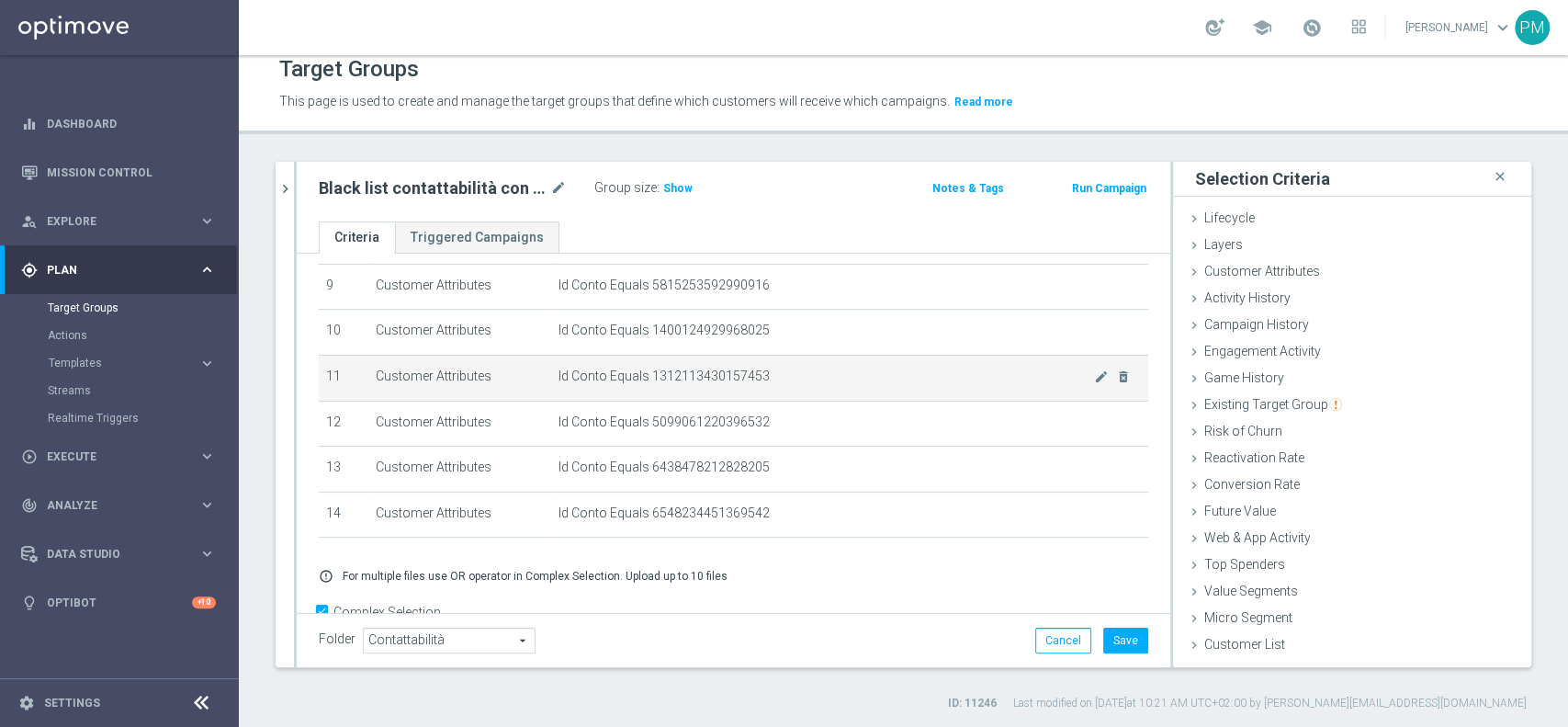
scroll to position [463, 0]
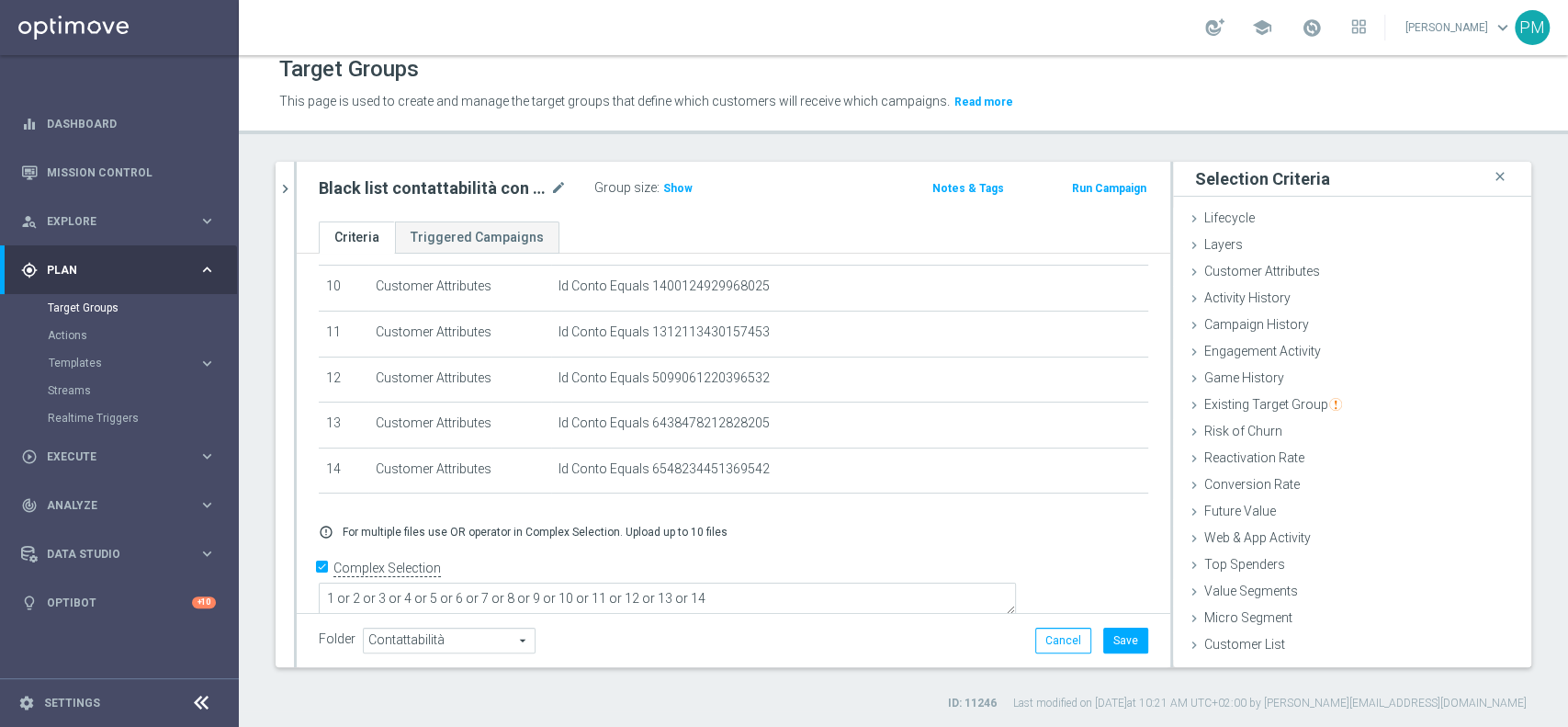
click at [662, 173] on div "Black list contattabilità con bonus free mode_edit Group size : Show Notes & Ta…" at bounding box center [733, 192] width 874 height 59
click at [680, 185] on span "Show" at bounding box center [678, 188] width 30 height 13
click at [1108, 637] on button "Save" at bounding box center [1126, 640] width 45 height 26
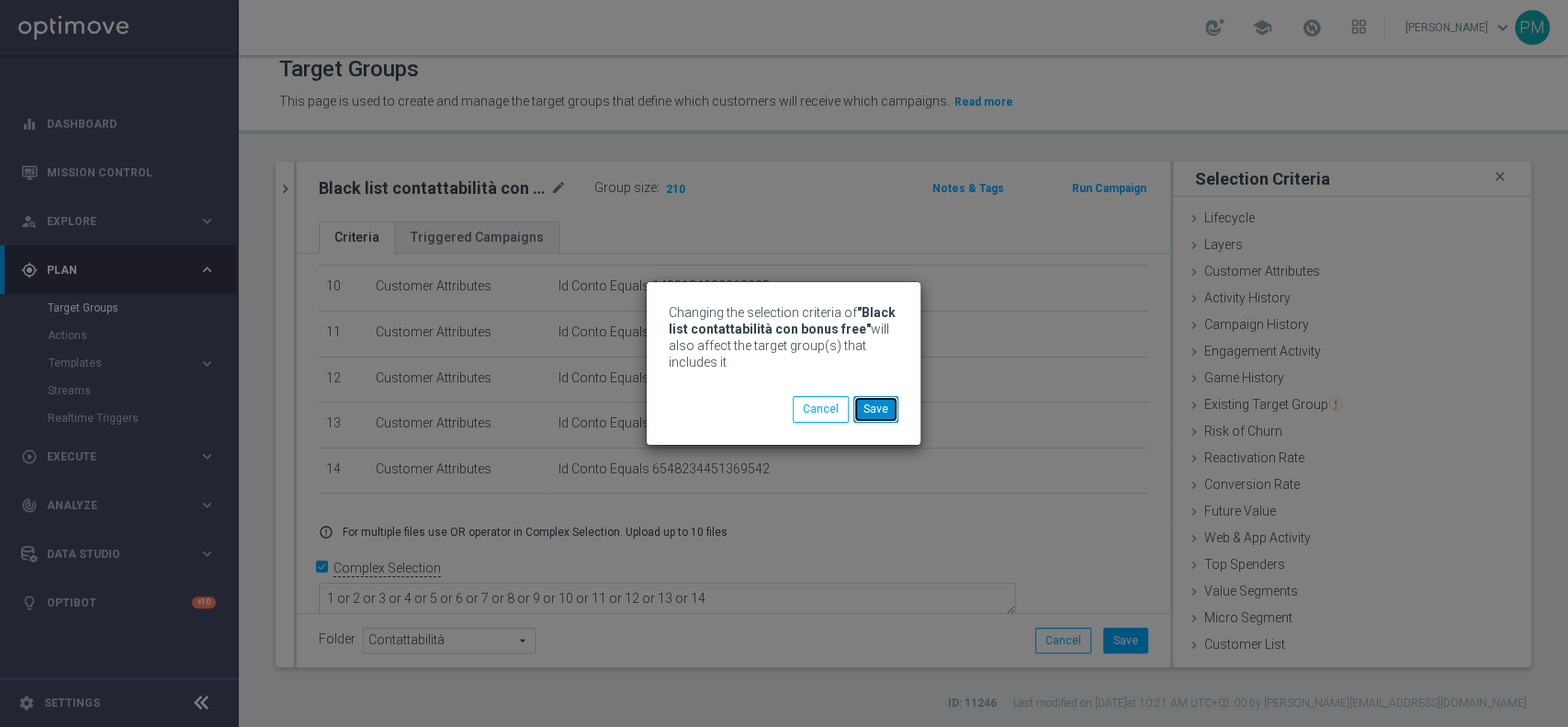
click at [891, 411] on button "Save" at bounding box center [876, 409] width 45 height 26
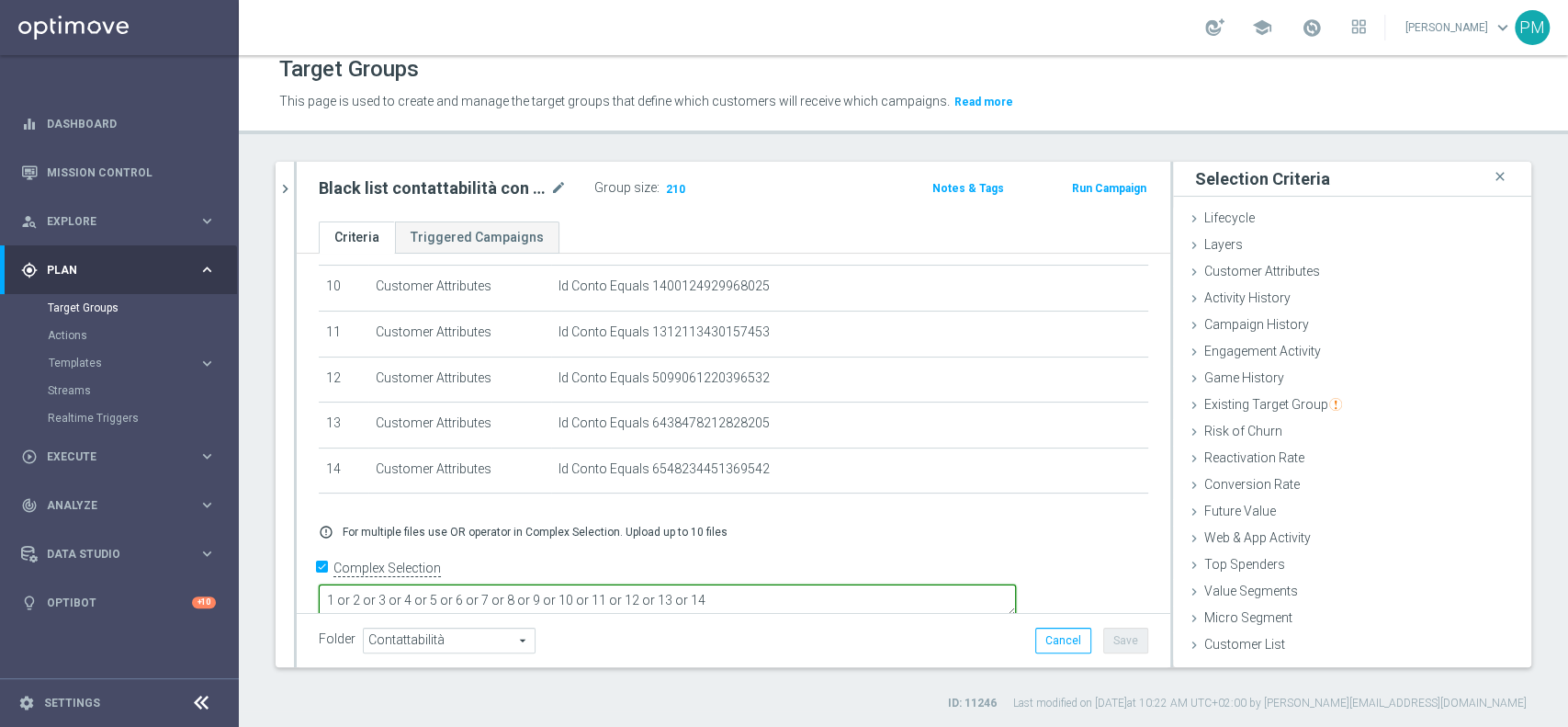
click at [879, 585] on textarea "1 or 2 or 3 or 4 or 5 or 6 or 7 or 8 or 9 or 10 or 11 or 12 or 13 or 14" at bounding box center [667, 601] width 697 height 33
type textarea "1 or 2 or 3 or 4 or 5 or 6 or 7 or 8 or 9 or 10 or 11 or 12 or 13 or 14 or 15 o…"
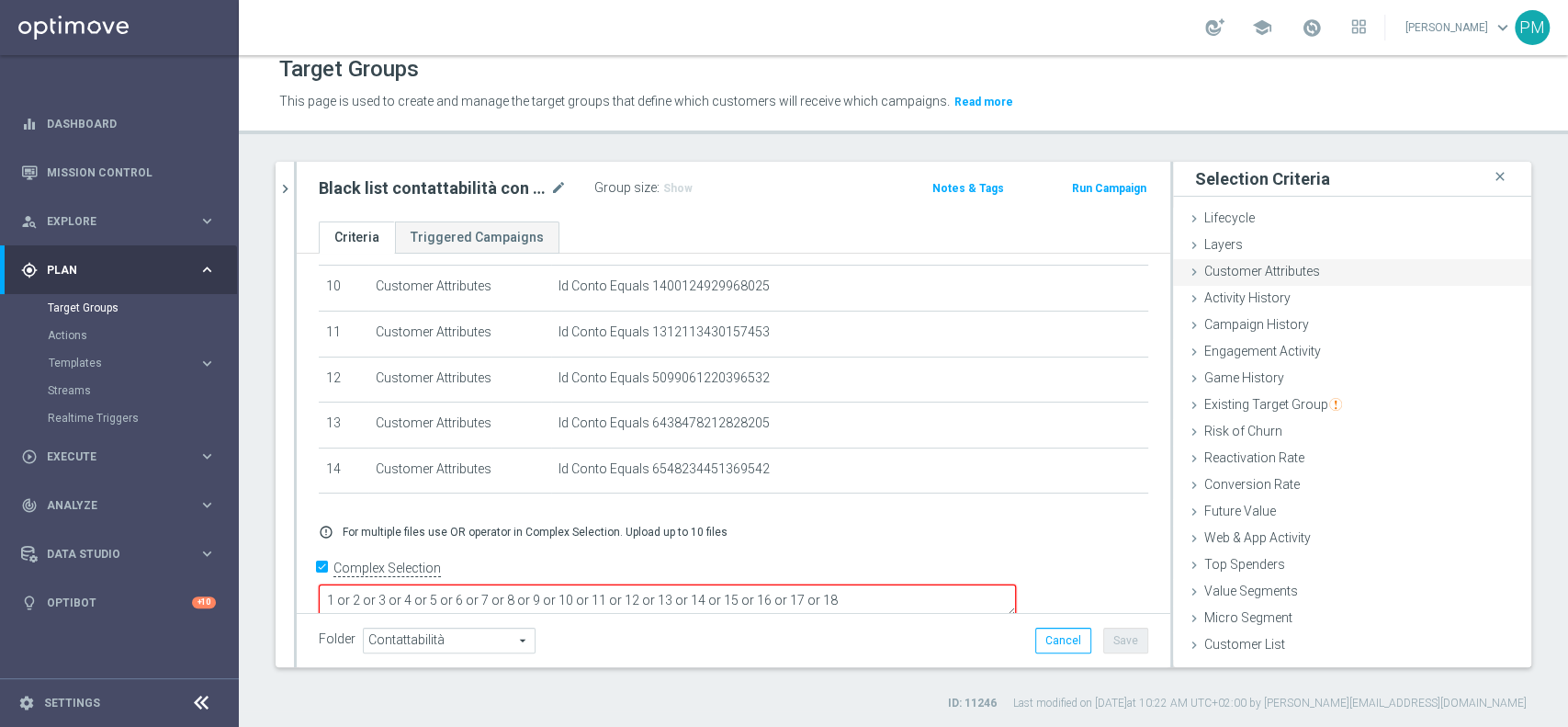
click at [1253, 269] on span "Customer Attributes" at bounding box center [1262, 271] width 116 height 15
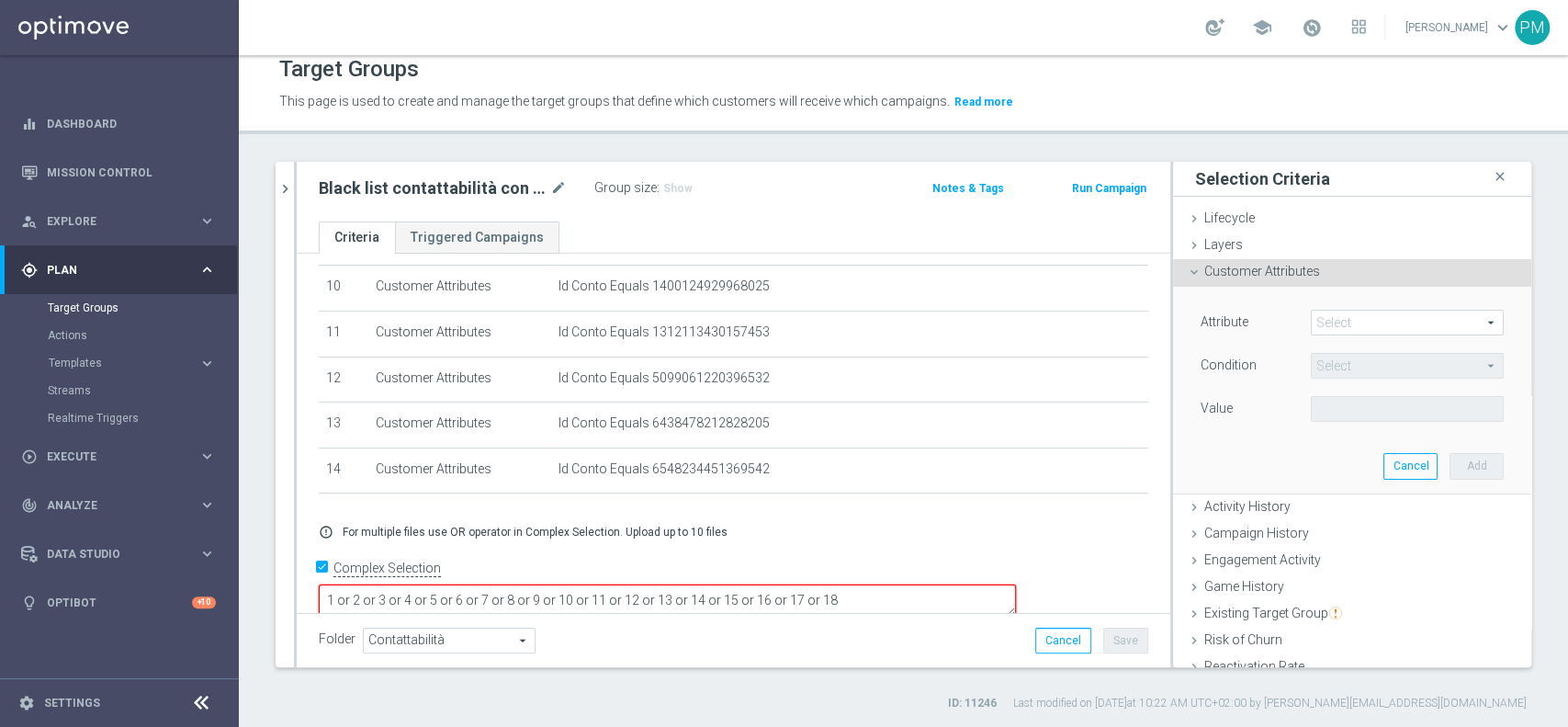
click at [1333, 322] on span at bounding box center [1406, 322] width 191 height 24
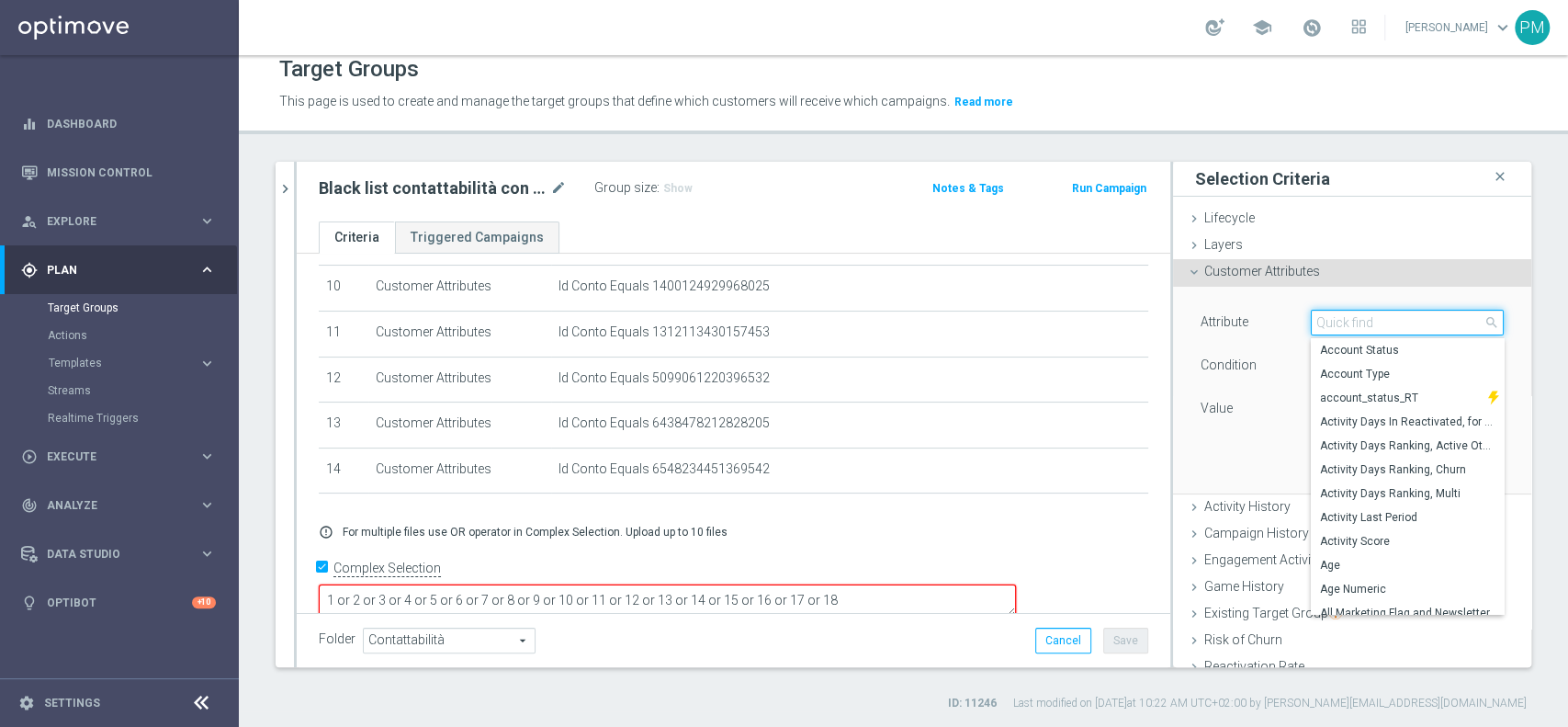
click at [1333, 322] on input "search" at bounding box center [1406, 322] width 193 height 26
type input "id c"
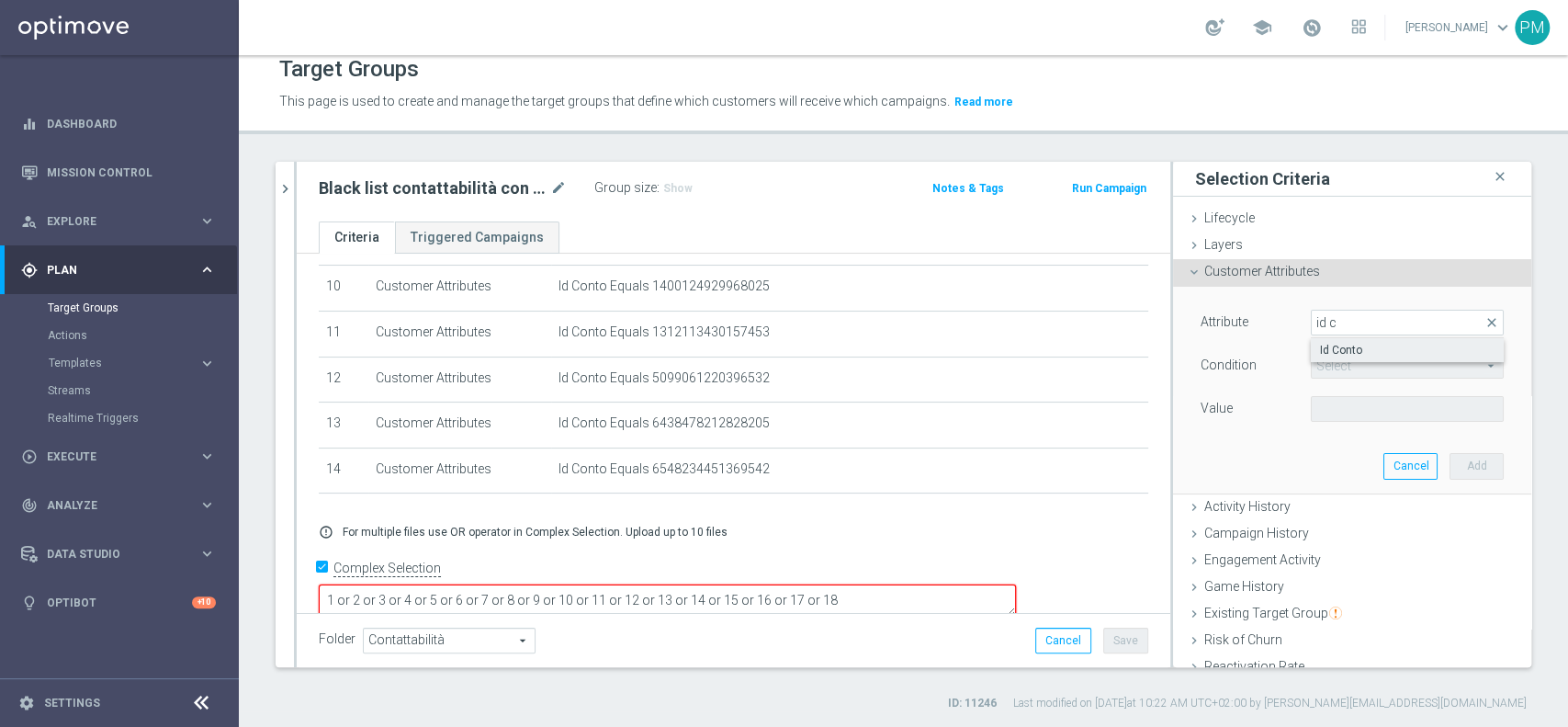
click at [1343, 348] on span "Id Conto" at bounding box center [1407, 350] width 175 height 15
type input "Id Conto"
type input "Equals"
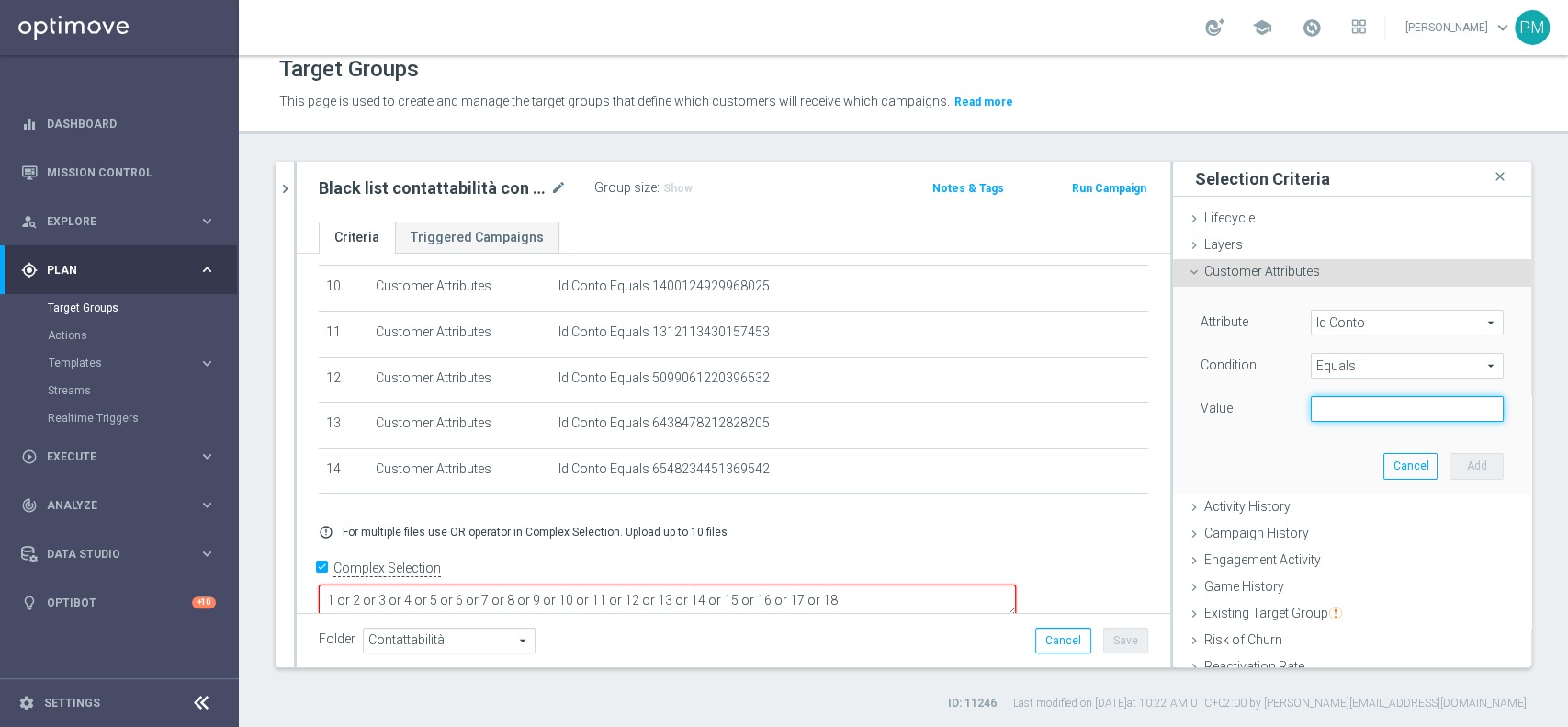
click at [1339, 407] on input "text" at bounding box center [1406, 409] width 193 height 26
paste input "8736941491920616"
type input "8736941491920616"
click at [1450, 459] on button "Add" at bounding box center [1476, 466] width 54 height 26
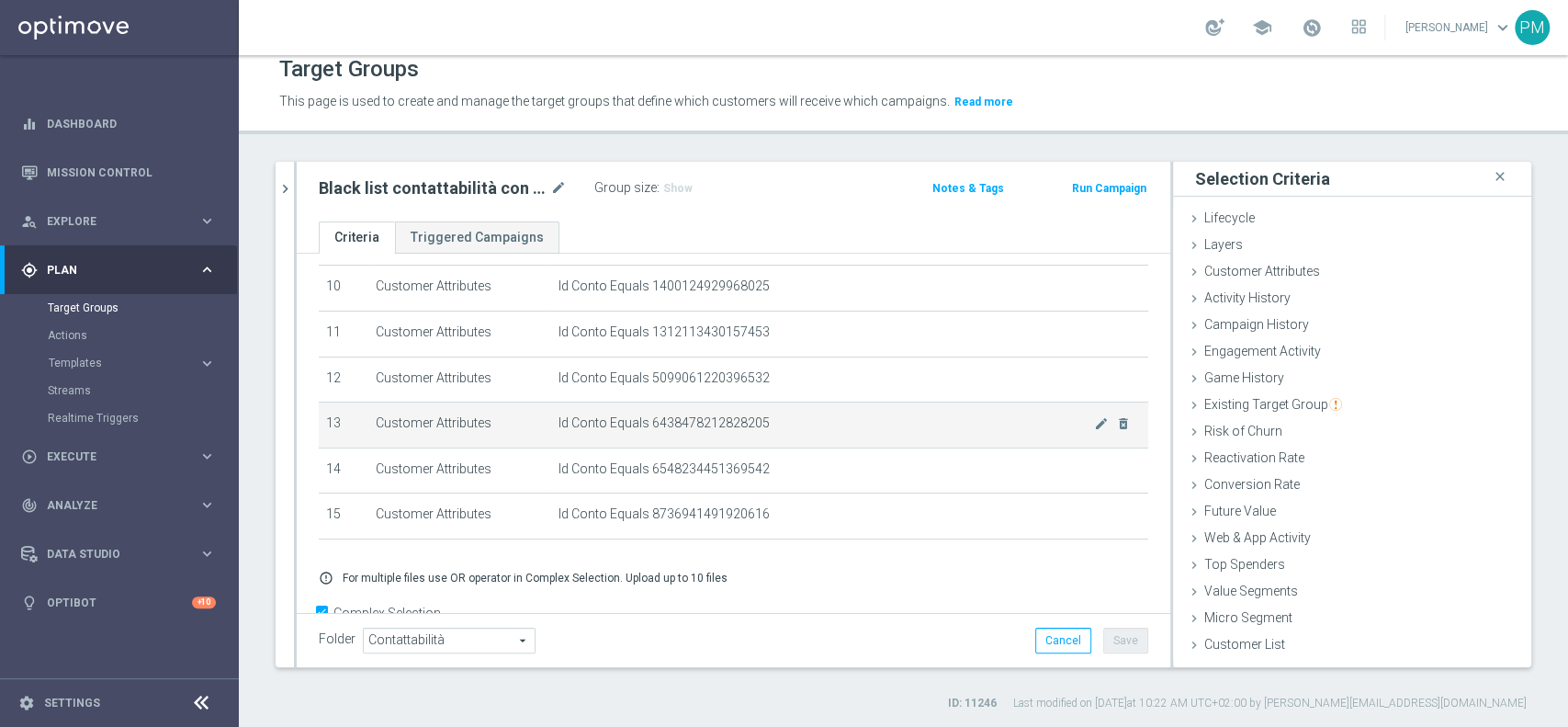
scroll to position [511, 0]
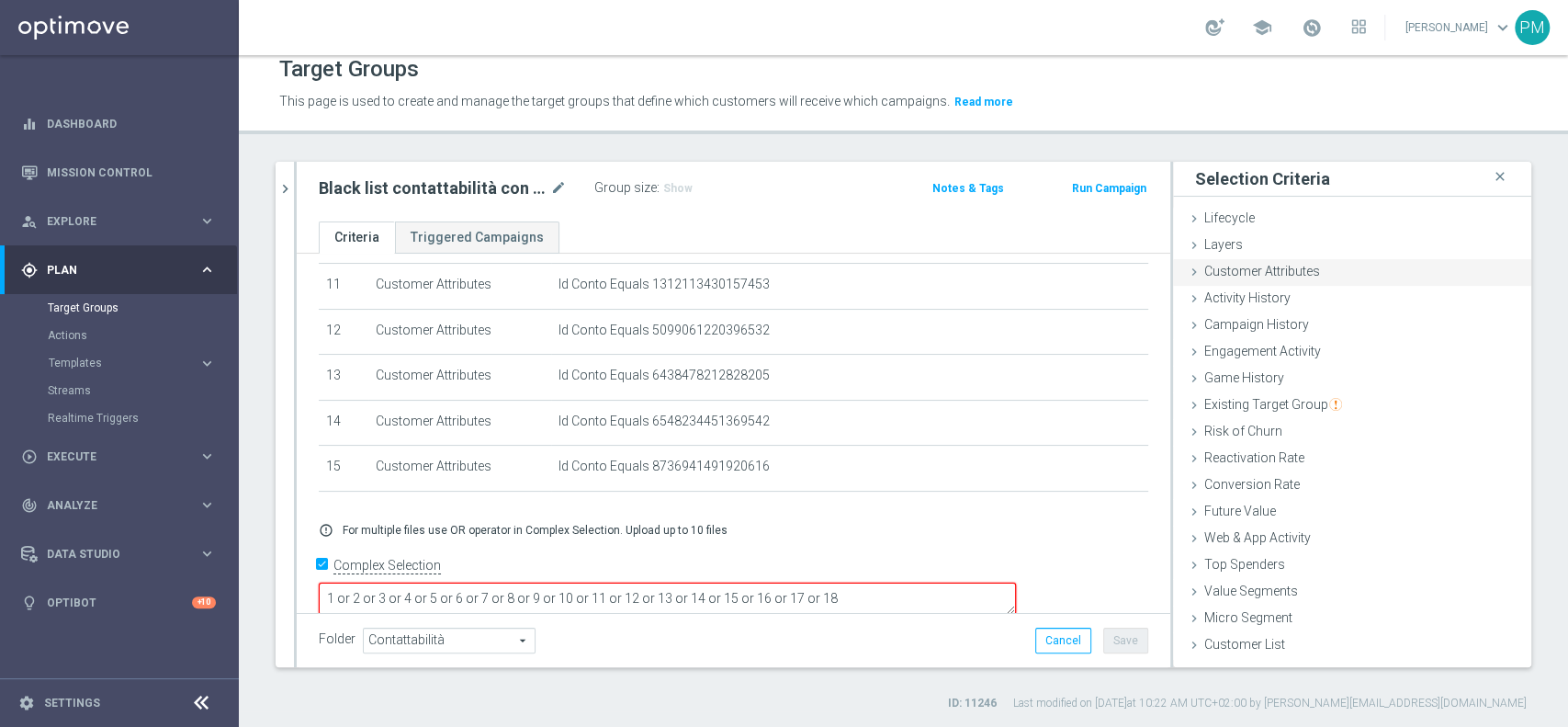
click at [1294, 270] on span "Customer Attributes" at bounding box center [1262, 271] width 116 height 15
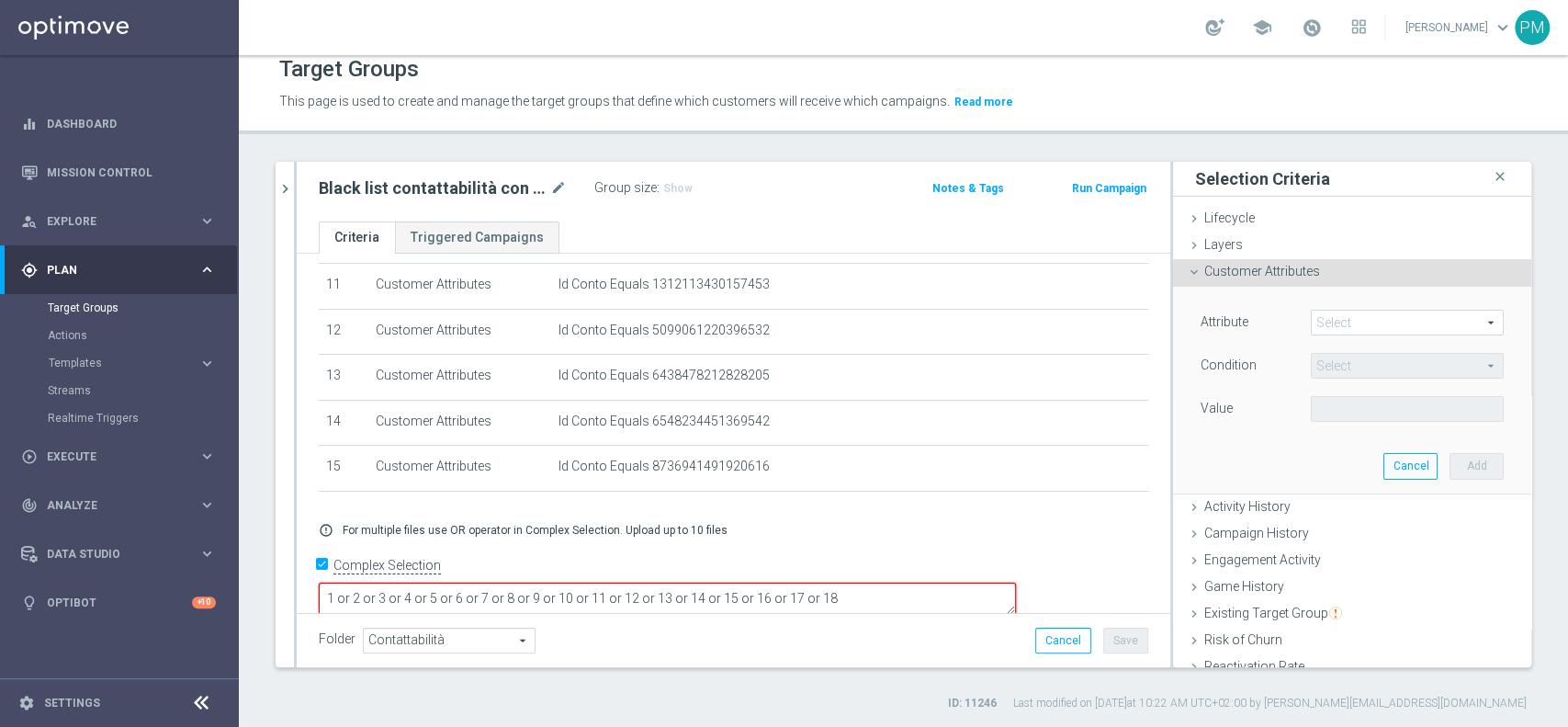
click at [1337, 318] on span at bounding box center [1406, 322] width 191 height 24
click at [0, 0] on input "search" at bounding box center [0, 0] width 0 height 0
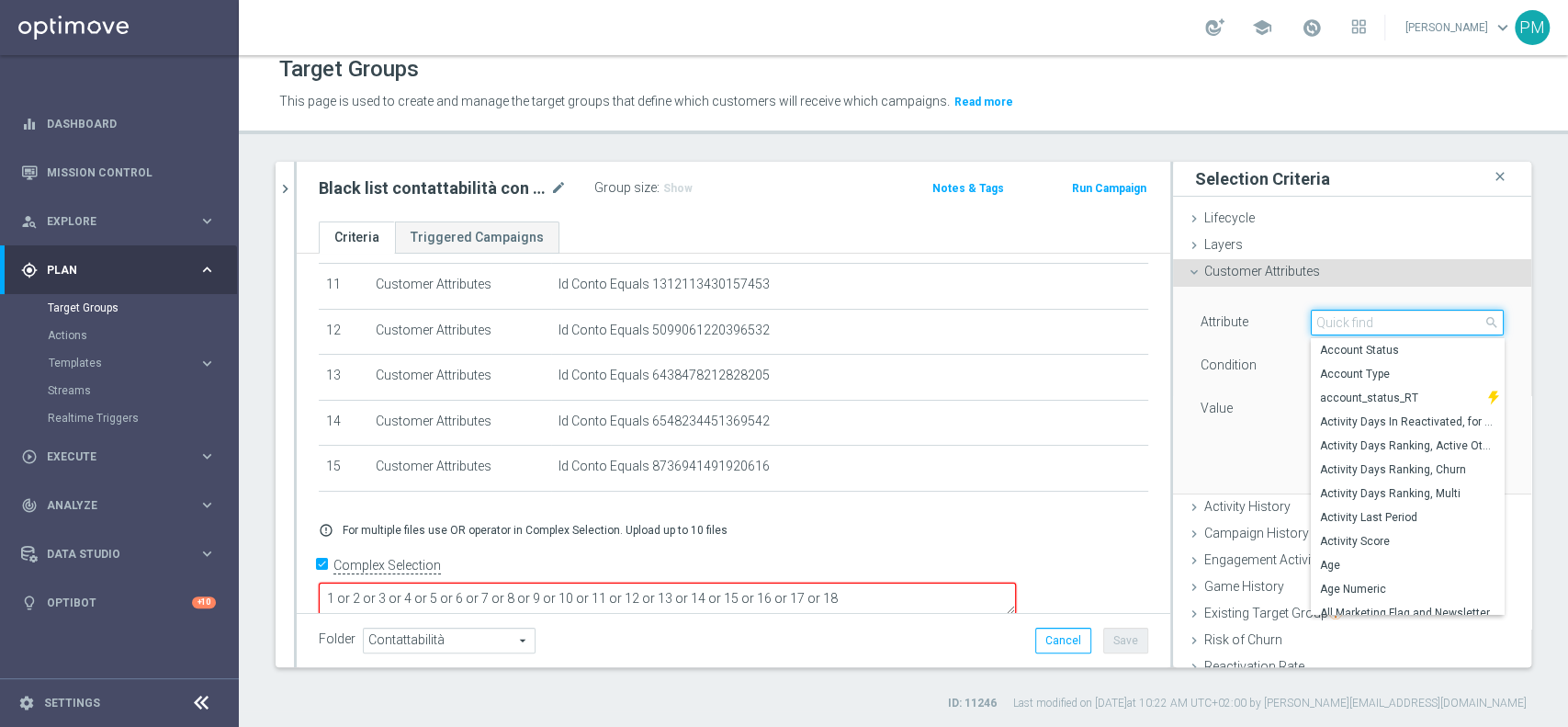
click at [1337, 318] on input "search" at bounding box center [1406, 322] width 193 height 26
type input "id c"
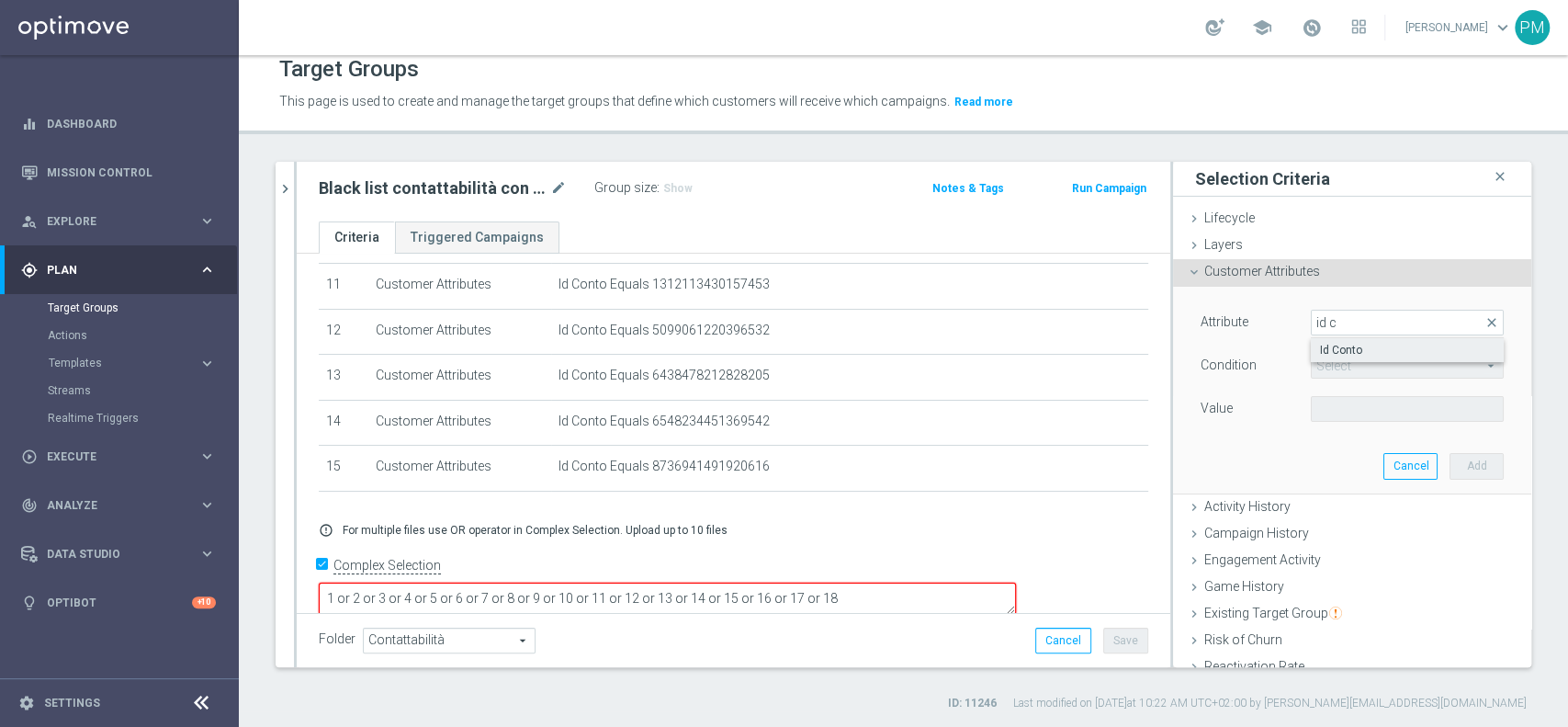
click at [1346, 350] on span "Id Conto" at bounding box center [1407, 350] width 175 height 15
type input "Id Conto"
type input "Equals"
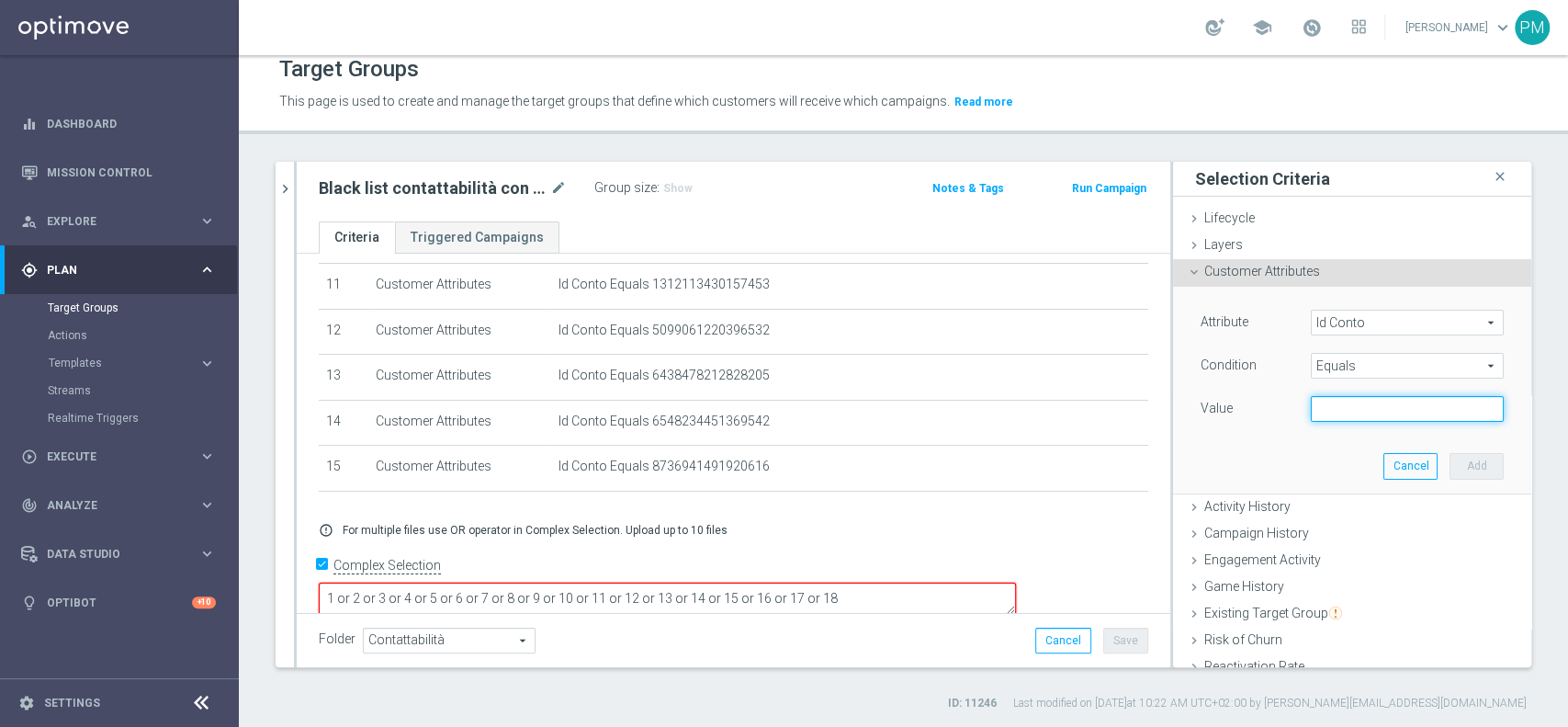
click at [1360, 410] on input "text" at bounding box center [1406, 409] width 193 height 26
paste input "5533144107450156"
type input "5533144107450156"
click at [1450, 461] on button "Add" at bounding box center [1476, 466] width 54 height 26
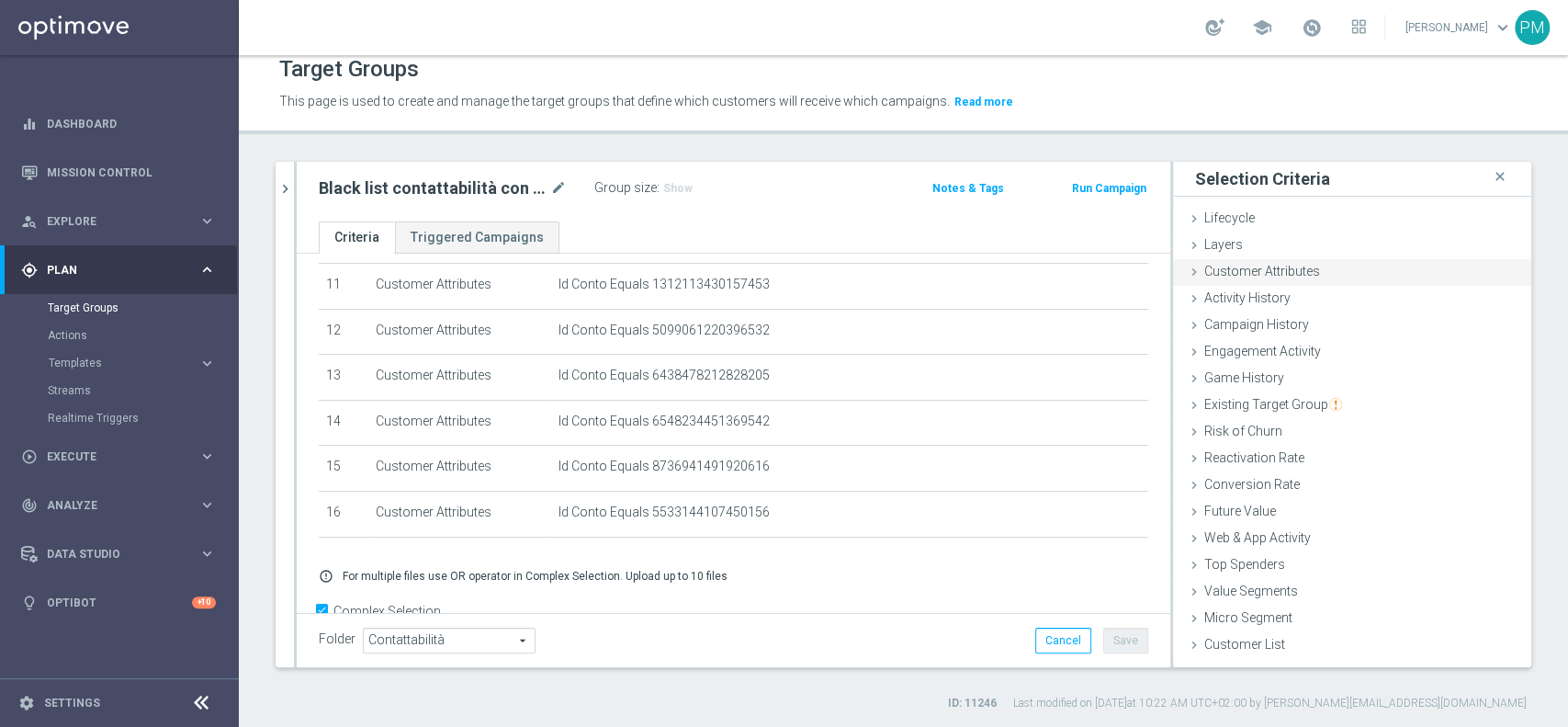
click at [1310, 272] on div "Customer Attributes done selection saved" at bounding box center [1352, 273] width 358 height 28
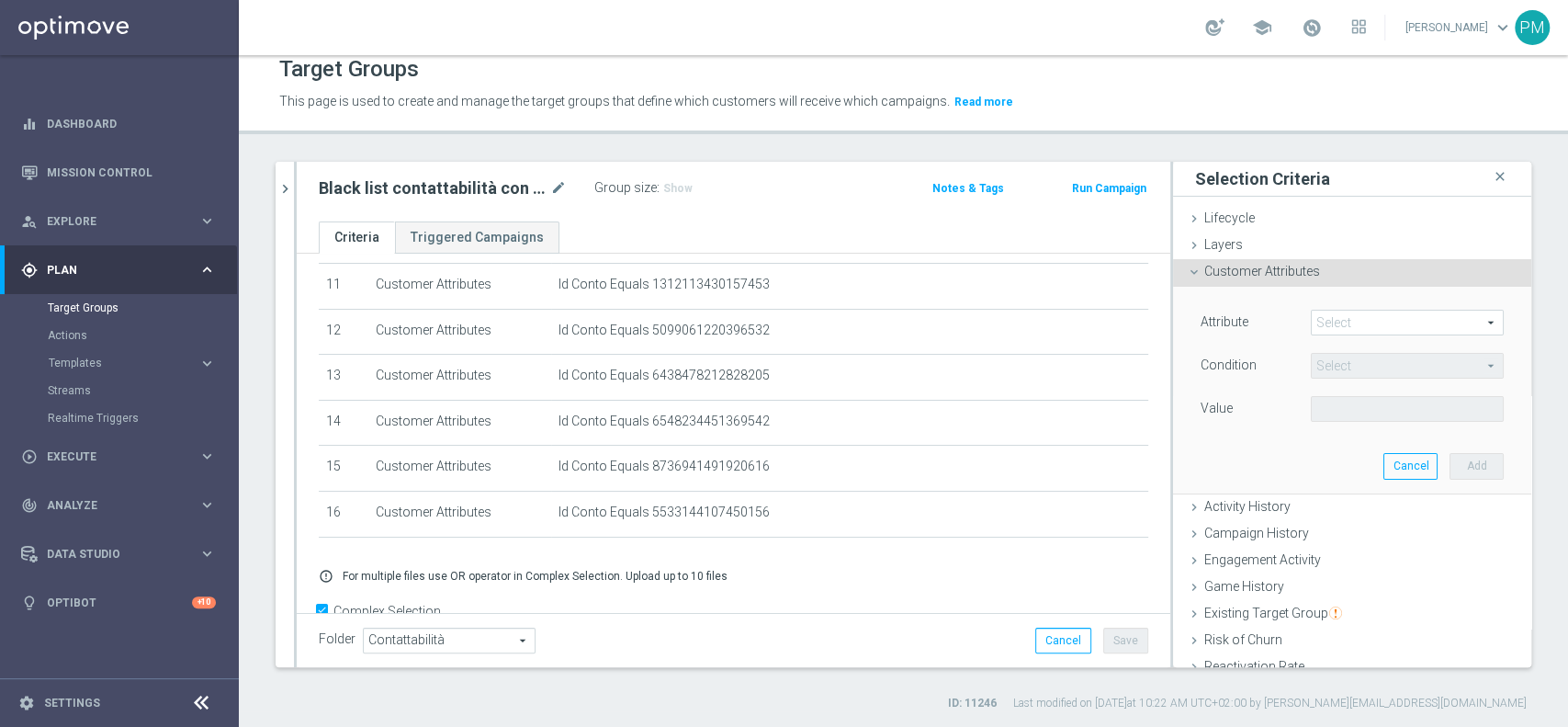
click at [1336, 324] on span at bounding box center [1406, 322] width 191 height 24
click at [0, 0] on input "search" at bounding box center [0, 0] width 0 height 0
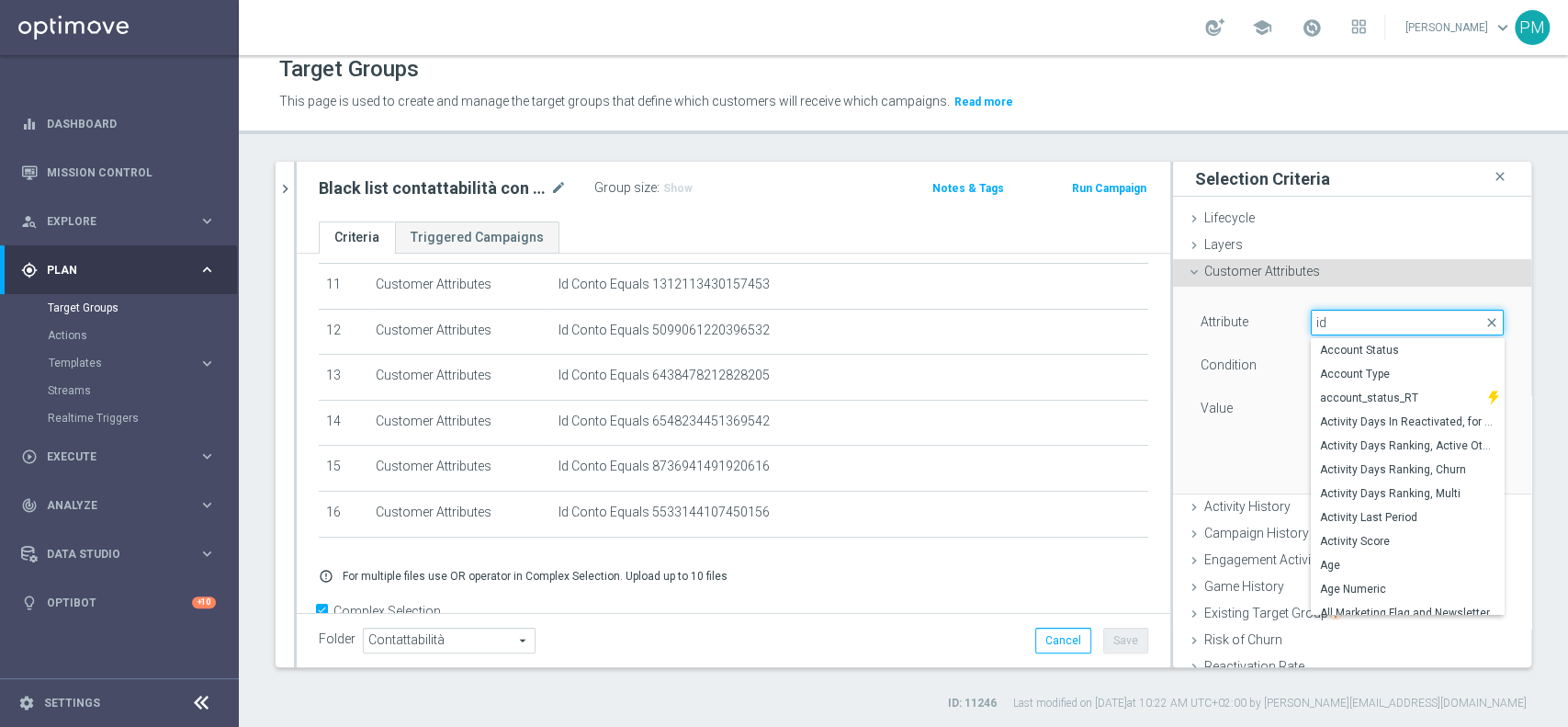
type input "id c"
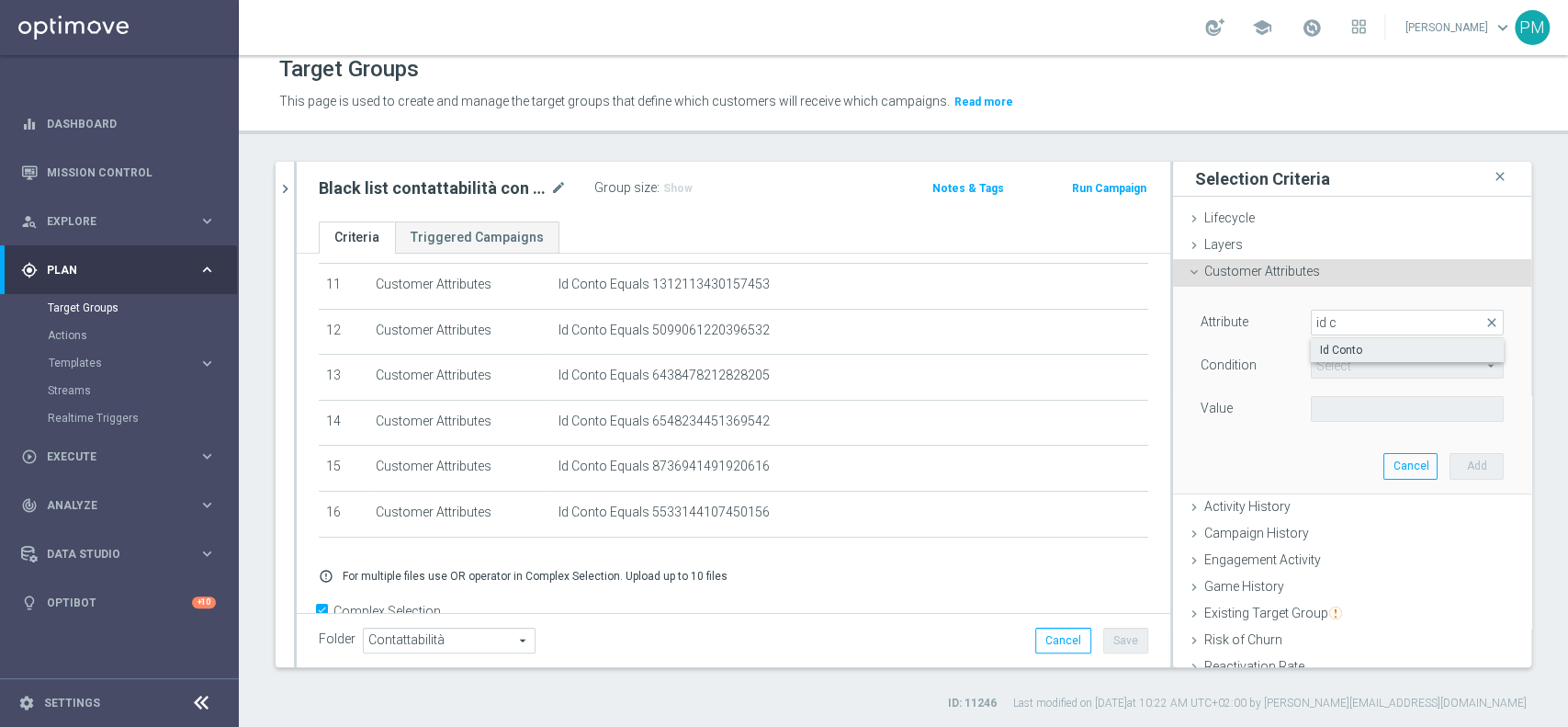
click at [1340, 339] on label "Id Conto" at bounding box center [1406, 350] width 193 height 24
type input "Id Conto"
type input "Equals"
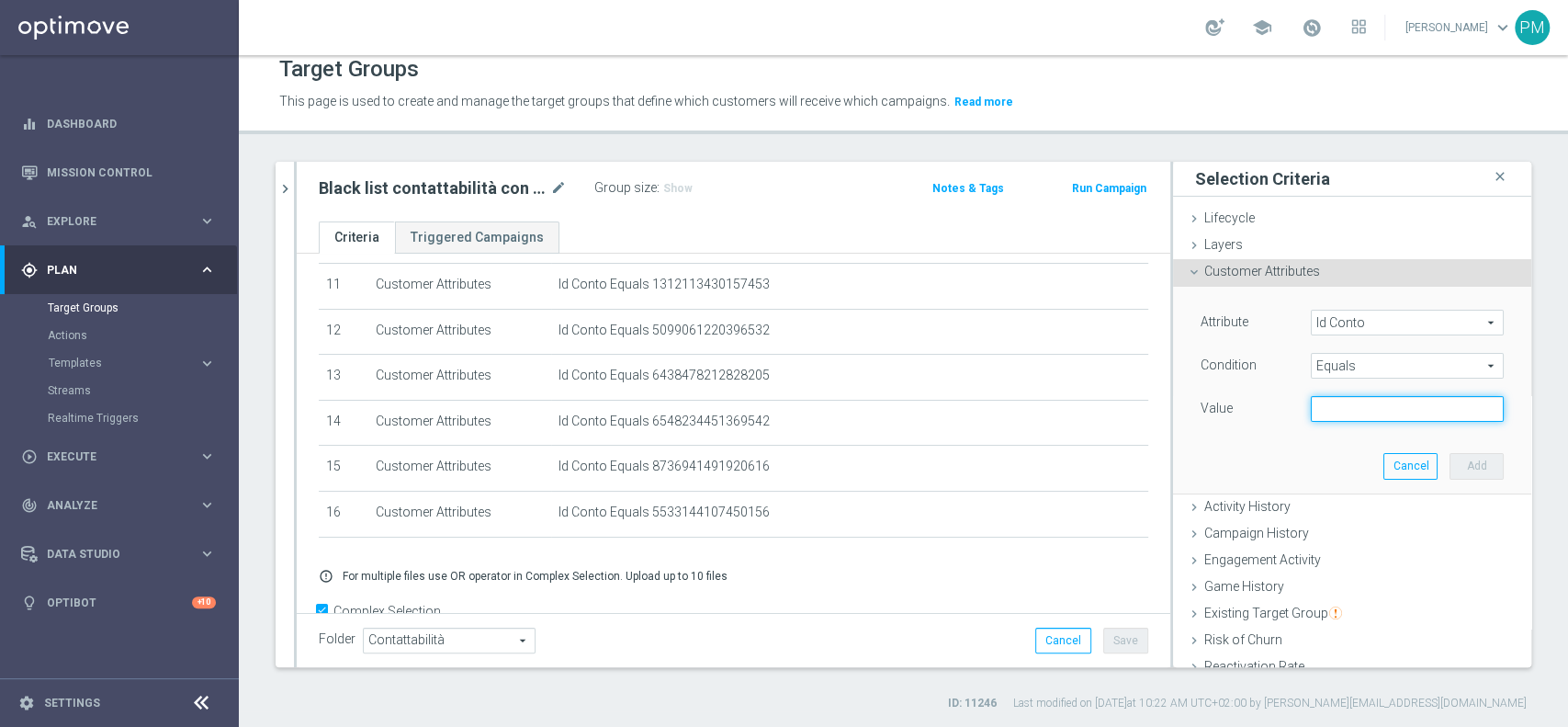
click at [1343, 402] on input "text" at bounding box center [1406, 409] width 193 height 26
paste input "7625980781934291"
type input "7625980781934291"
click at [1450, 457] on button "Add" at bounding box center [1476, 466] width 54 height 26
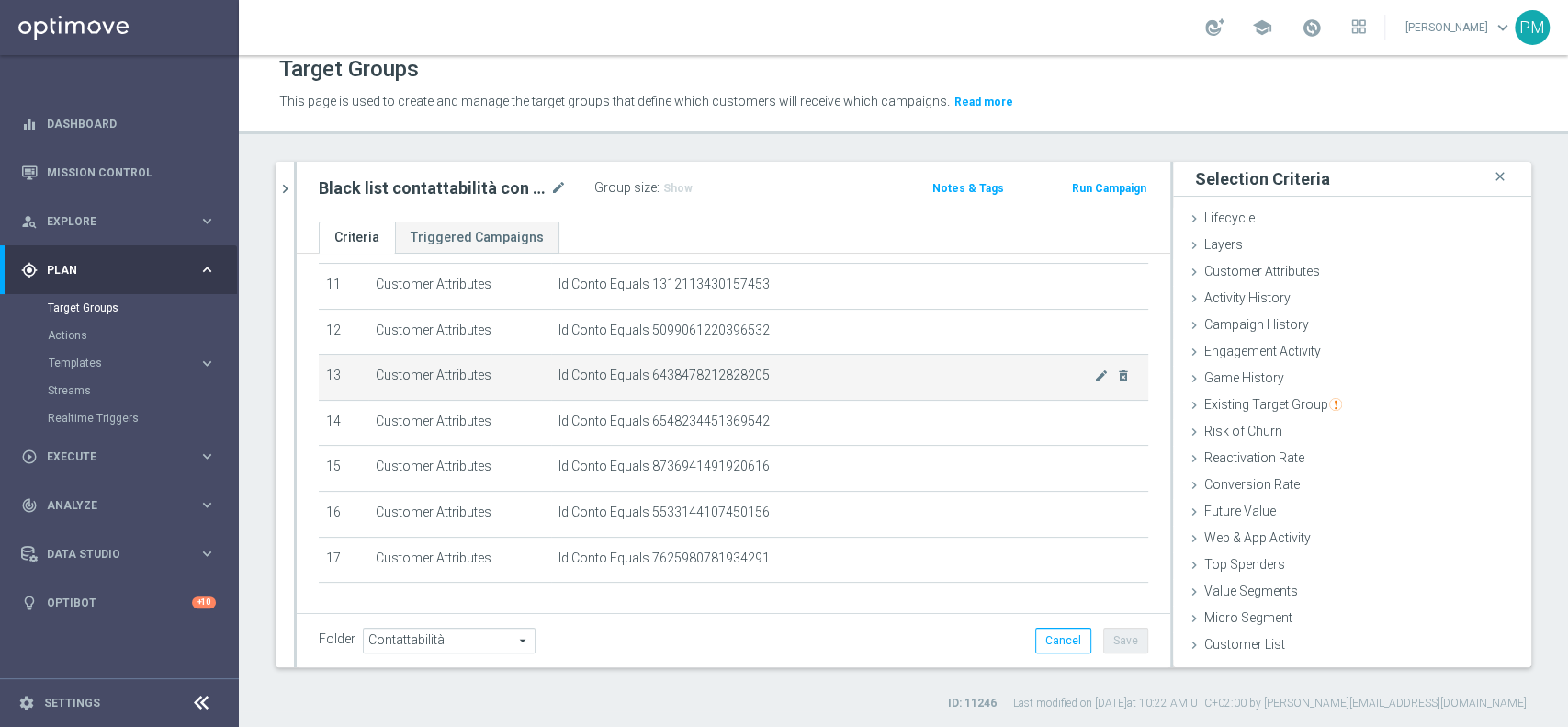
scroll to position [603, 0]
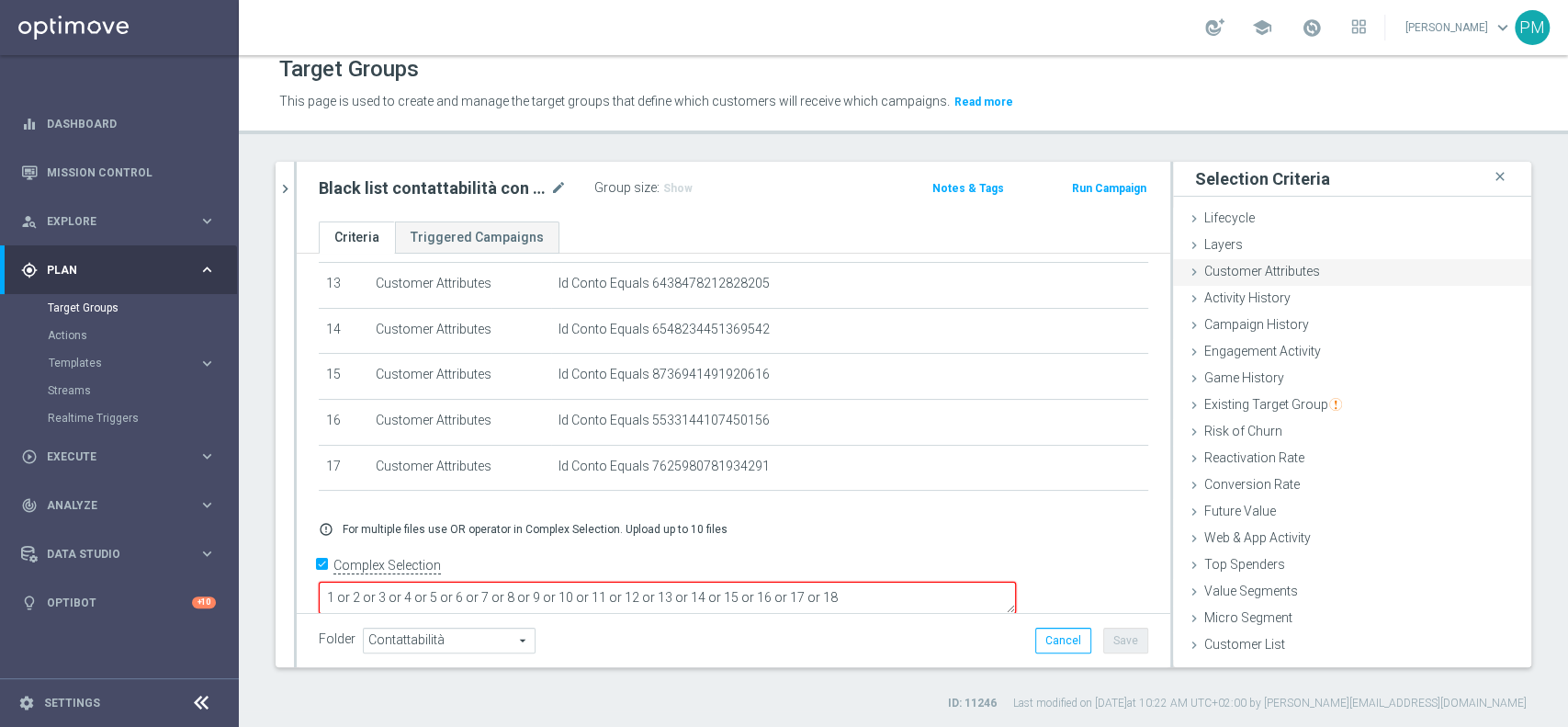
click at [1243, 261] on div "Customer Attributes done selection saved" at bounding box center [1352, 273] width 358 height 28
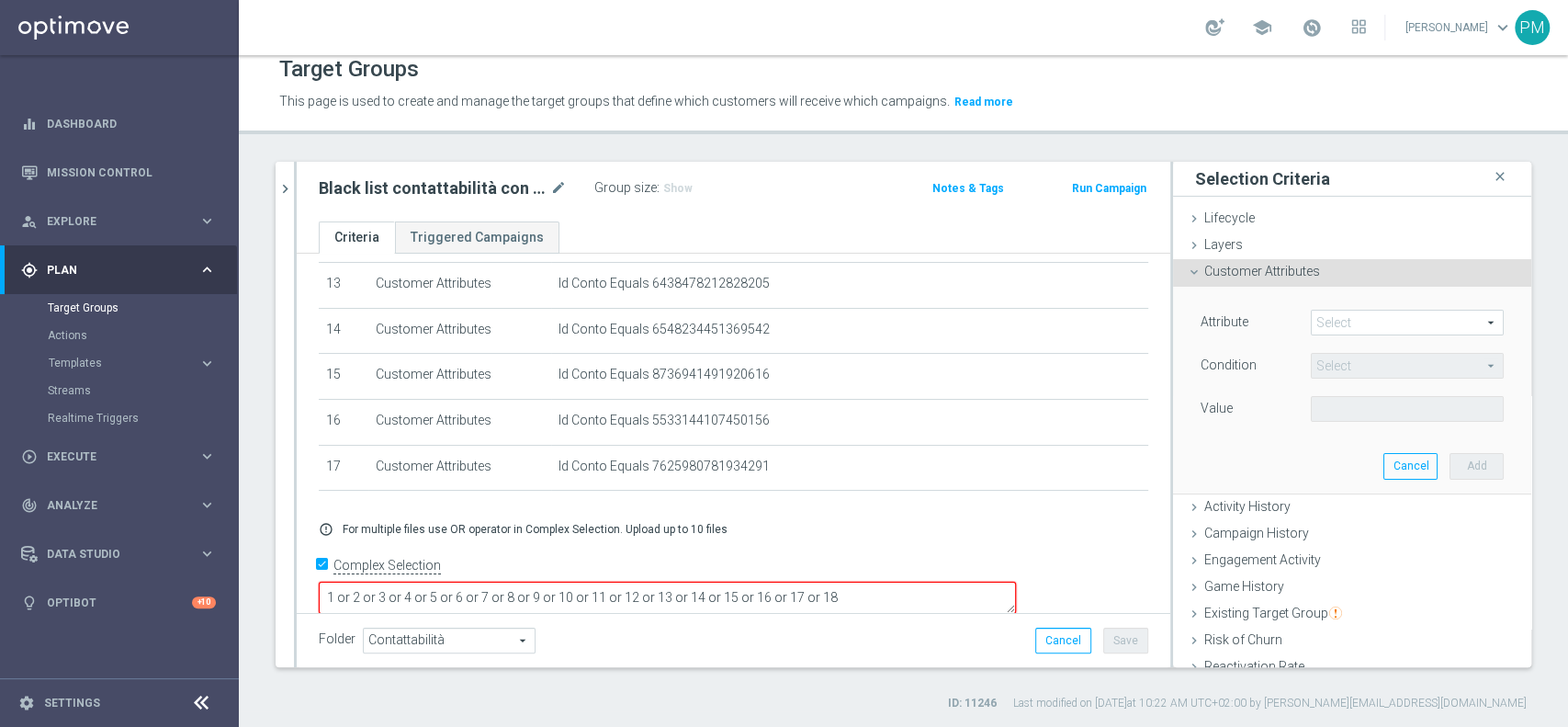
click at [1368, 318] on span at bounding box center [1406, 322] width 191 height 24
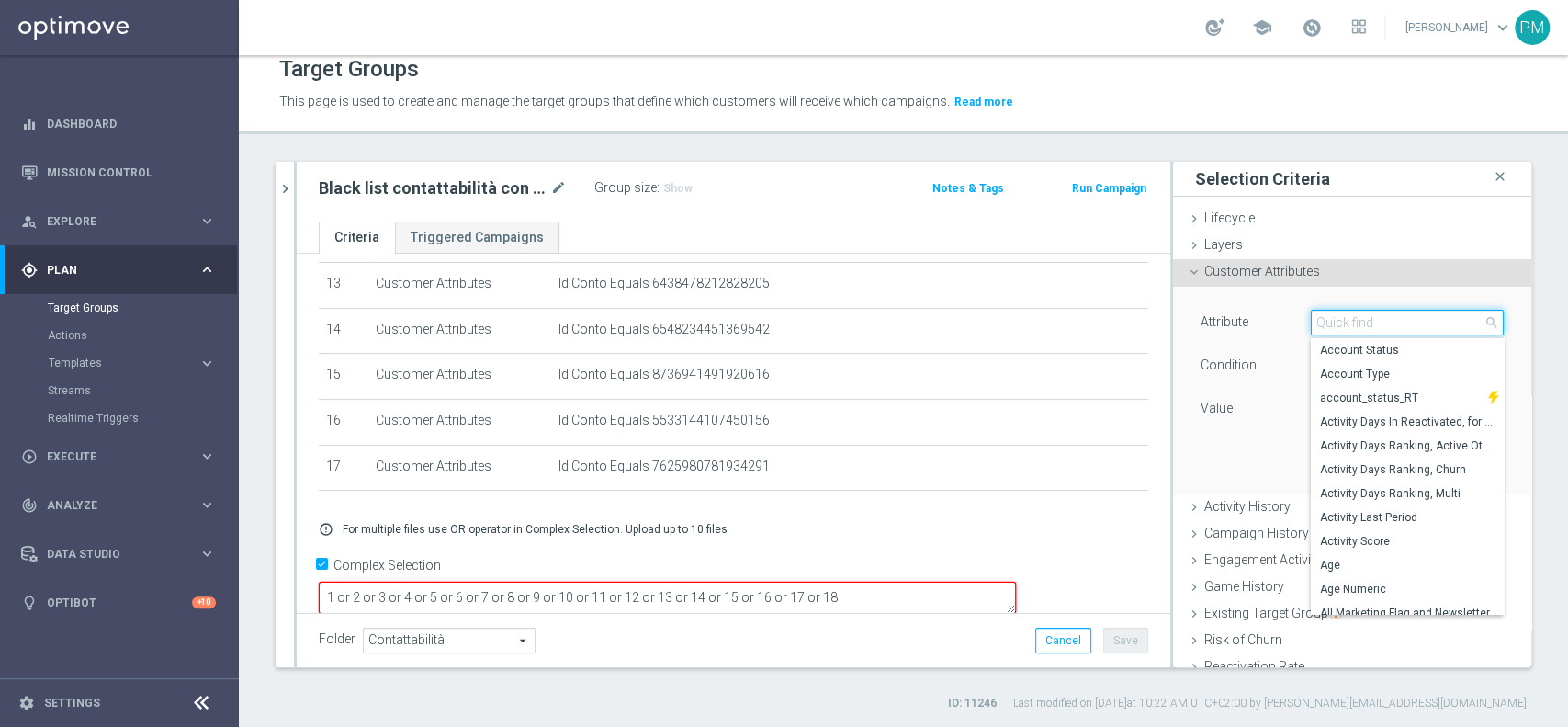
click at [1369, 318] on input "search" at bounding box center [1406, 322] width 193 height 26
type input "id c"
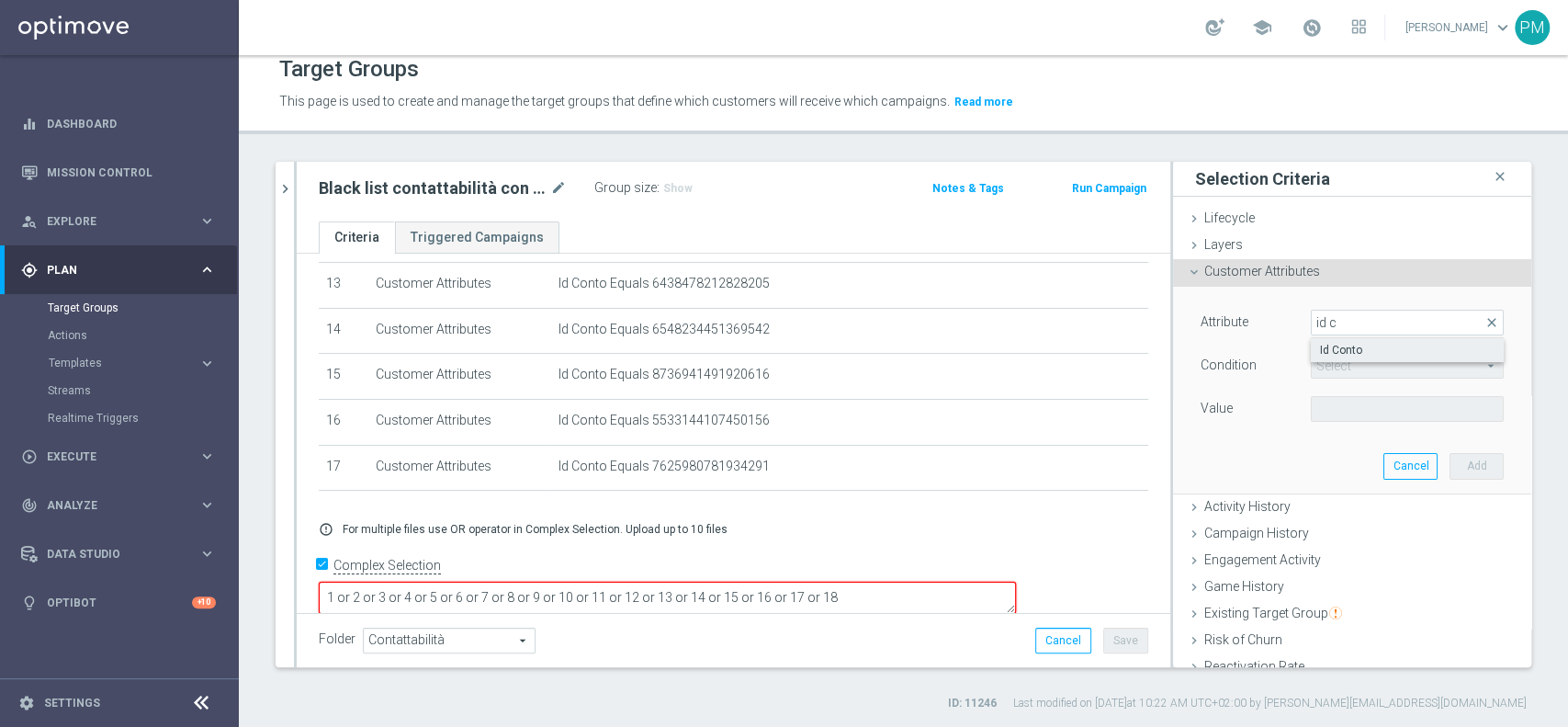
click at [1371, 343] on span "Id Conto" at bounding box center [1407, 350] width 175 height 15
type input "Id Conto"
type input "Equals"
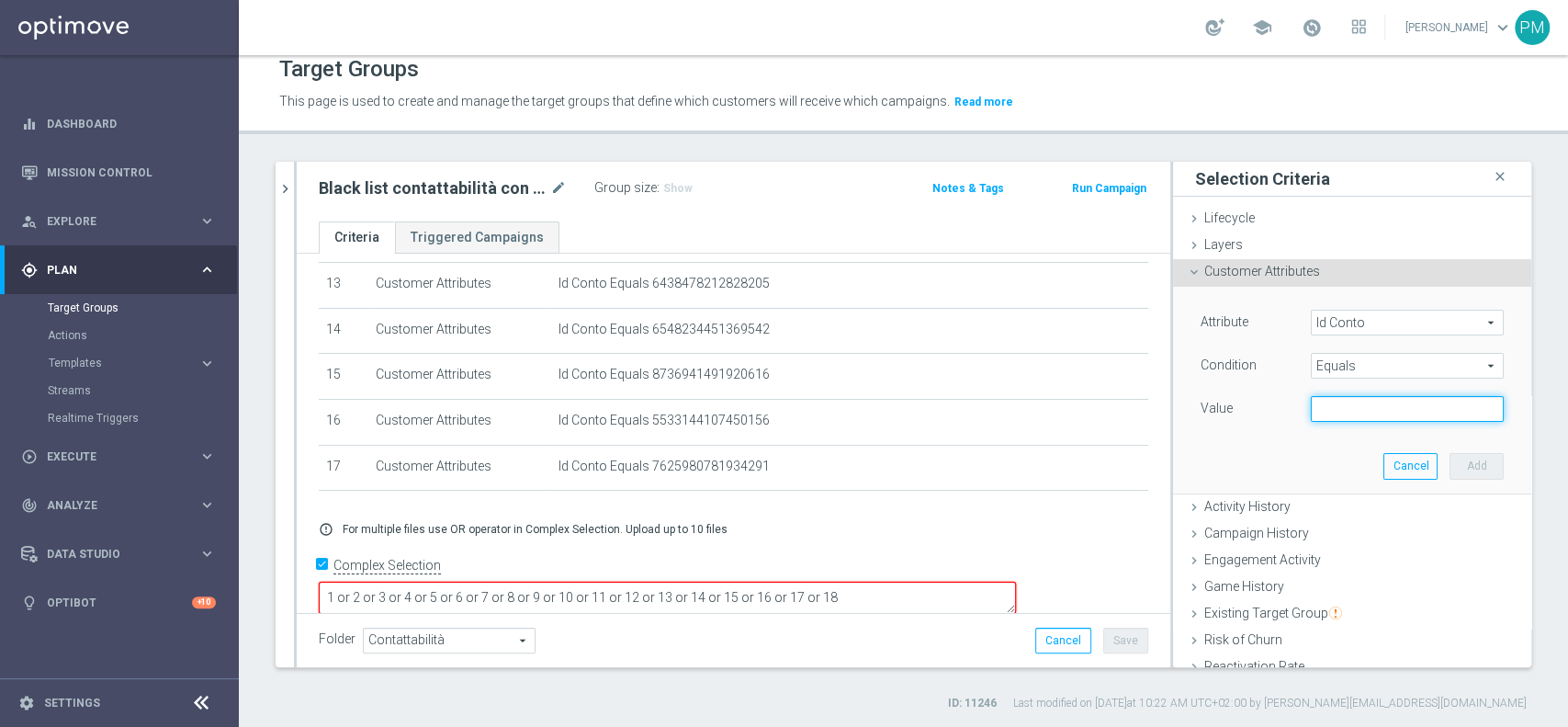
click at [1337, 419] on input "text" at bounding box center [1406, 409] width 193 height 26
paste input "5398654689913430"
type input "5398654689913430"
click at [1450, 458] on button "Add" at bounding box center [1476, 466] width 54 height 26
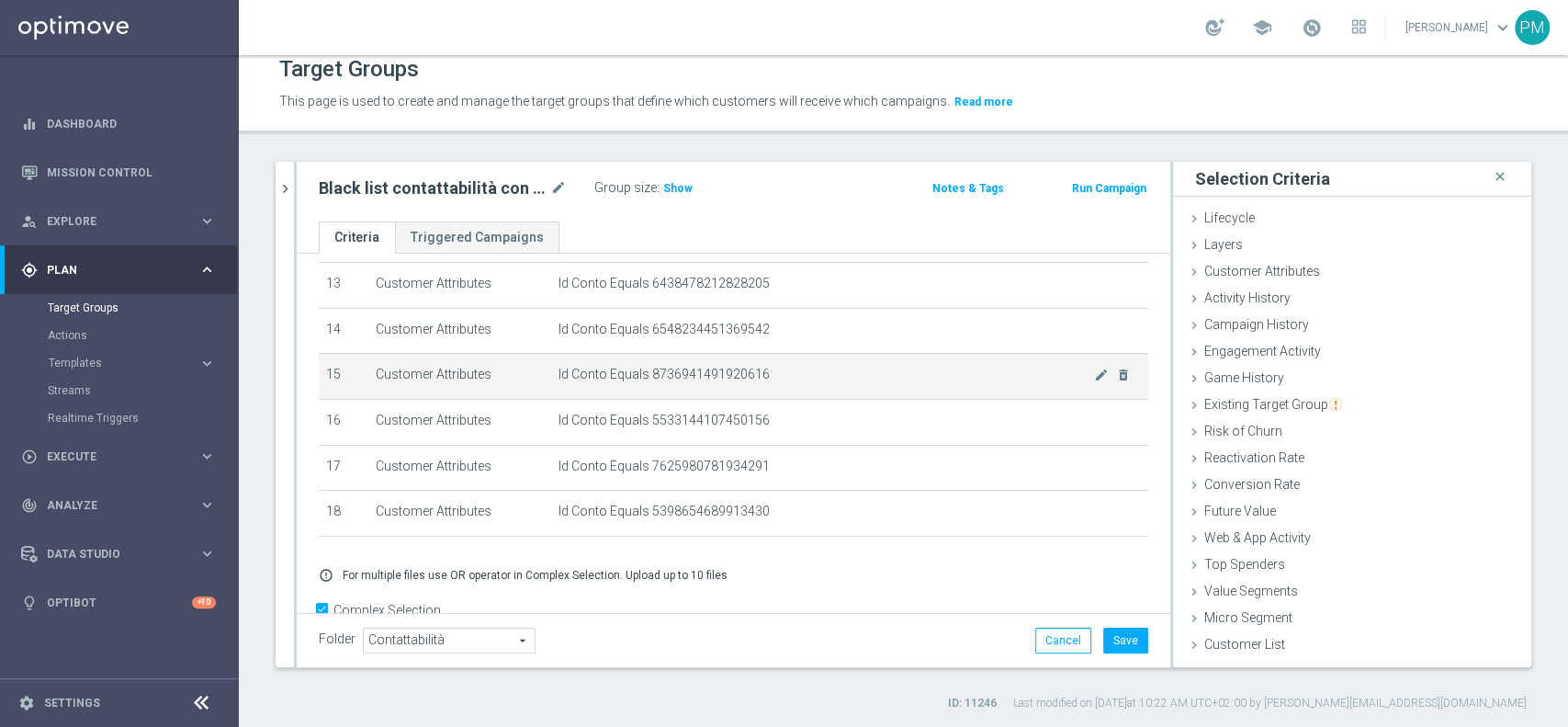
scroll to position [647, 0]
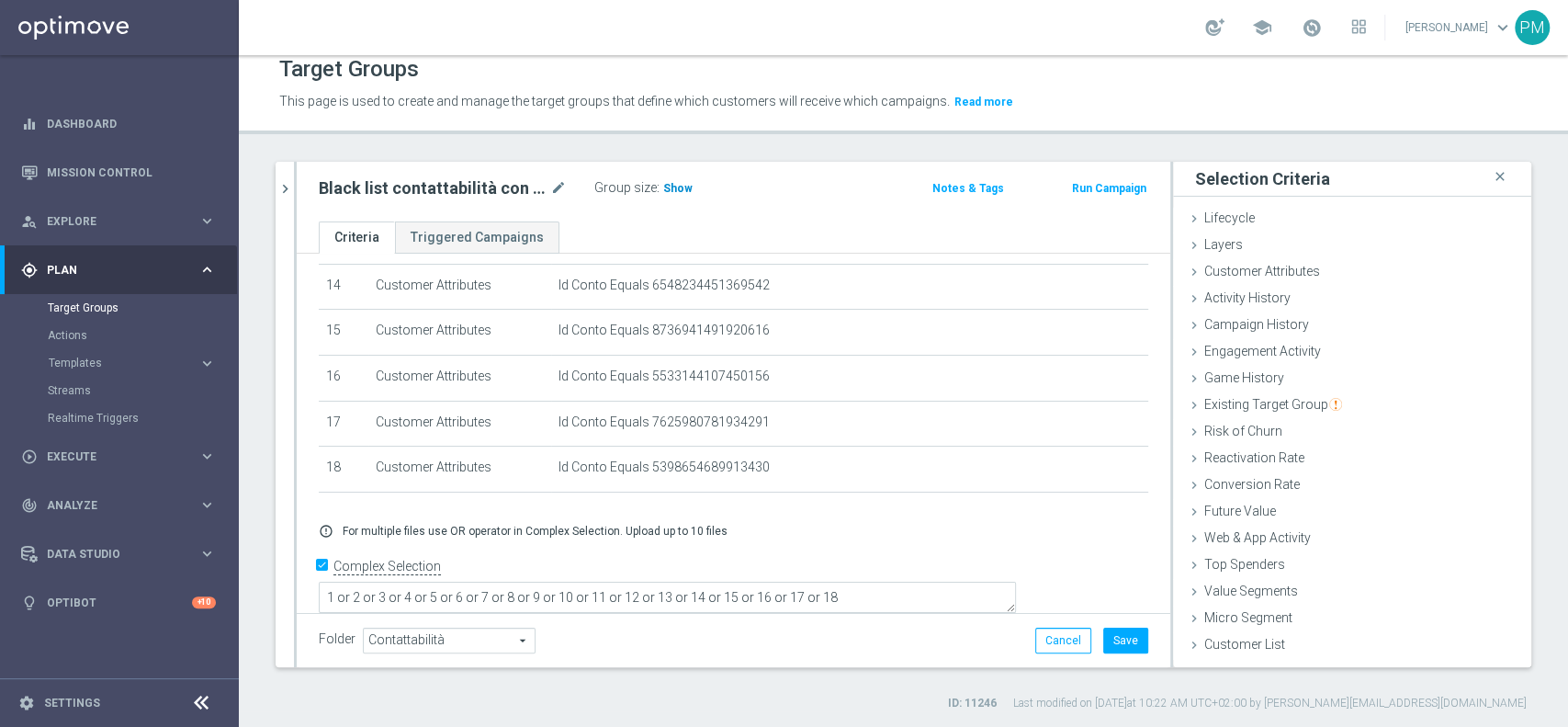
click at [676, 190] on span "Show" at bounding box center [678, 188] width 30 height 13
click at [1109, 643] on button "Save" at bounding box center [1126, 640] width 45 height 26
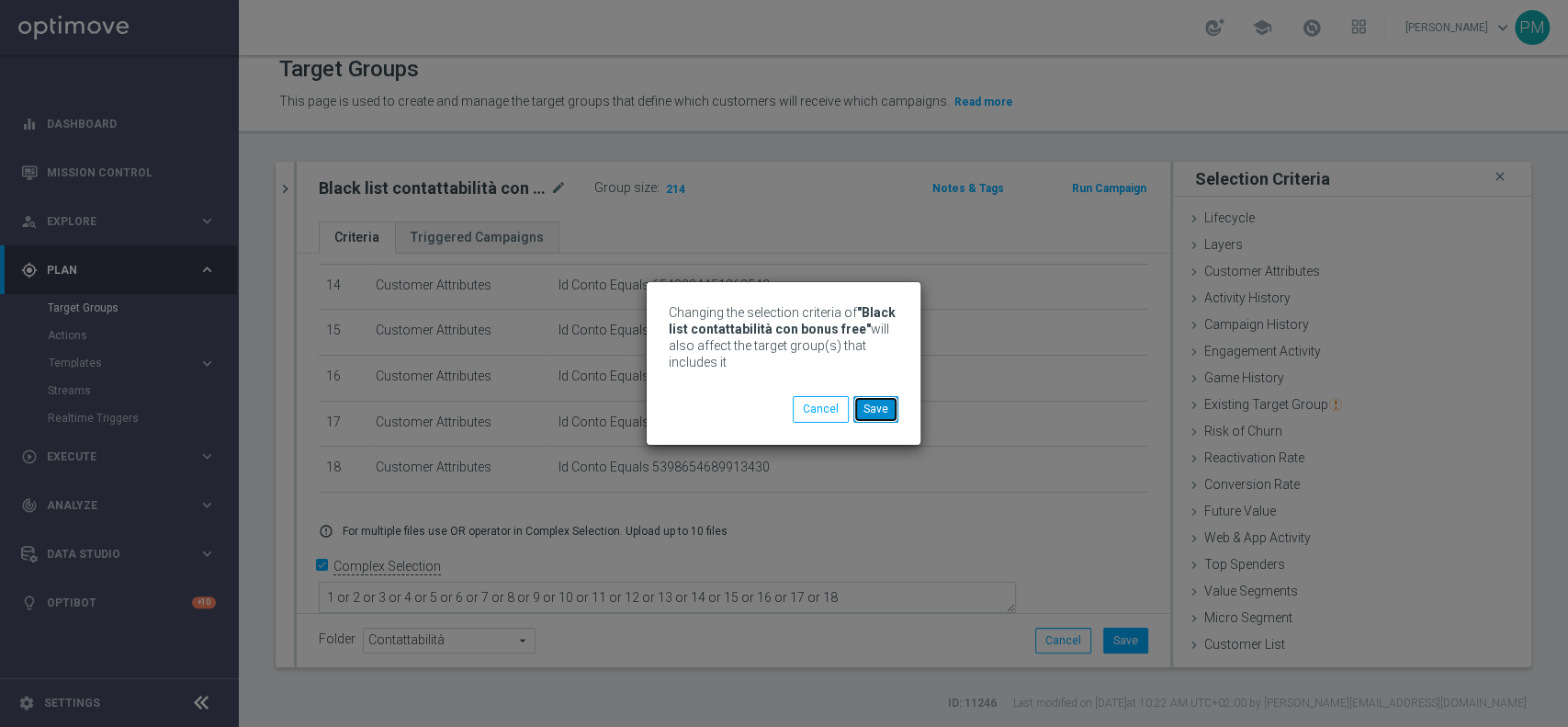
click at [876, 401] on button "Save" at bounding box center [876, 409] width 45 height 26
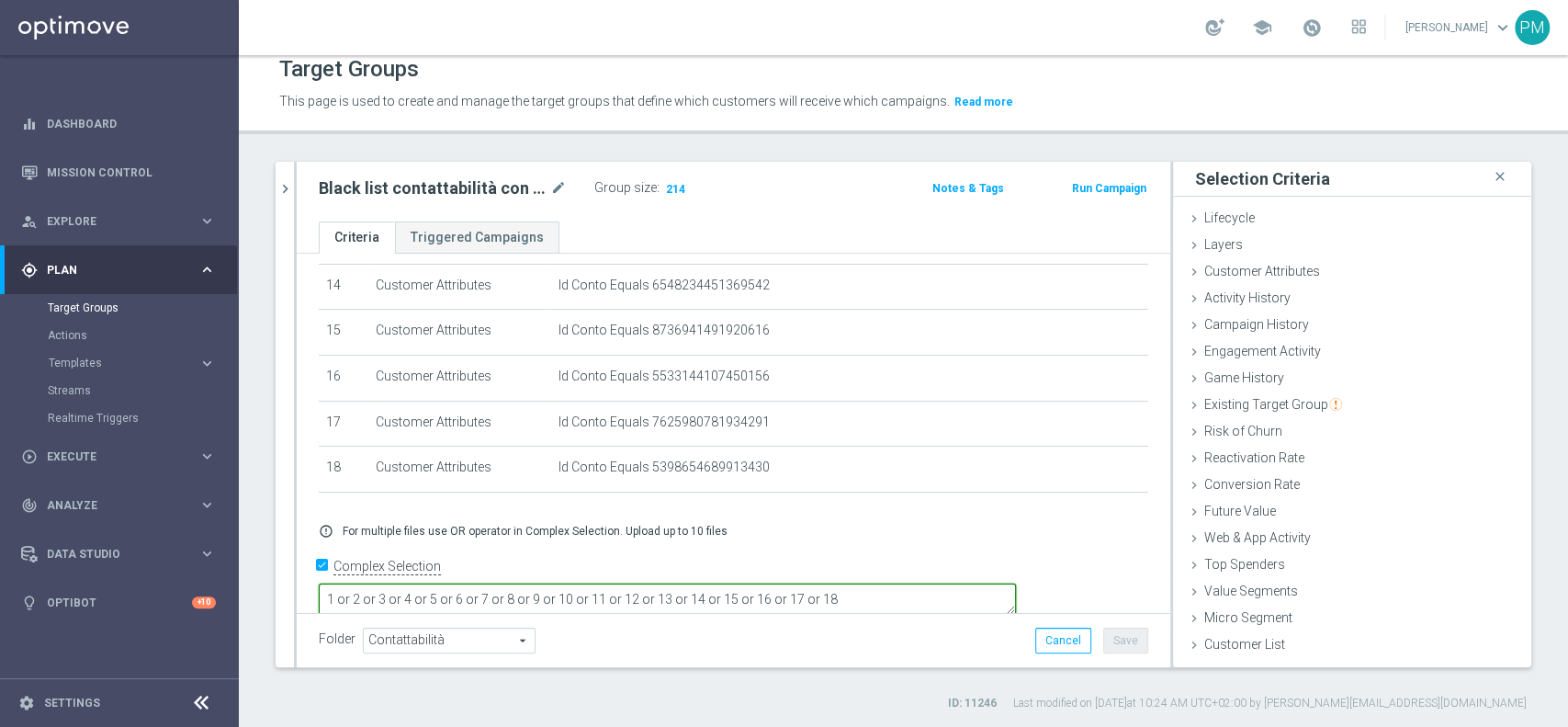
click at [993, 584] on textarea "1 or 2 or 3 or 4 or 5 or 6 or 7 or 8 or 9 or 10 or 11 or 12 or 13 or 14 or 15 o…" at bounding box center [667, 600] width 697 height 33
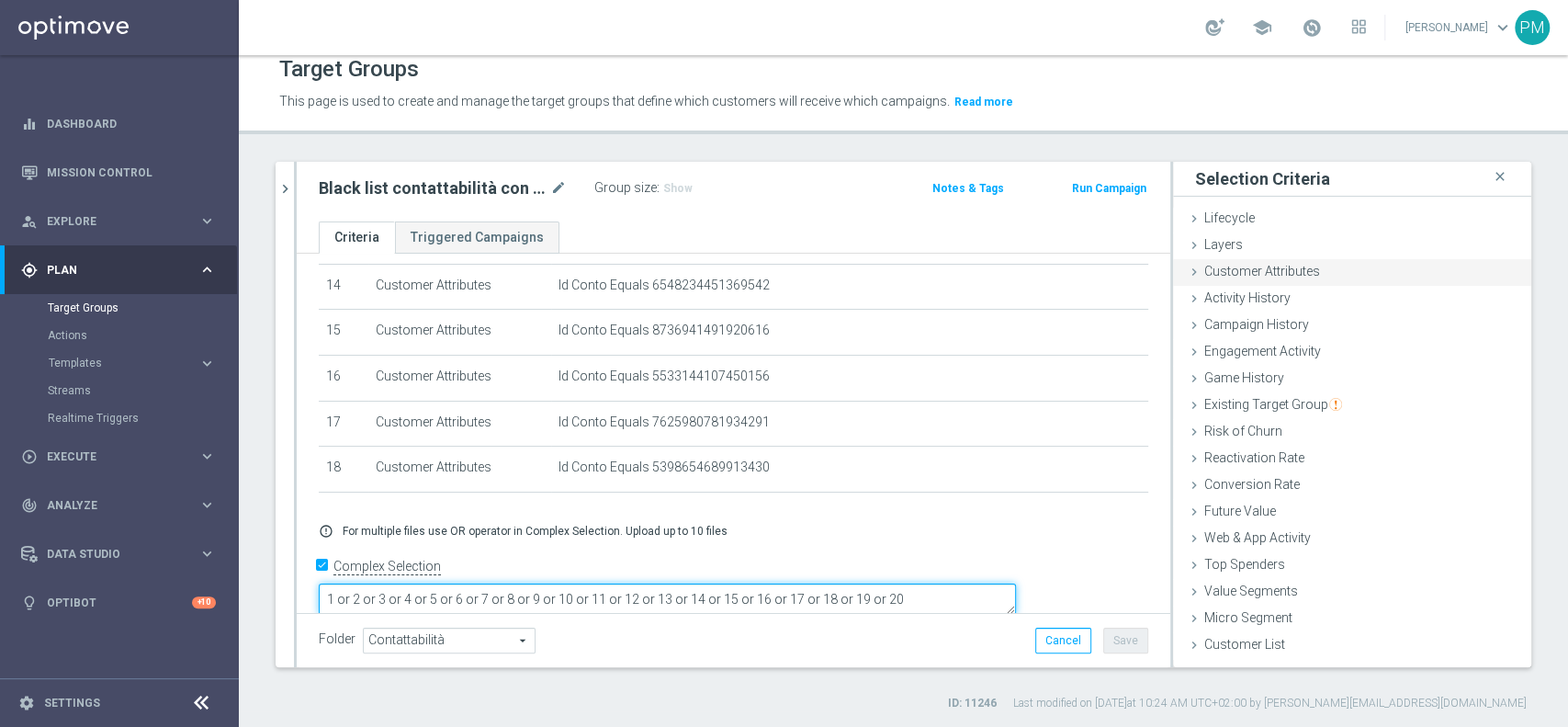
type textarea "1 or 2 or 3 or 4 or 5 or 6 or 7 or 8 or 9 or 10 or 11 or 12 or 13 or 14 or 15 o…"
click at [1352, 275] on div "Customer Attributes done selection saved" at bounding box center [1352, 273] width 358 height 28
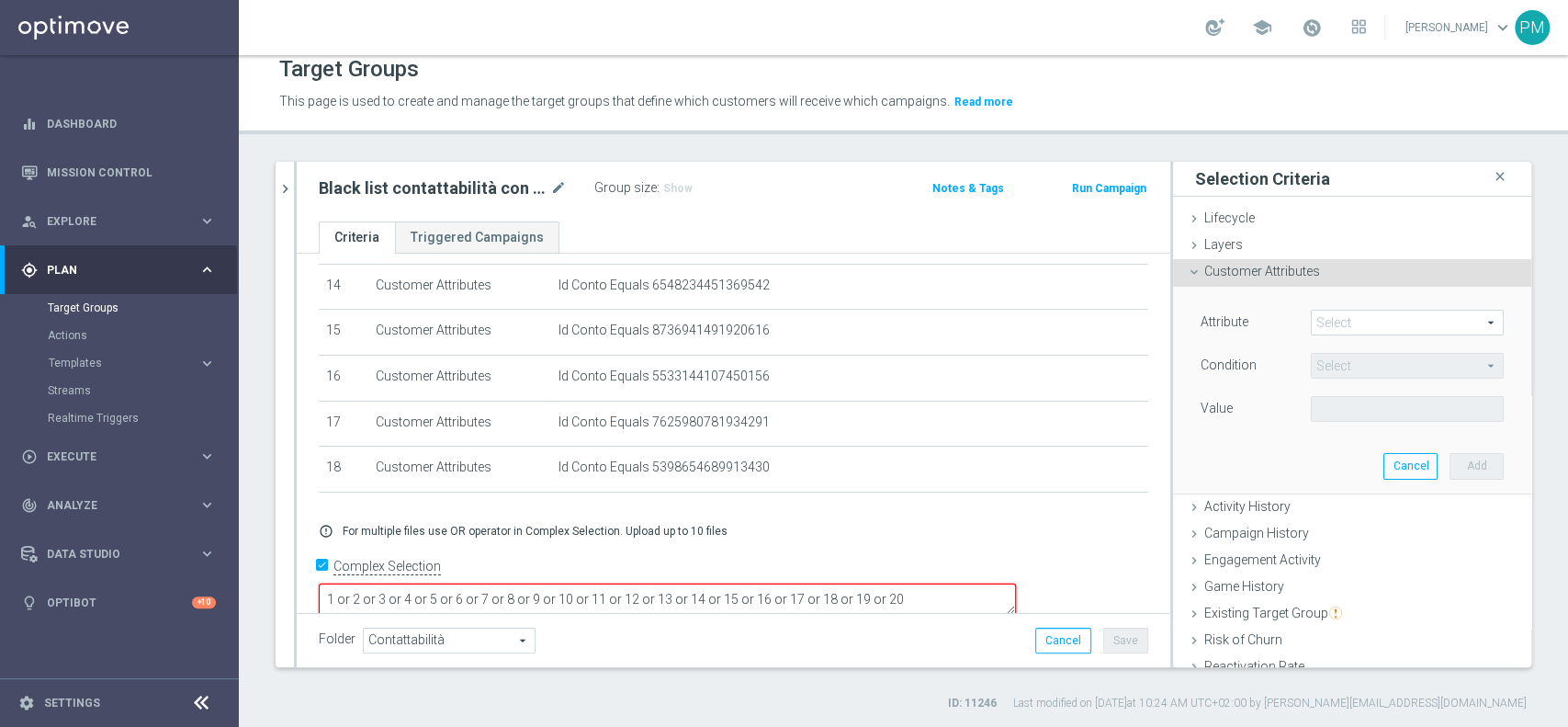
click at [1319, 324] on span at bounding box center [1406, 322] width 191 height 24
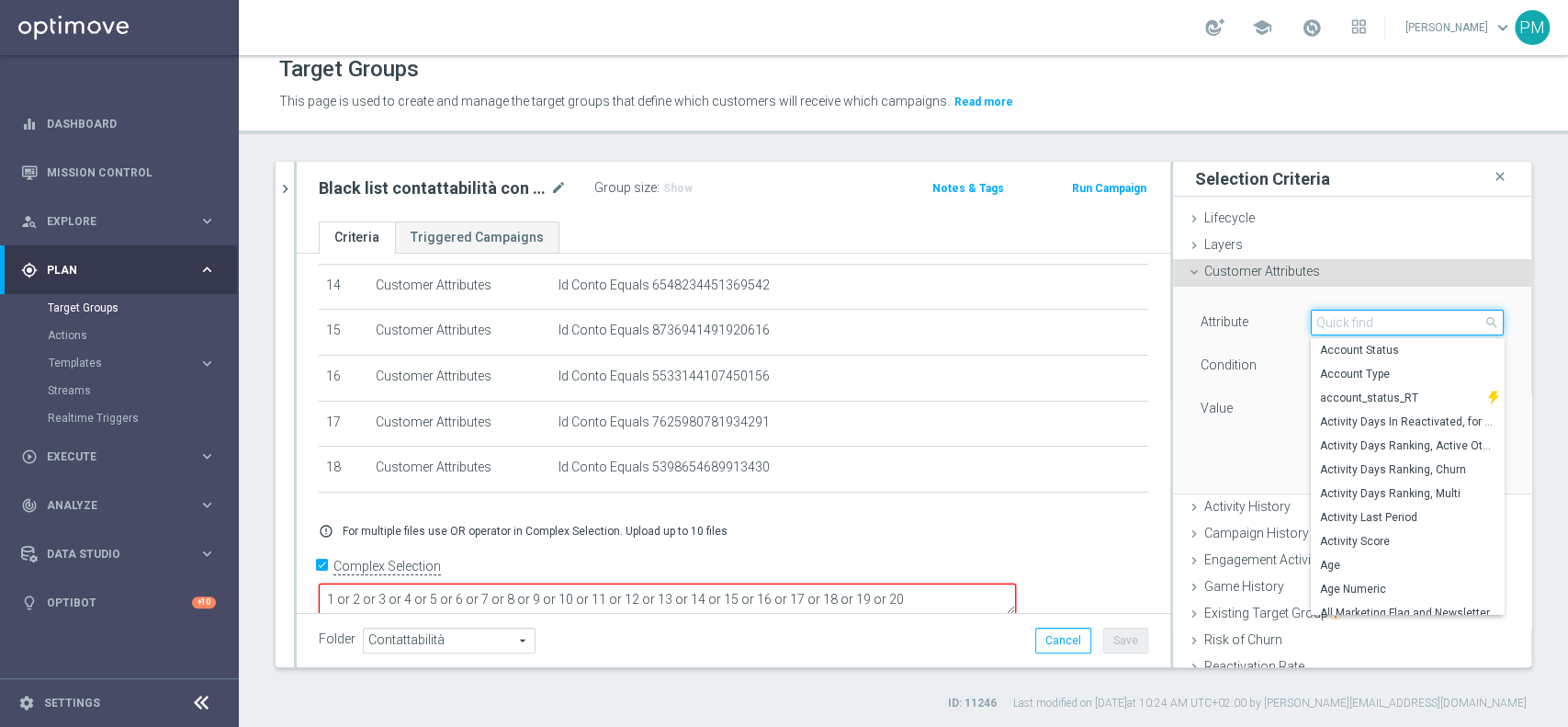
click at [1319, 324] on input "search" at bounding box center [1406, 322] width 193 height 26
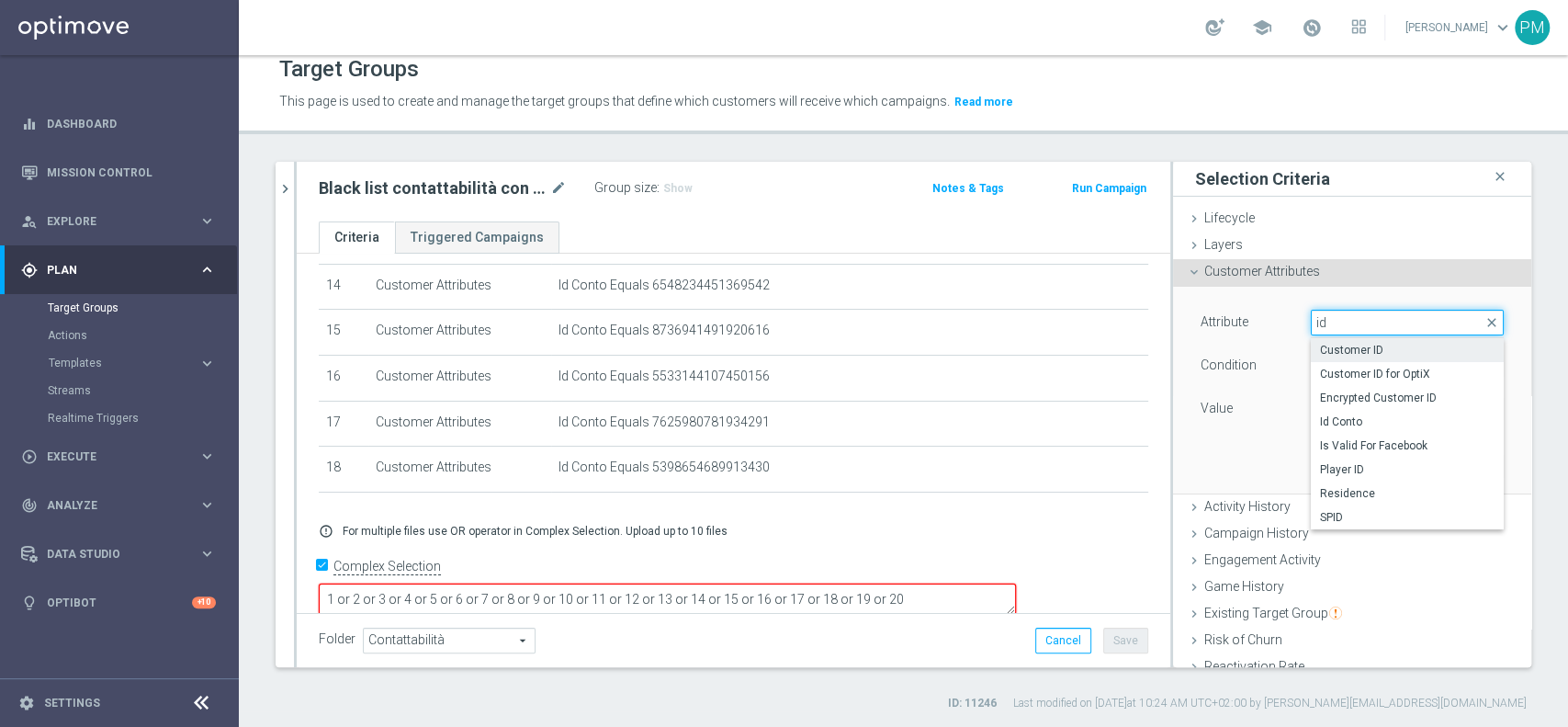
type input "id c"
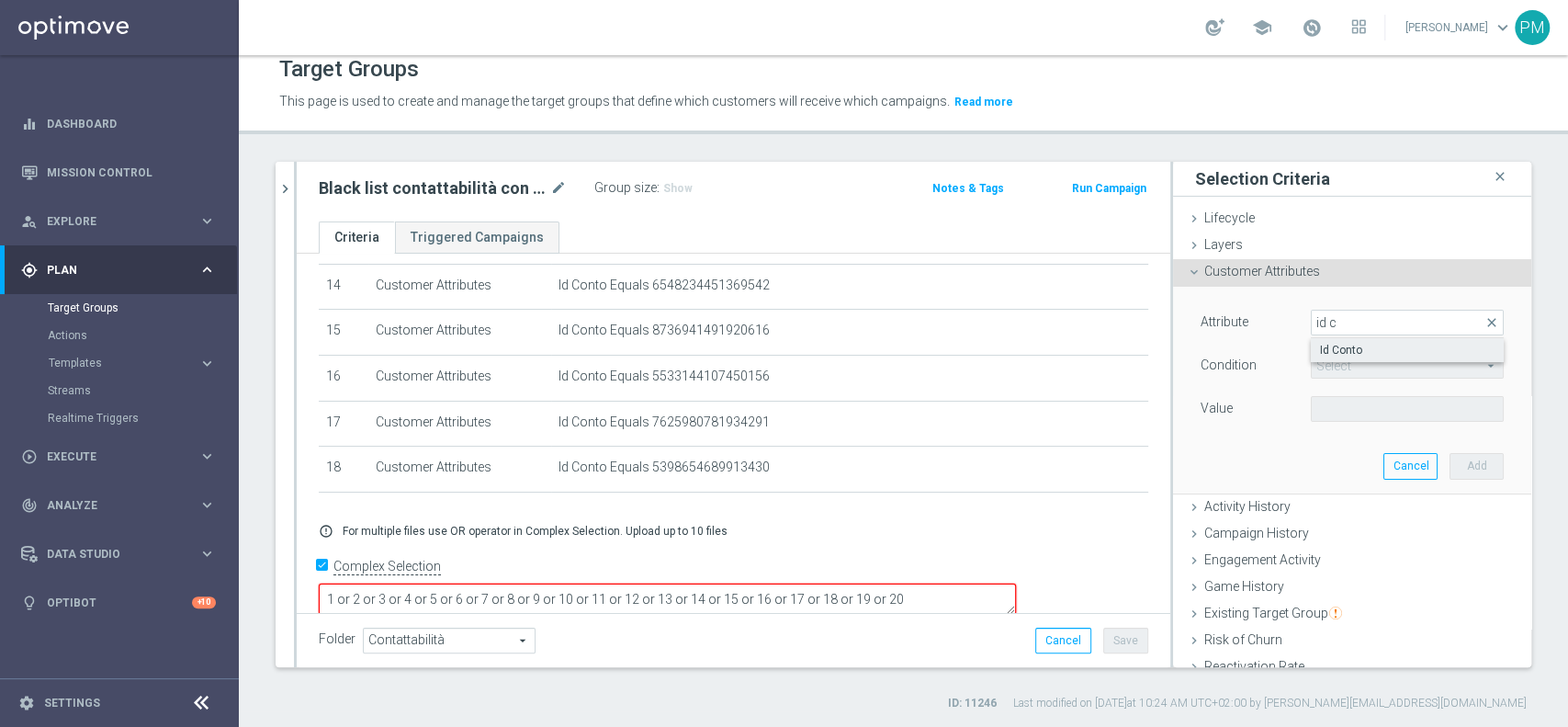
click at [1352, 344] on span "Id Conto" at bounding box center [1407, 350] width 175 height 15
type input "Id Conto"
type input "Equals"
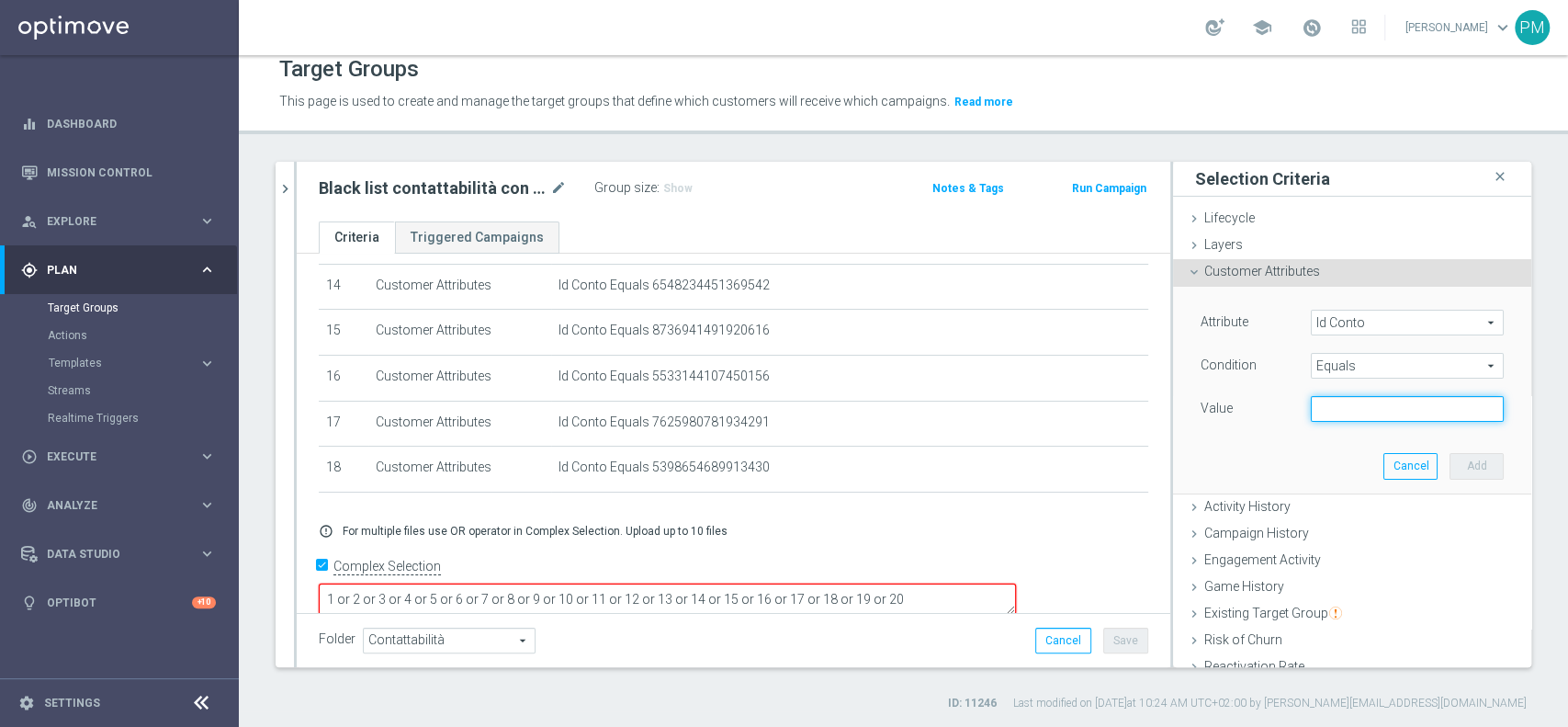
click at [1345, 401] on input "text" at bounding box center [1406, 409] width 193 height 26
paste input "4980801213858284"
type input "4980801213858284"
click at [1450, 459] on button "Add" at bounding box center [1476, 466] width 54 height 26
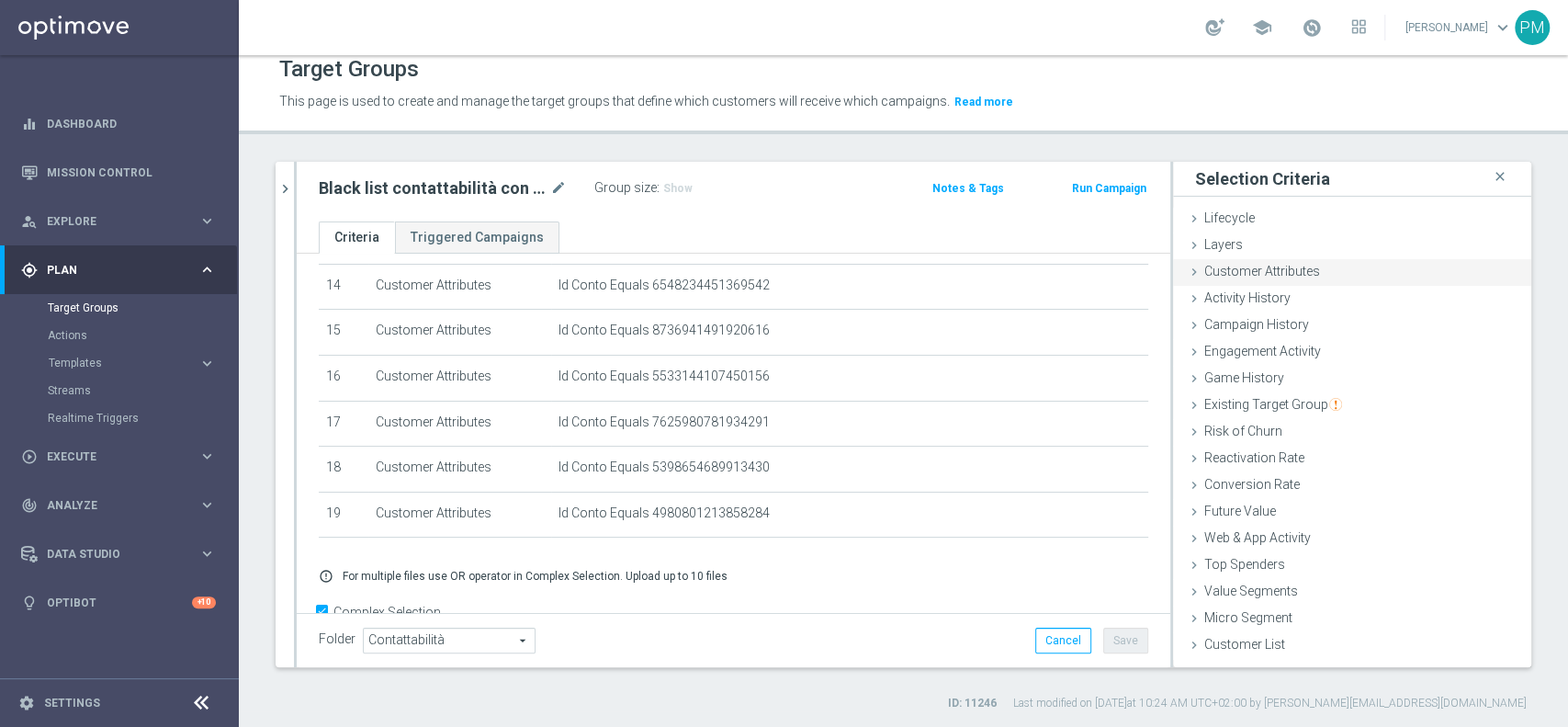
click at [1271, 267] on span "Customer Attributes" at bounding box center [1262, 271] width 116 height 15
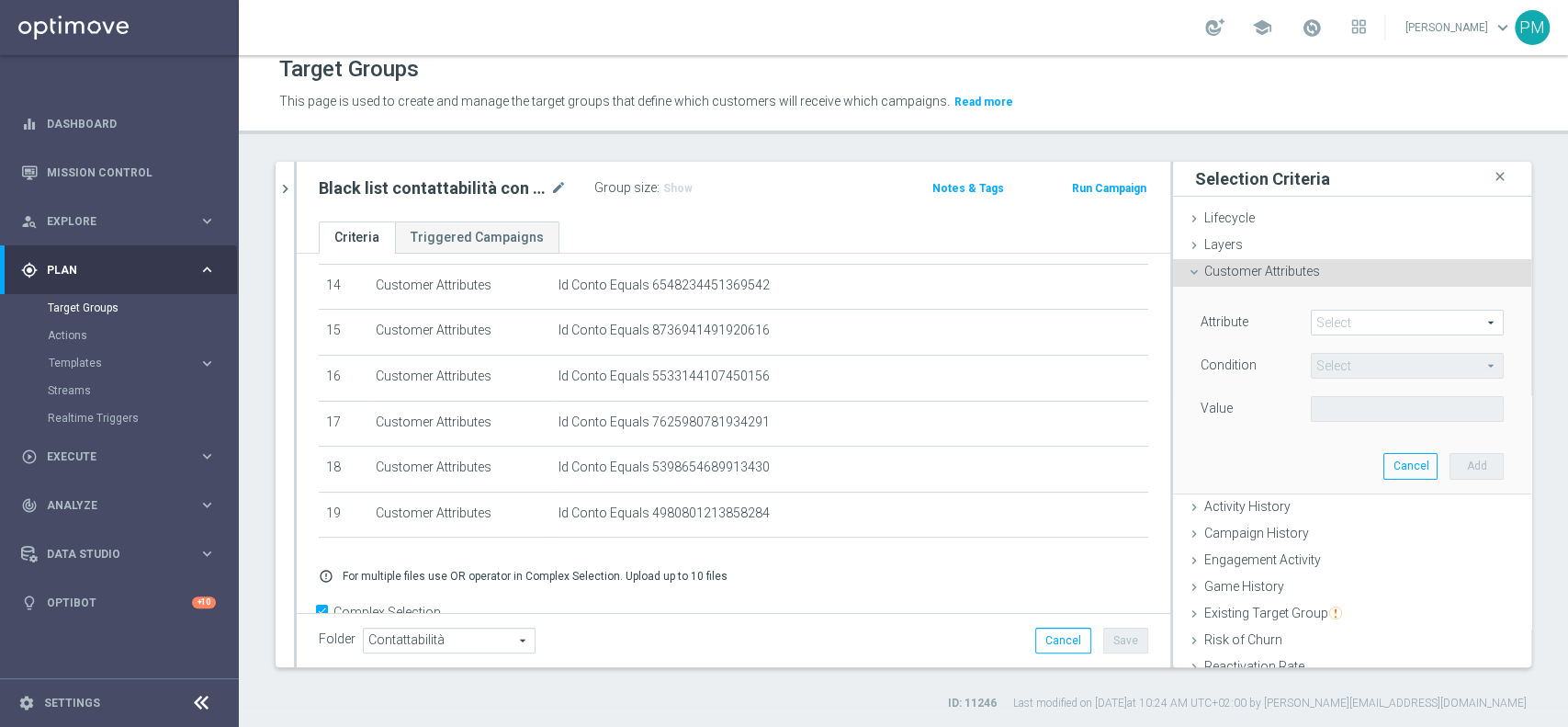
click at [1355, 320] on span at bounding box center [1406, 322] width 191 height 24
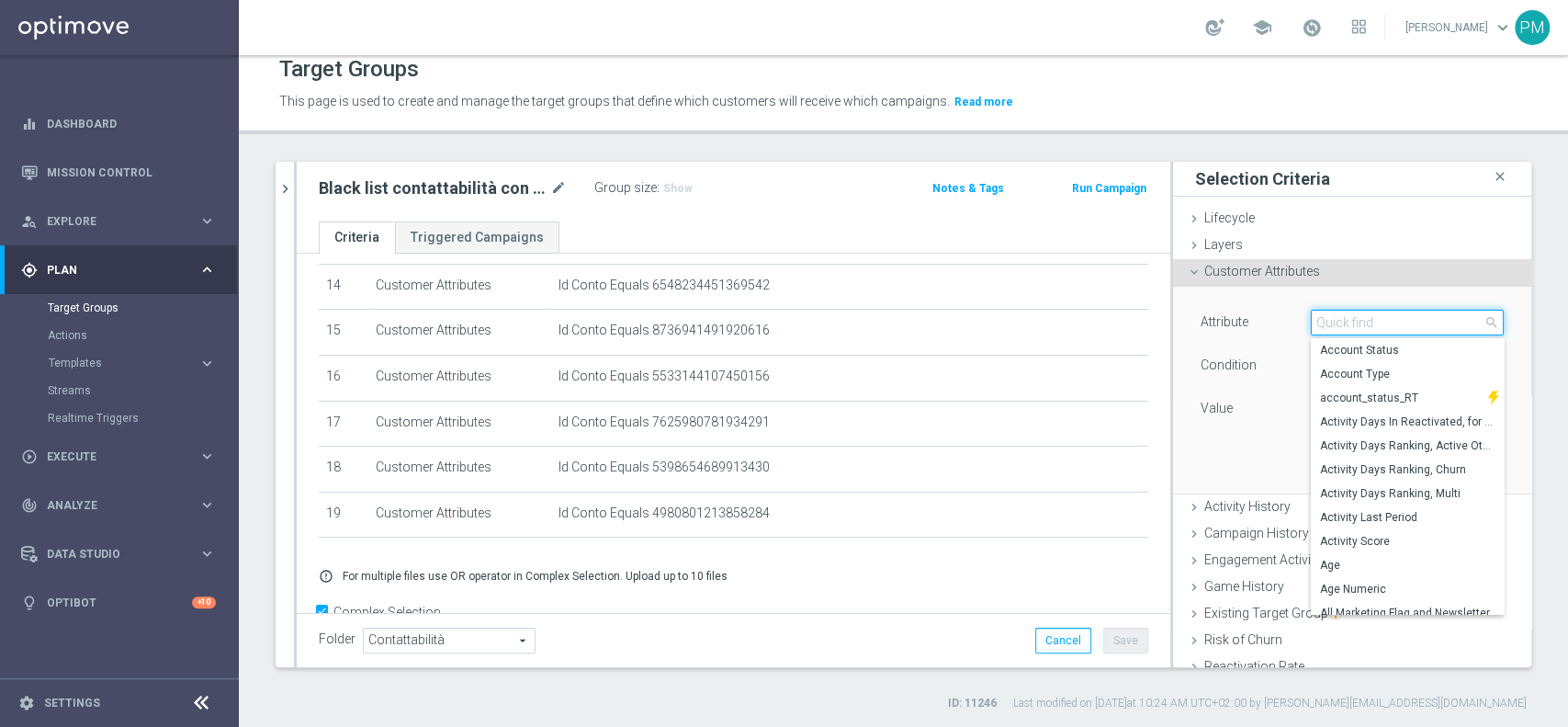
click at [1355, 320] on input "search" at bounding box center [1406, 322] width 193 height 26
click at [1354, 320] on input "search" at bounding box center [1406, 322] width 193 height 26
type input "id c"
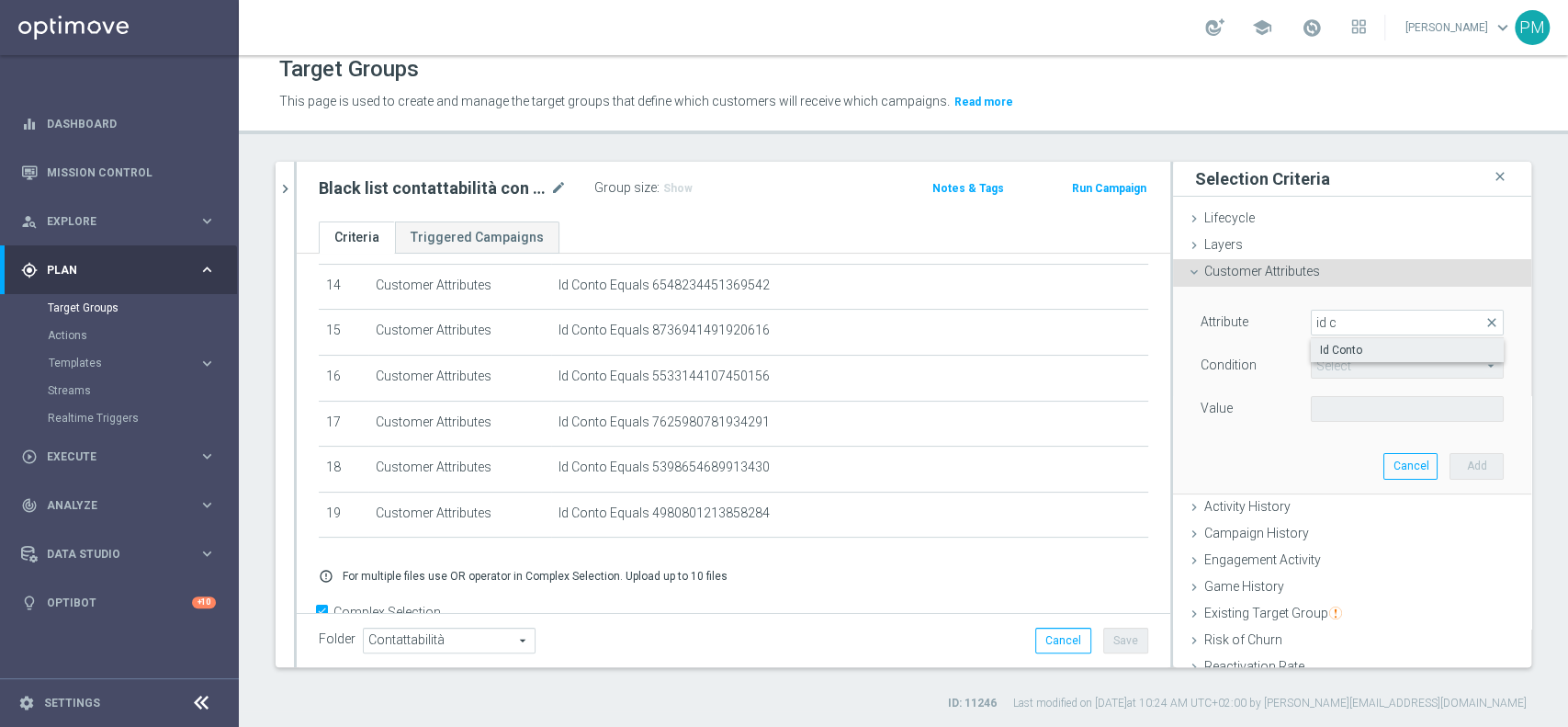
click at [1363, 345] on span "Id Conto" at bounding box center [1407, 350] width 175 height 15
type input "Id Conto"
type input "Equals"
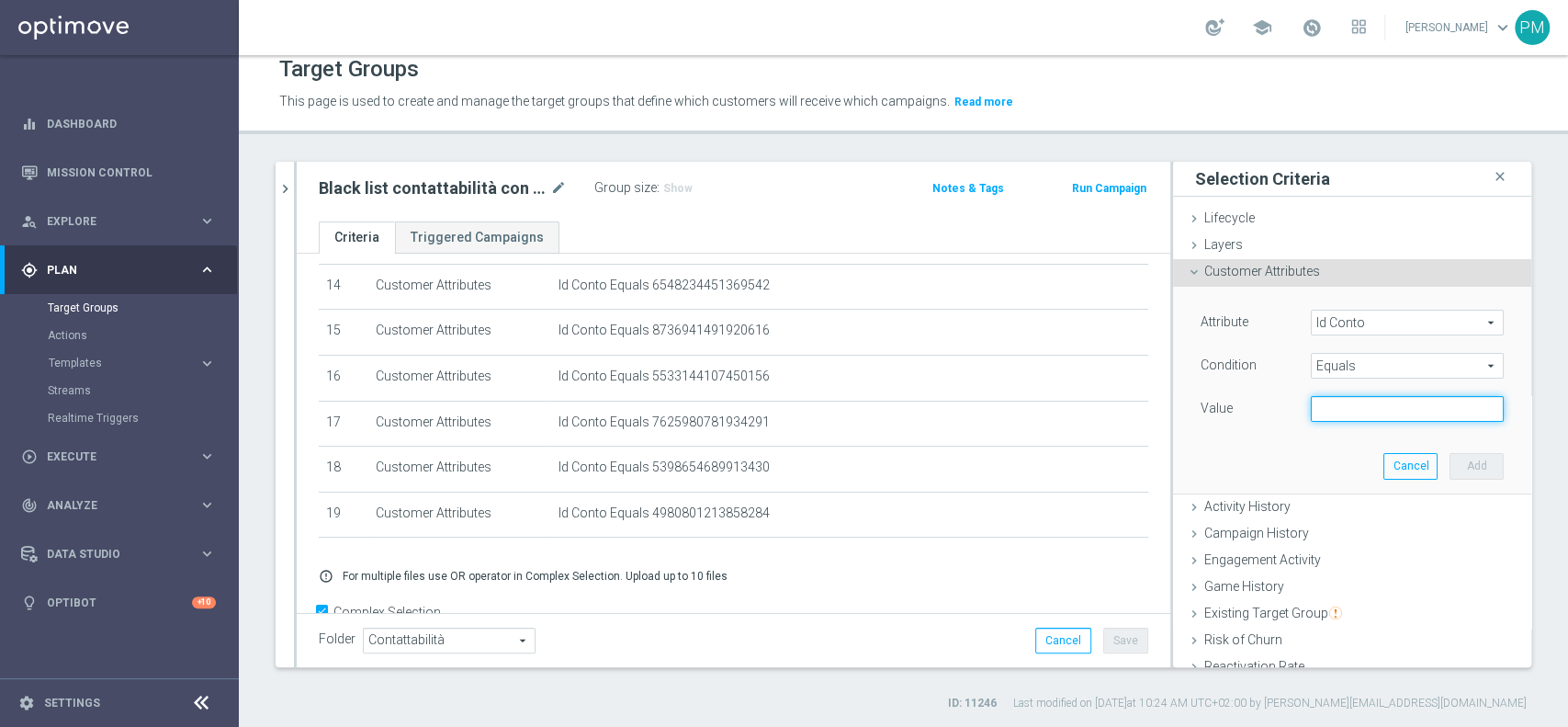
click at [1382, 404] on input "text" at bounding box center [1406, 409] width 193 height 26
paste input "8623535534148780"
type input "8623535534148780"
click at [1433, 479] on div "Attribute Id Conto Id Conto arrow_drop_down search Condition Equals Equals arro…" at bounding box center [1352, 389] width 331 height 205
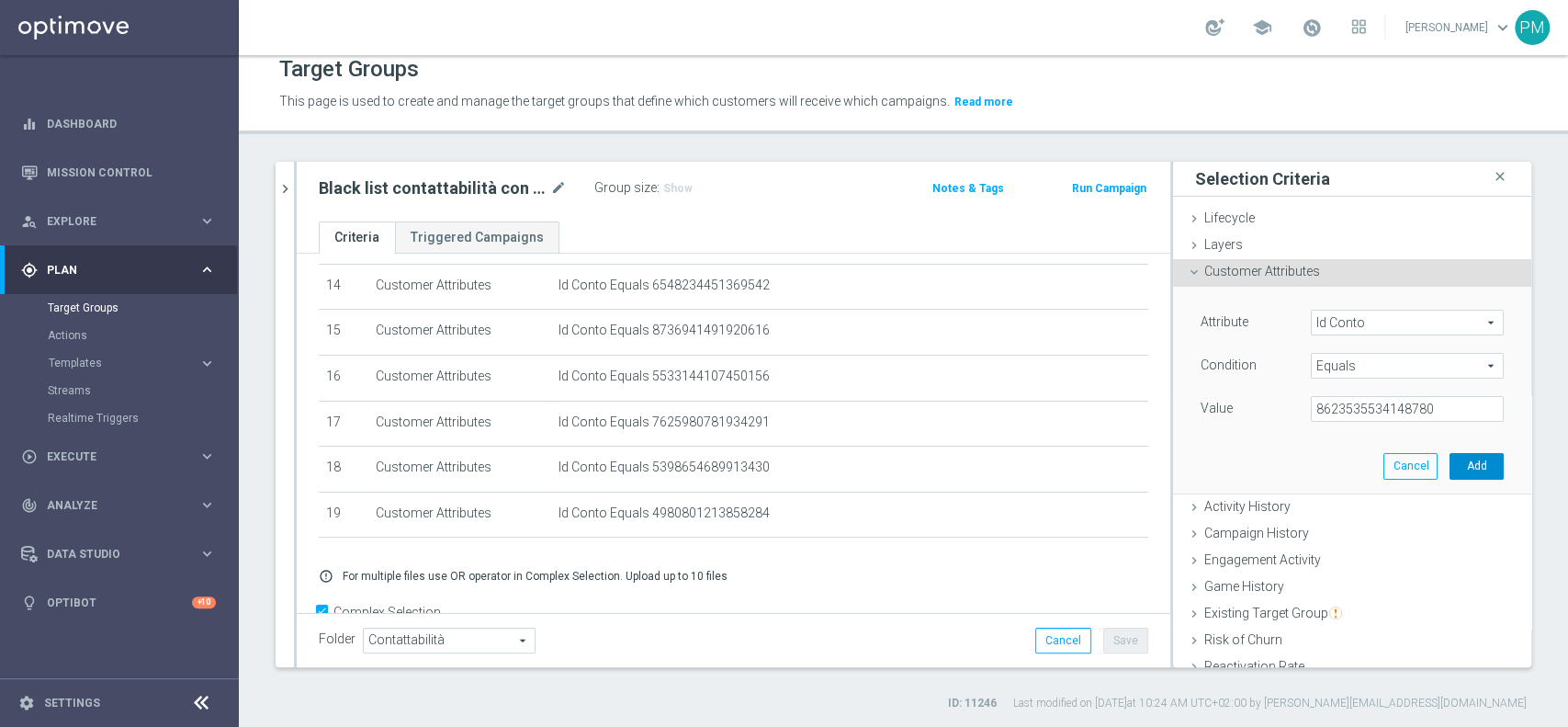
click at [1450, 459] on button "Add" at bounding box center [1476, 466] width 54 height 26
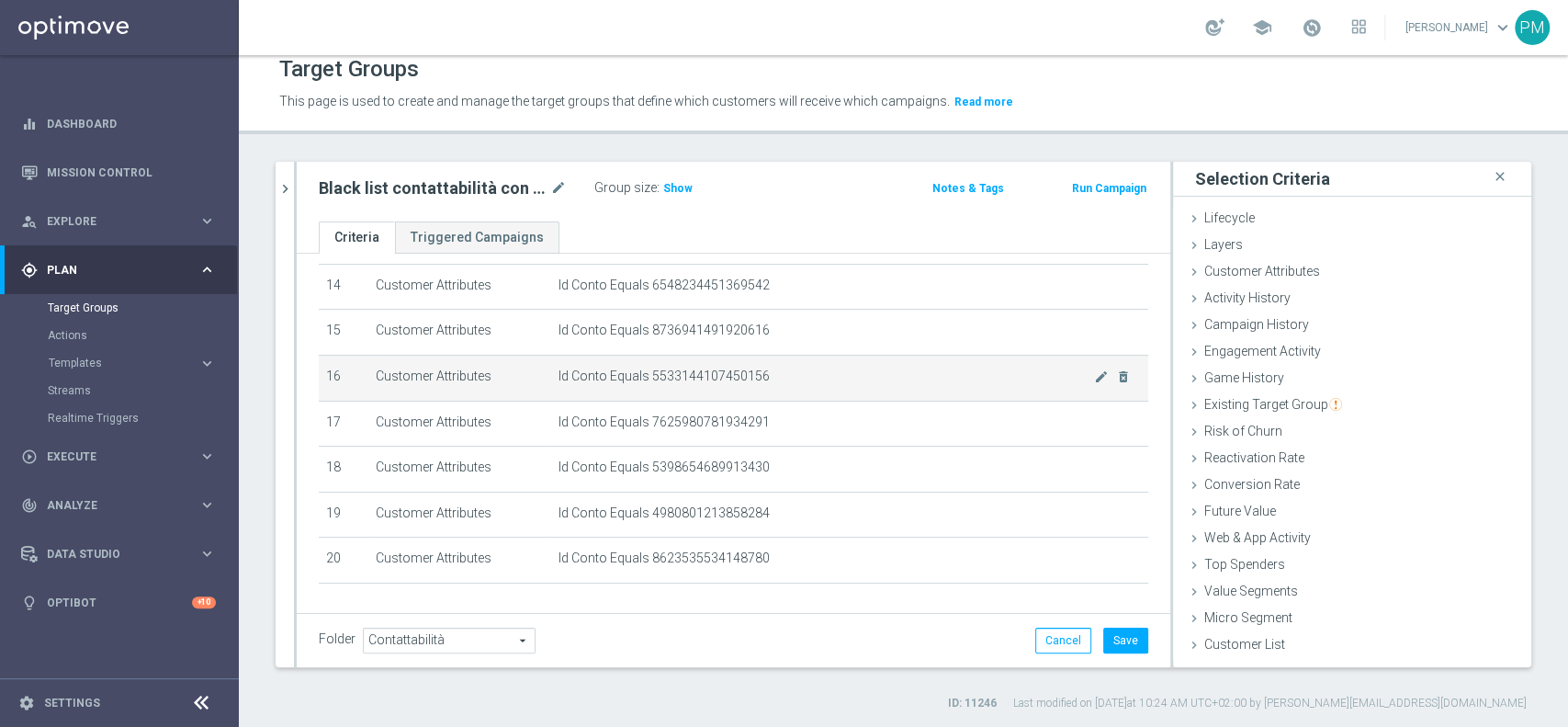
scroll to position [739, 0]
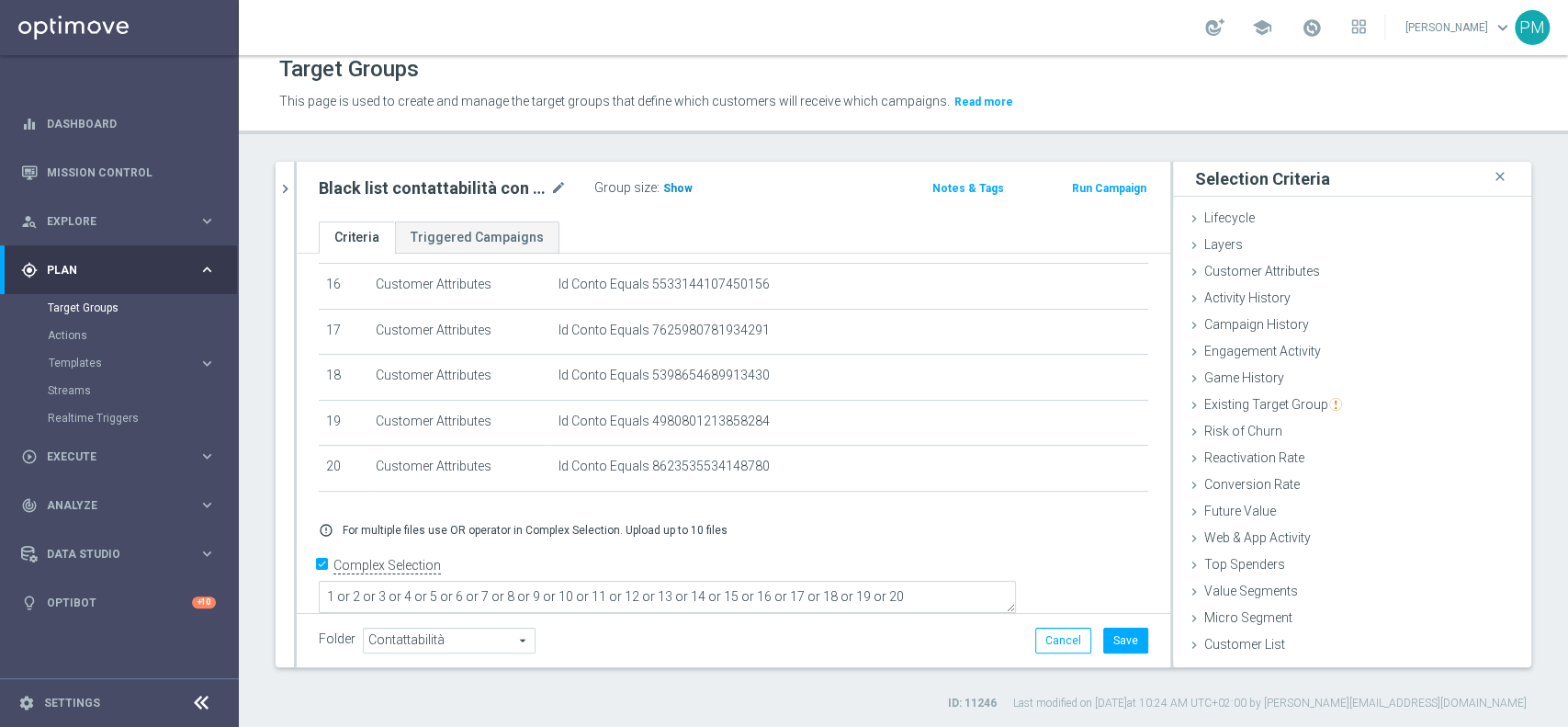
click at [683, 183] on span "Show" at bounding box center [678, 188] width 30 height 13
click at [1112, 630] on button "Save" at bounding box center [1126, 640] width 45 height 26
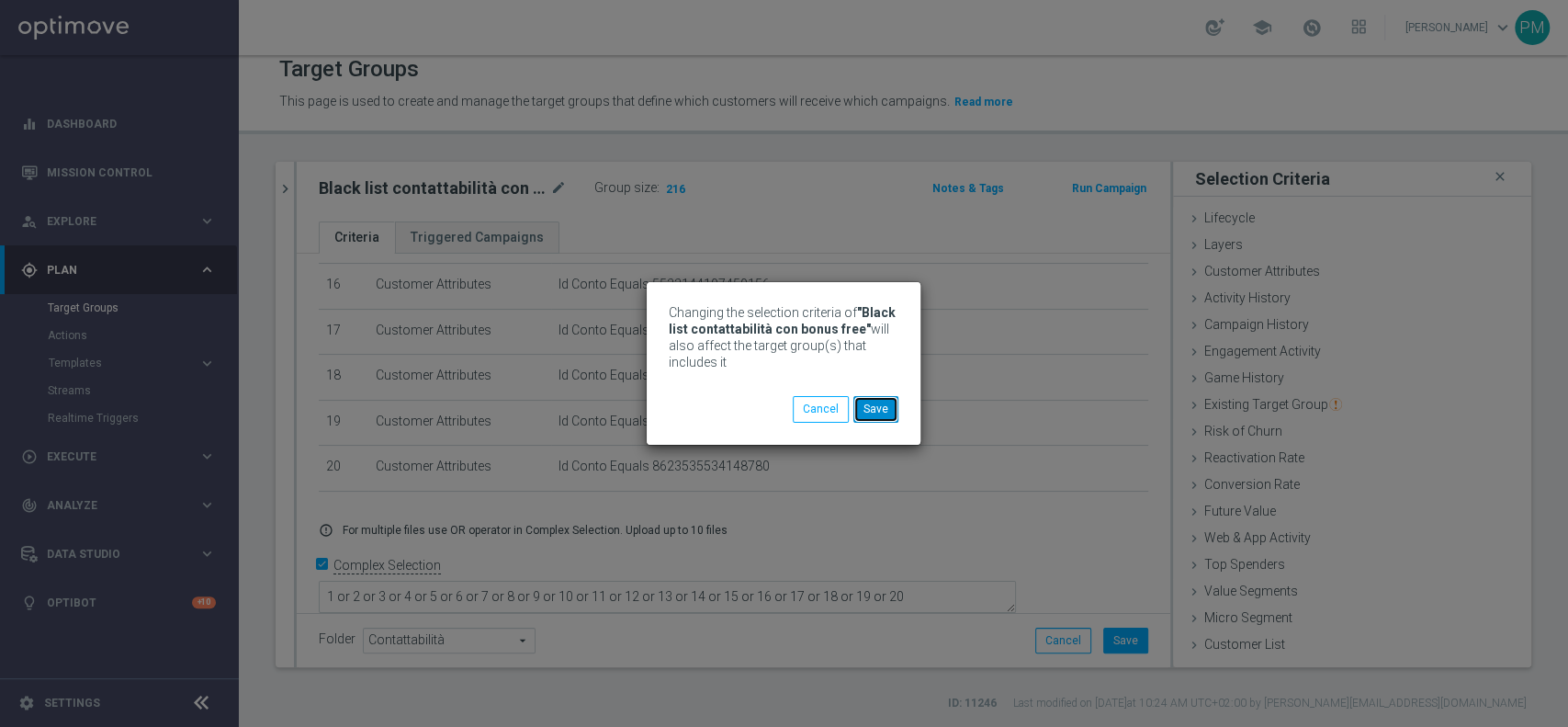
click at [884, 408] on button "Save" at bounding box center [876, 409] width 45 height 26
